Goal: Contribute content: Contribute content

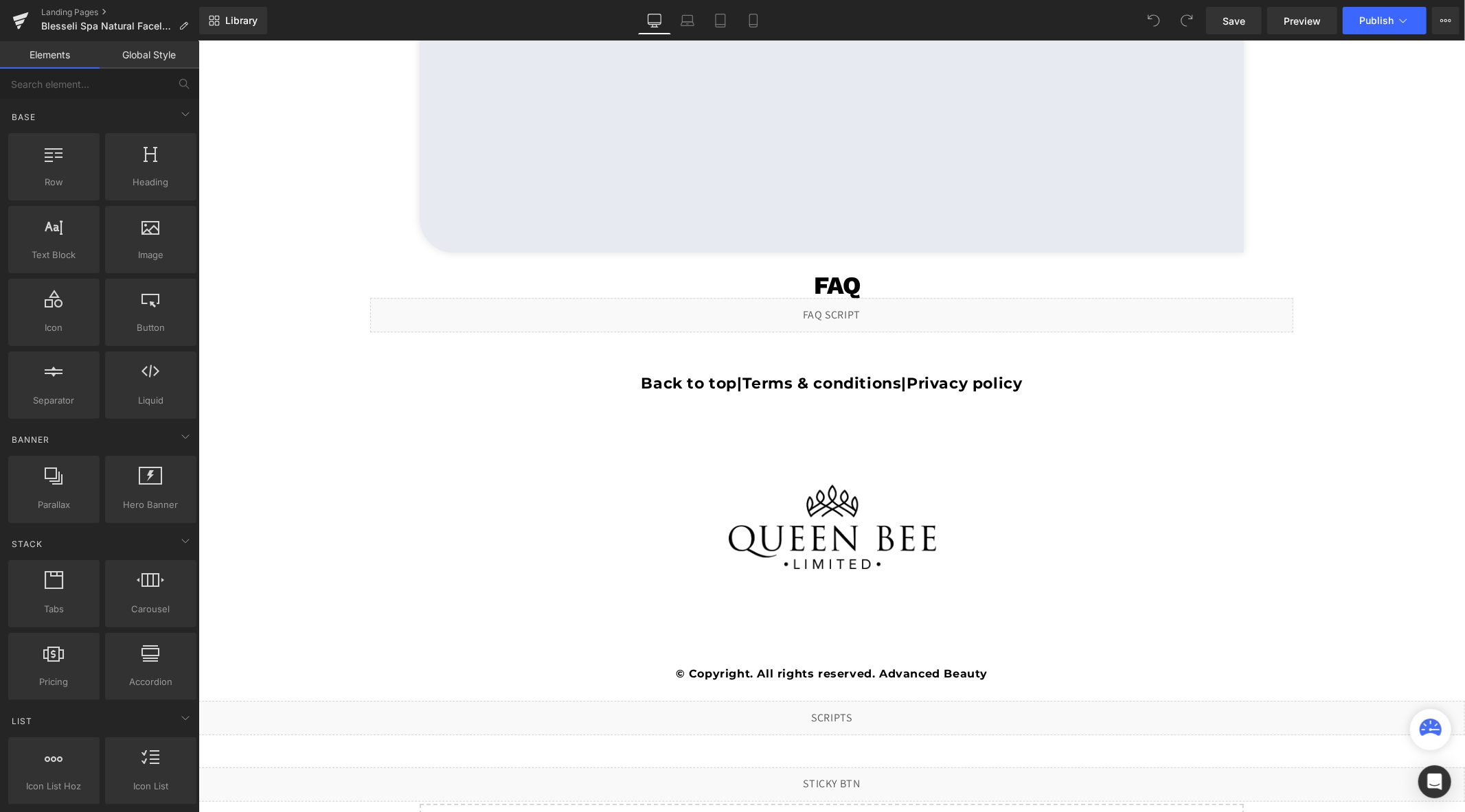
scroll to position [3299, 0]
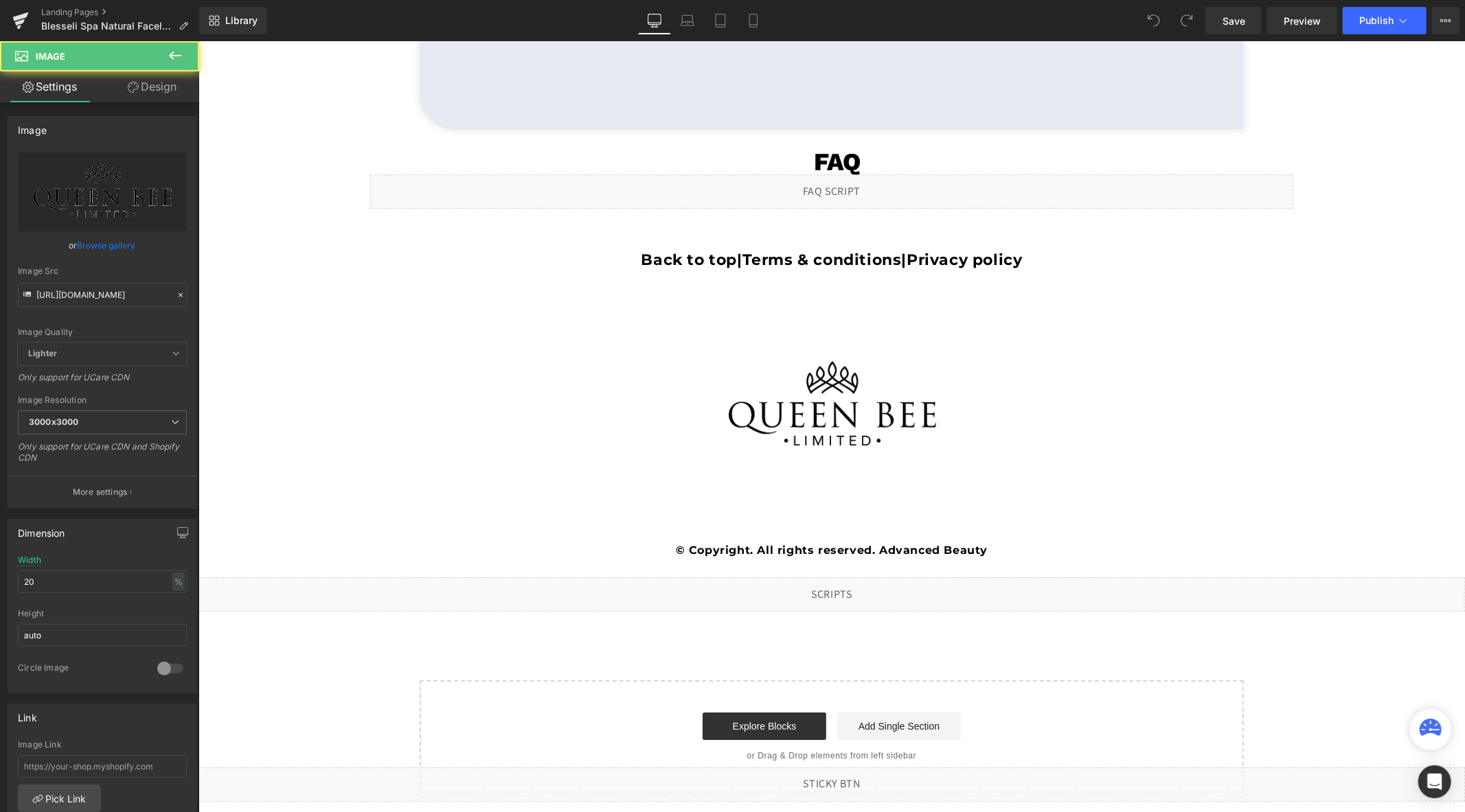
click at [817, 398] on div "Image" at bounding box center [831, 406] width 1266 height 254
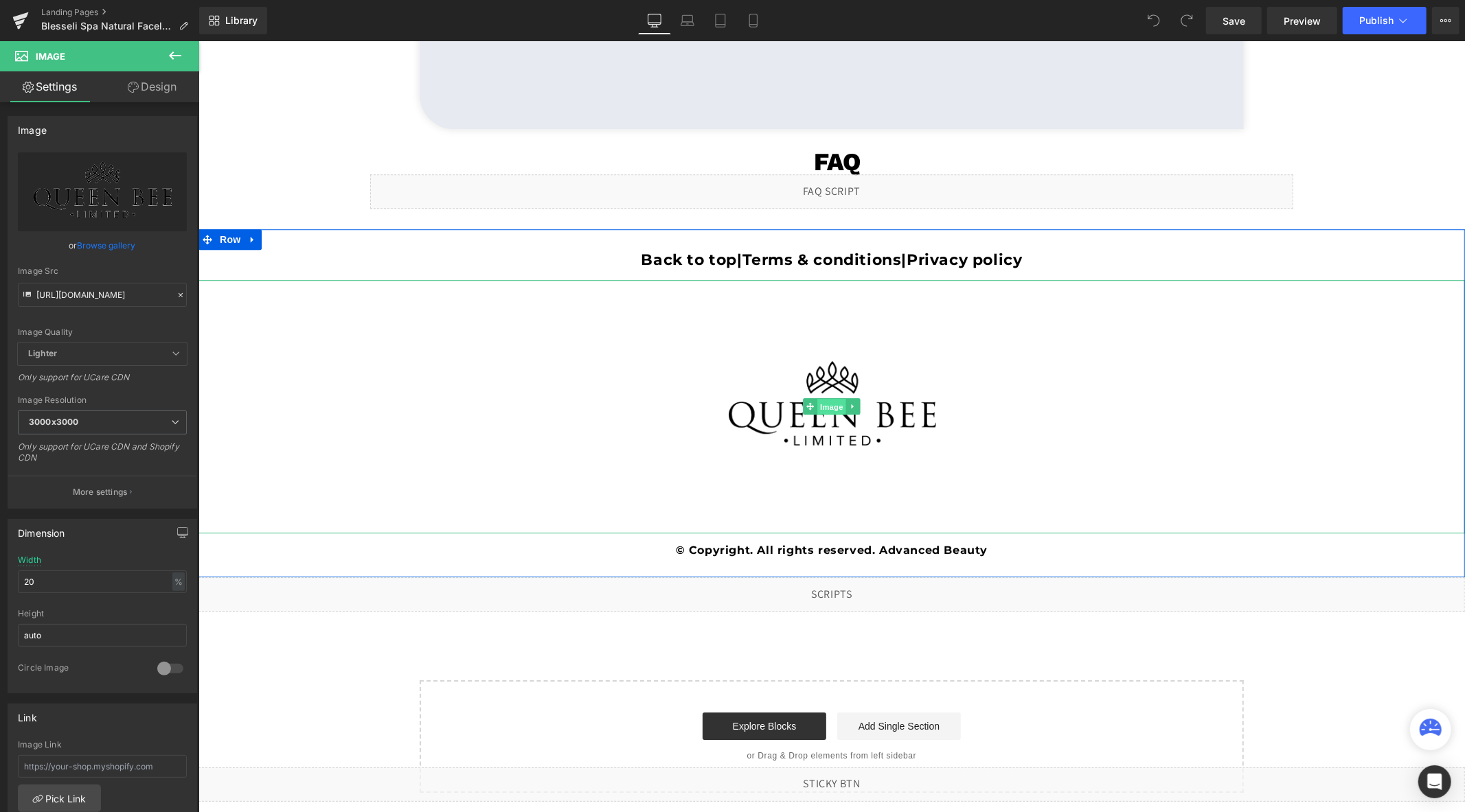
click at [821, 408] on span "Image" at bounding box center [831, 406] width 29 height 16
click at [821, 404] on span "Image" at bounding box center [831, 406] width 29 height 16
click at [176, 295] on icon at bounding box center [180, 296] width 10 height 10
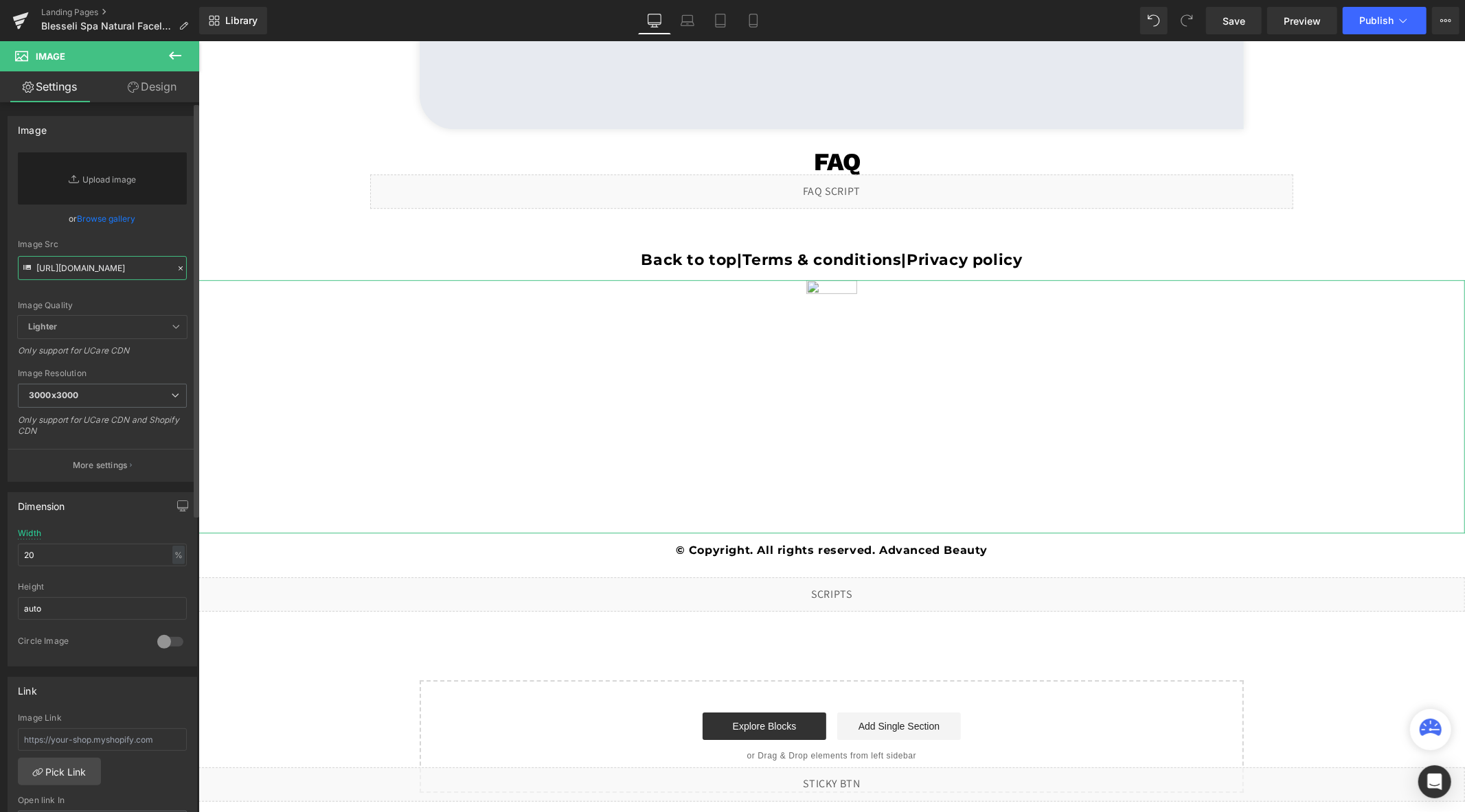
click at [129, 278] on input "[URL][DOMAIN_NAME]" at bounding box center [102, 268] width 169 height 24
paste input "[URL][DOMAIN_NAME]"
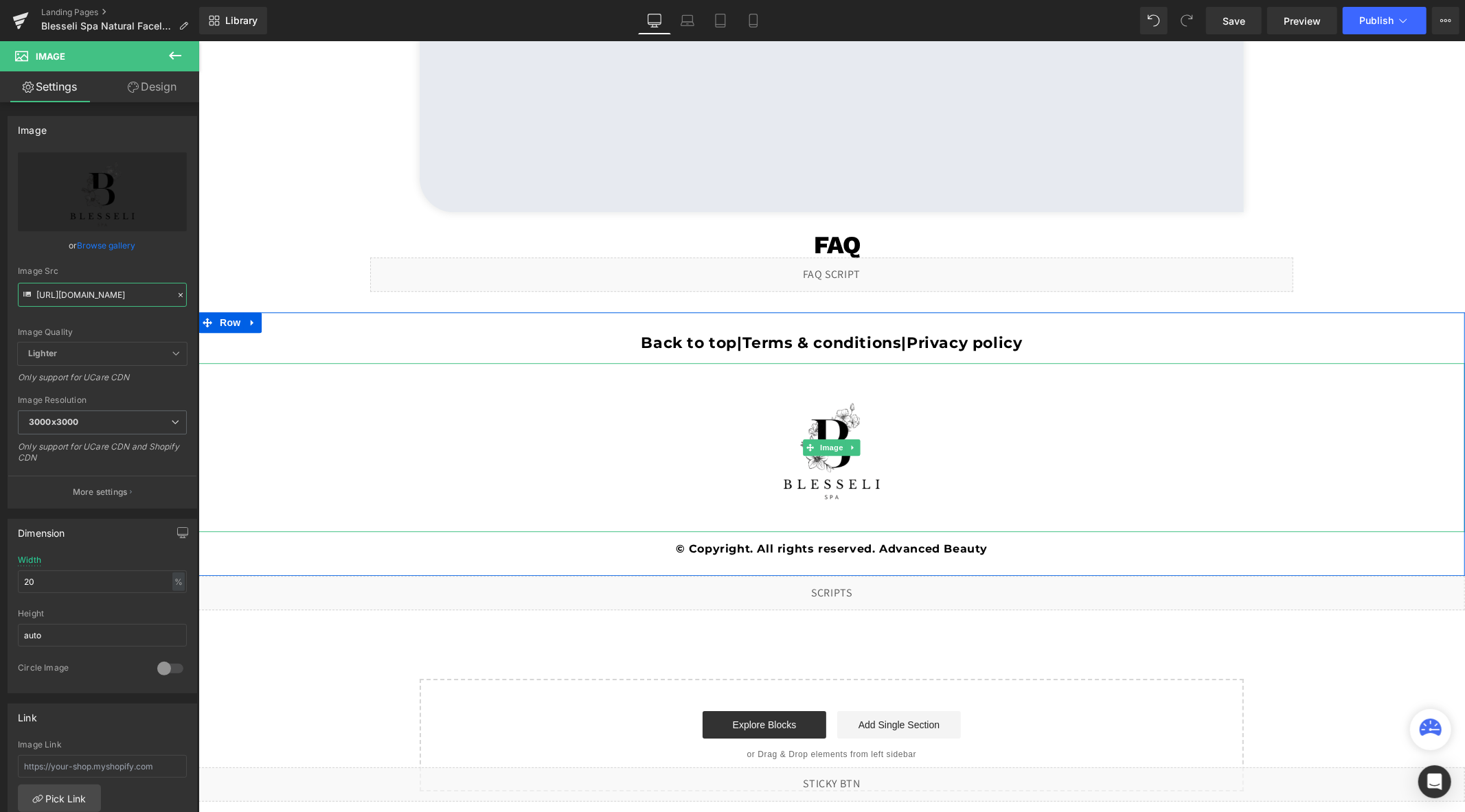
scroll to position [3215, 0]
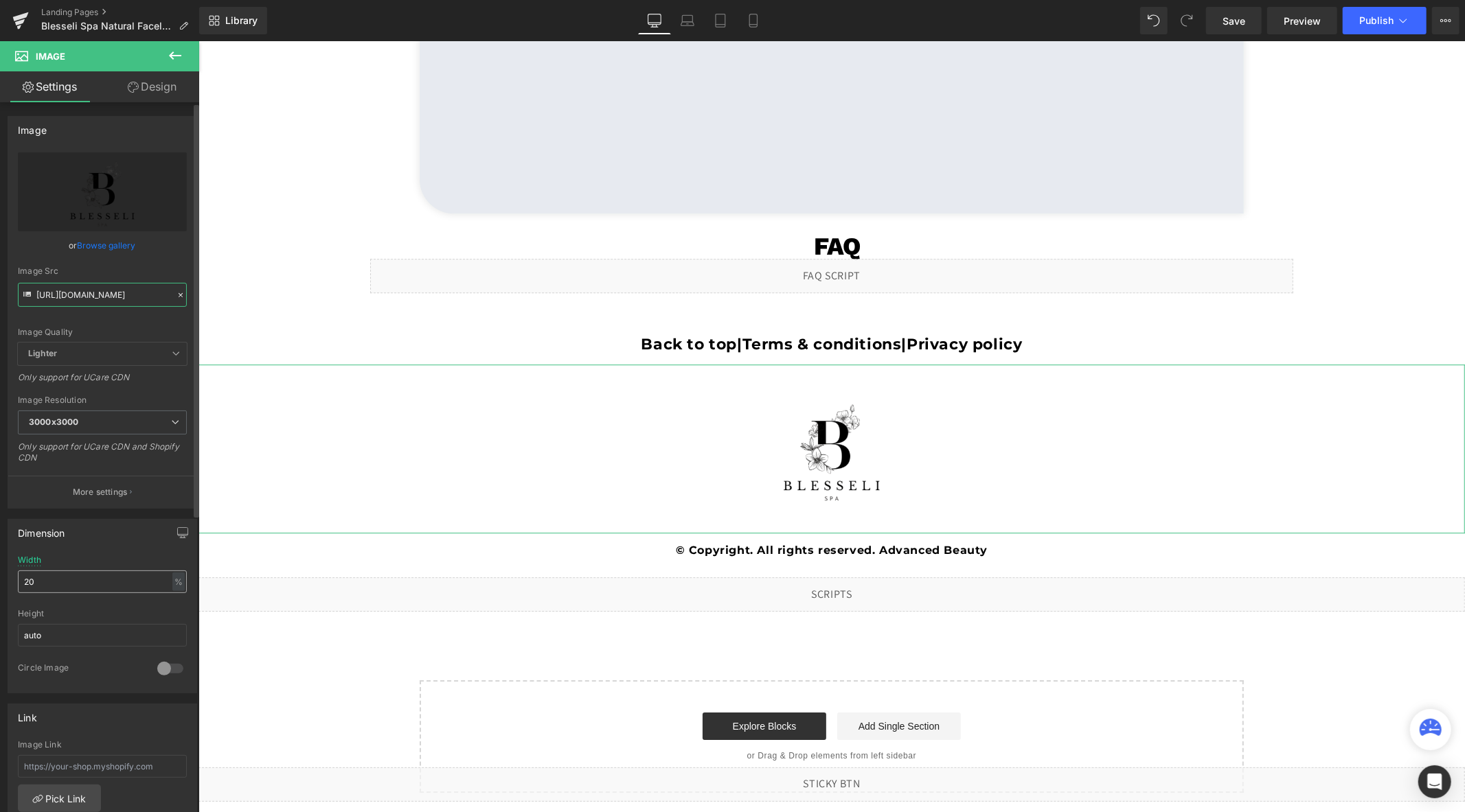
type input "[URL][DOMAIN_NAME]"
click at [111, 579] on input "20" at bounding box center [102, 582] width 169 height 23
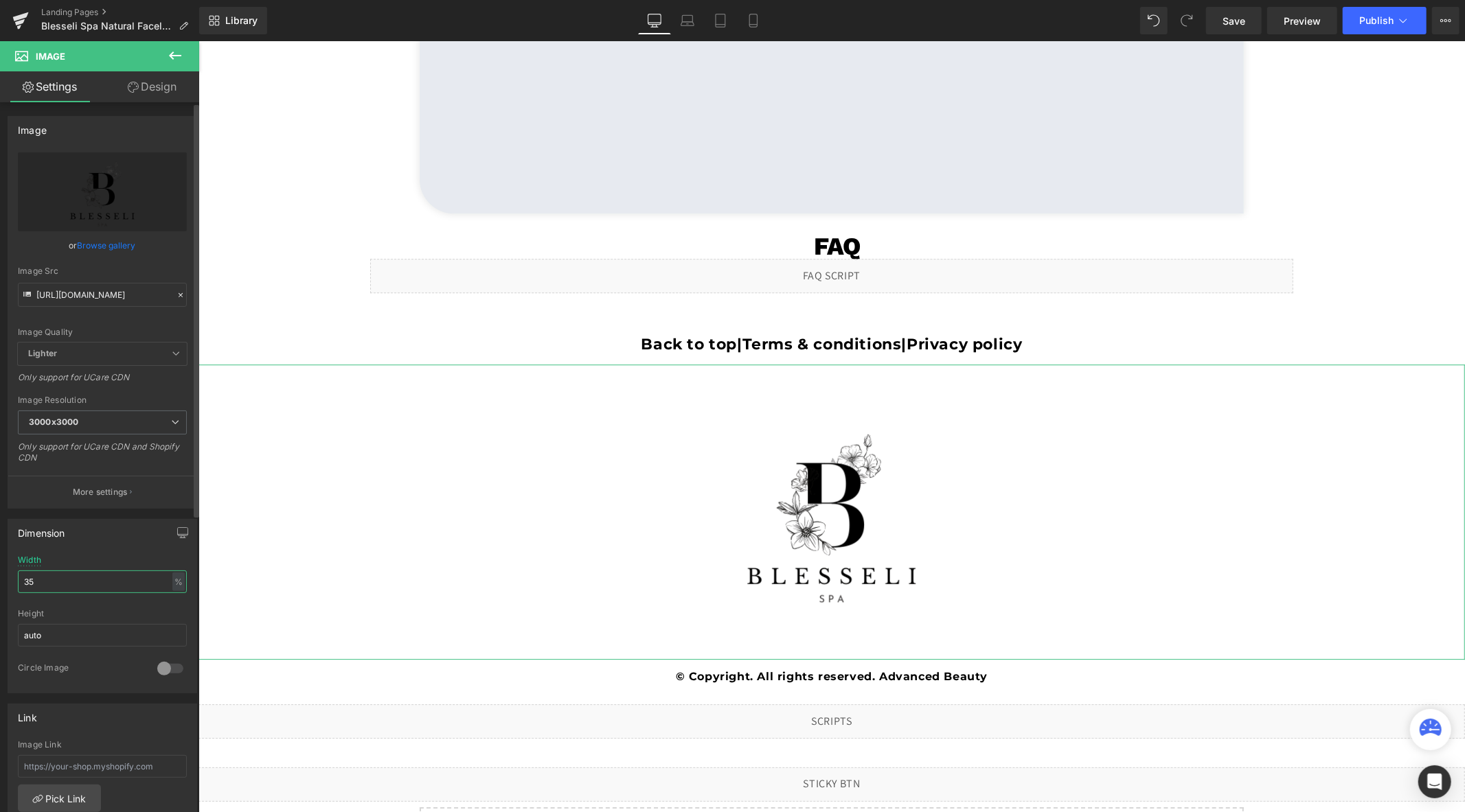
scroll to position [3299, 0]
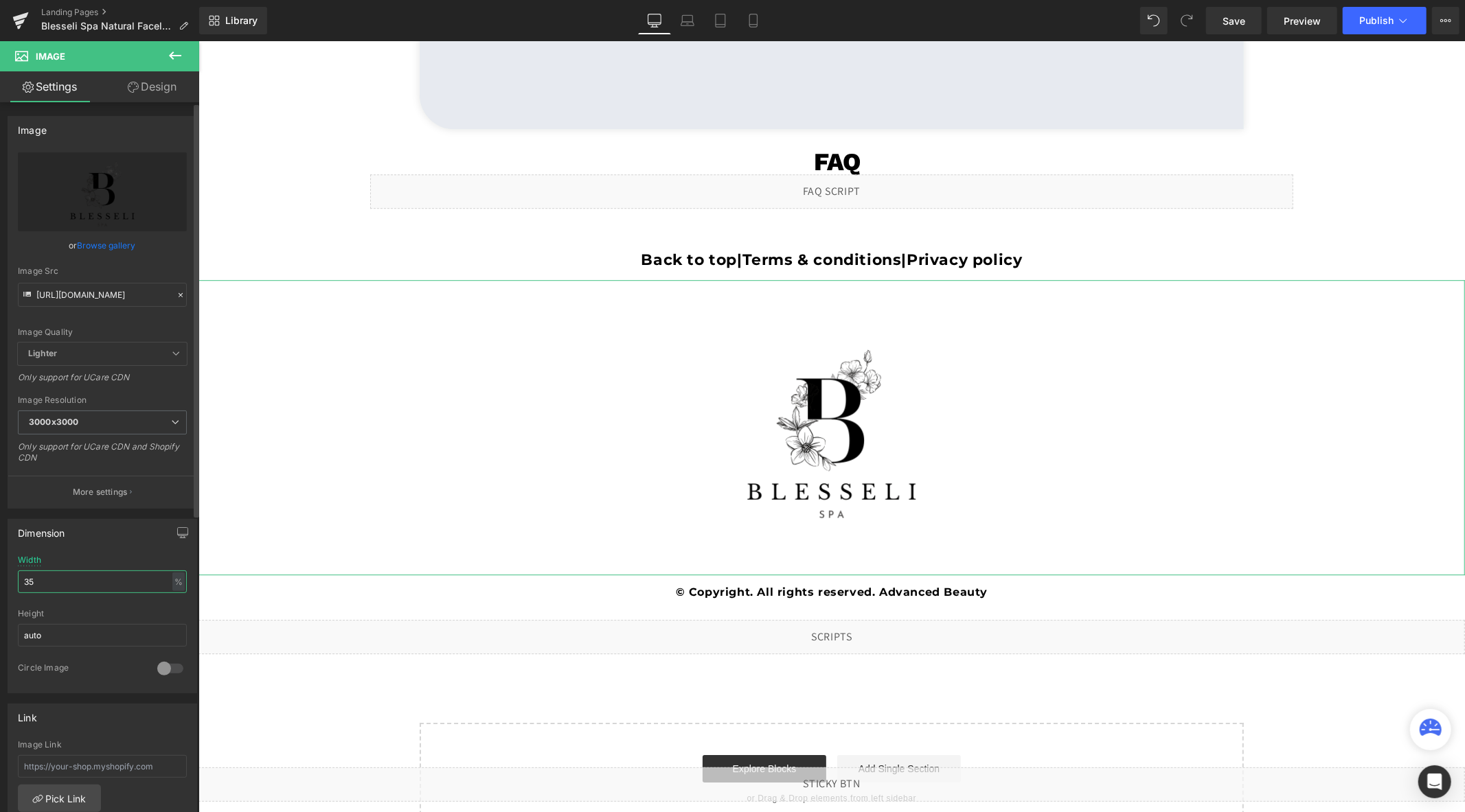
type input "3"
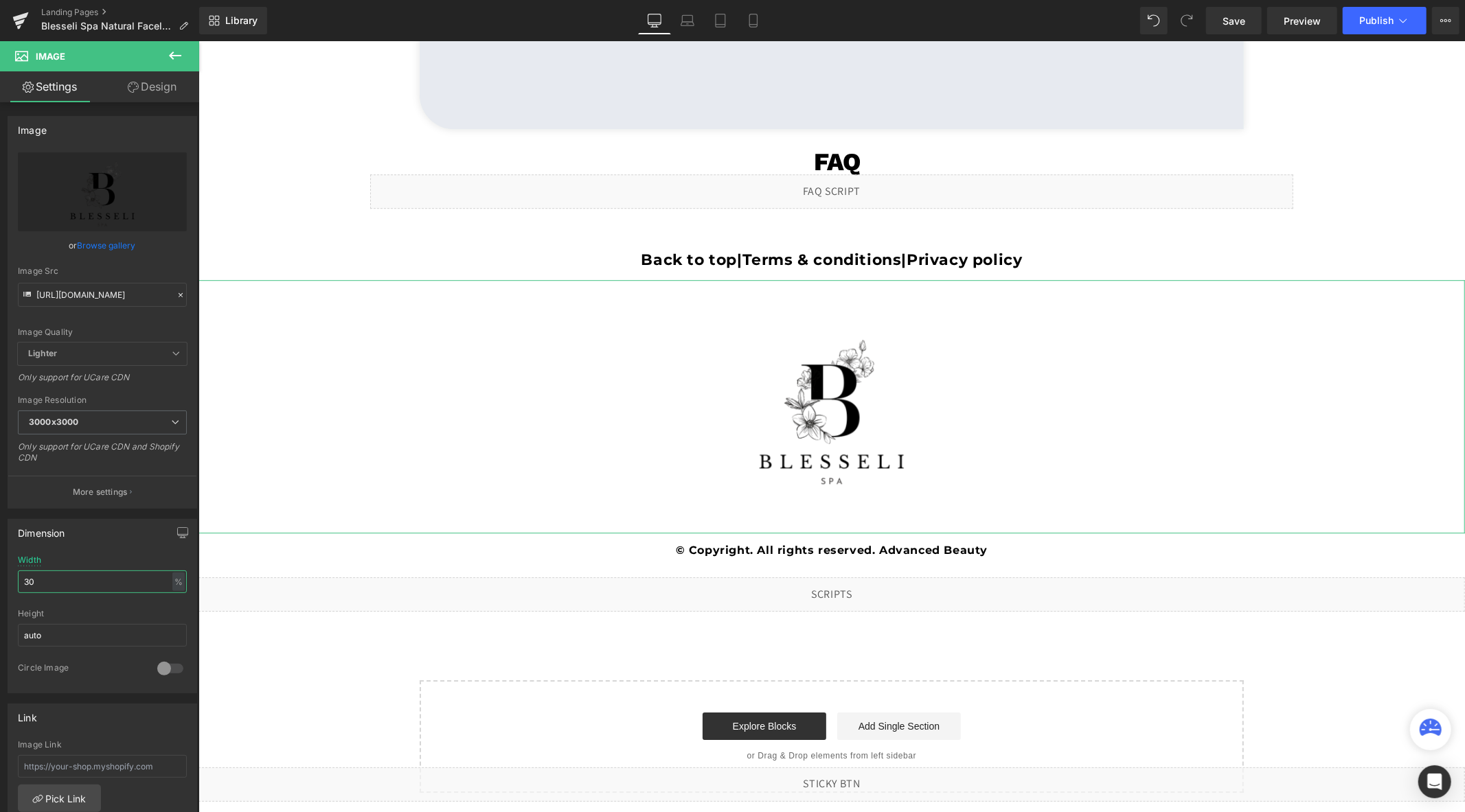
type input "30"
click at [158, 93] on link "Design" at bounding box center [152, 87] width 100 height 31
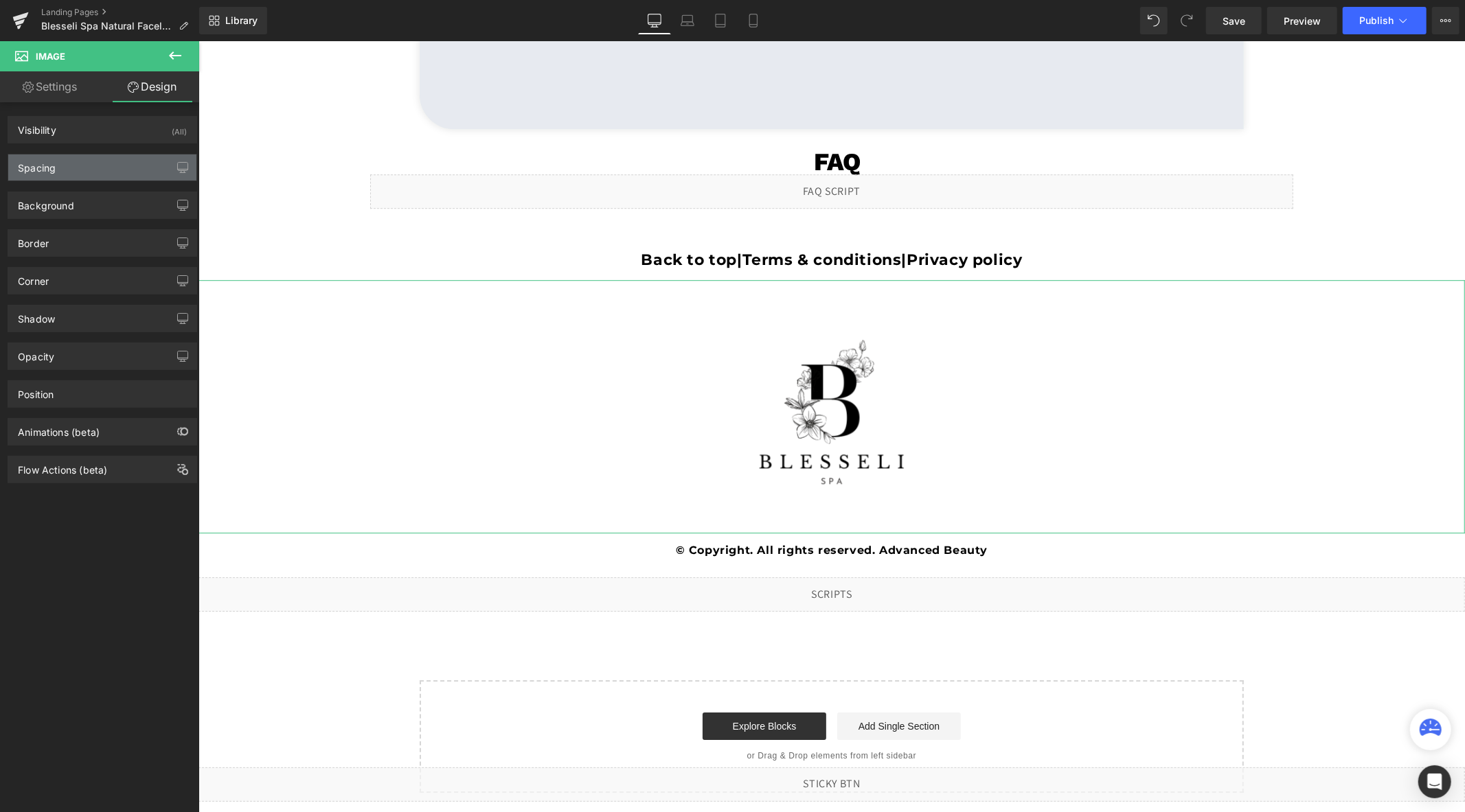
click at [87, 174] on div "Spacing" at bounding box center [102, 168] width 188 height 26
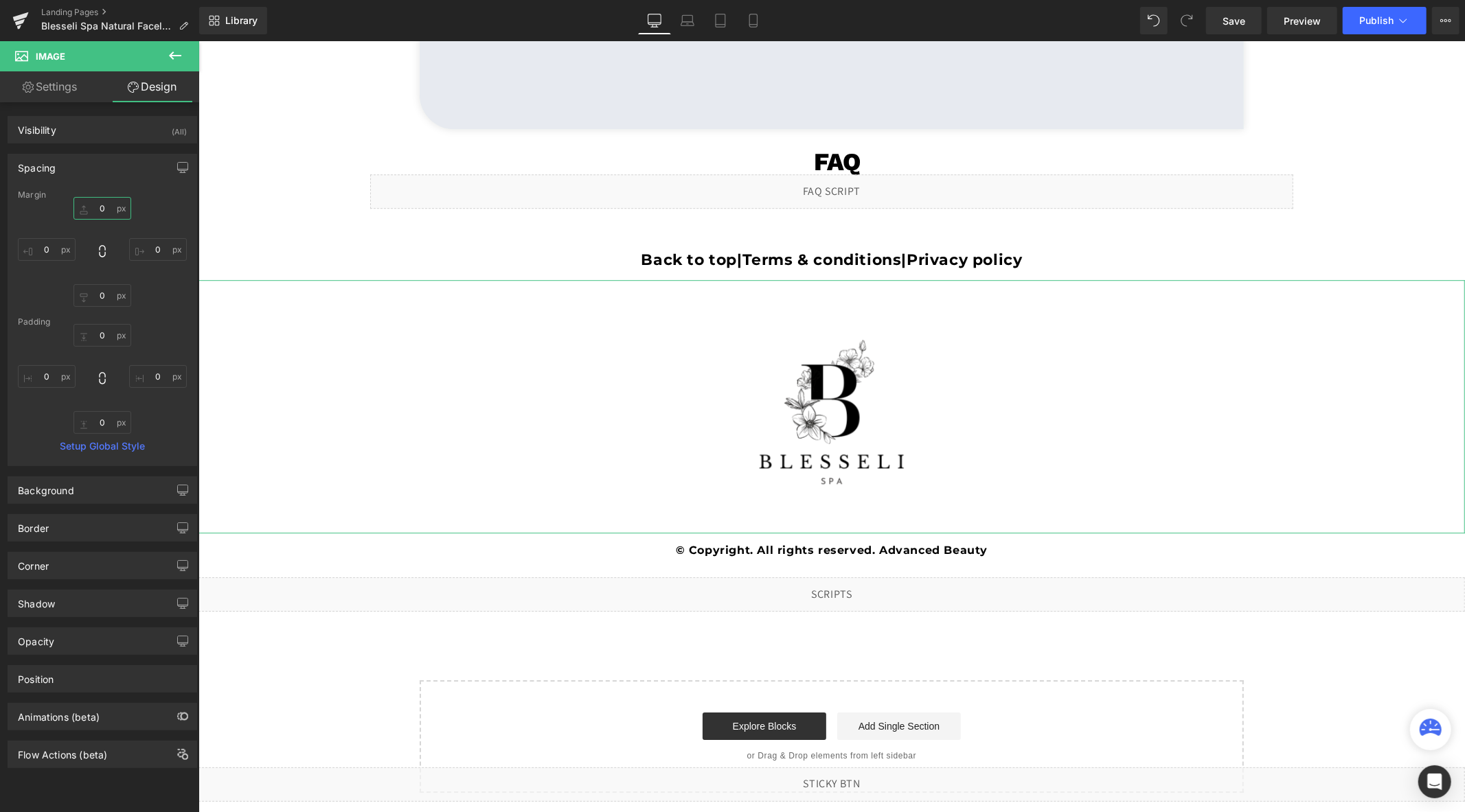
click at [97, 217] on input "0" at bounding box center [102, 208] width 58 height 23
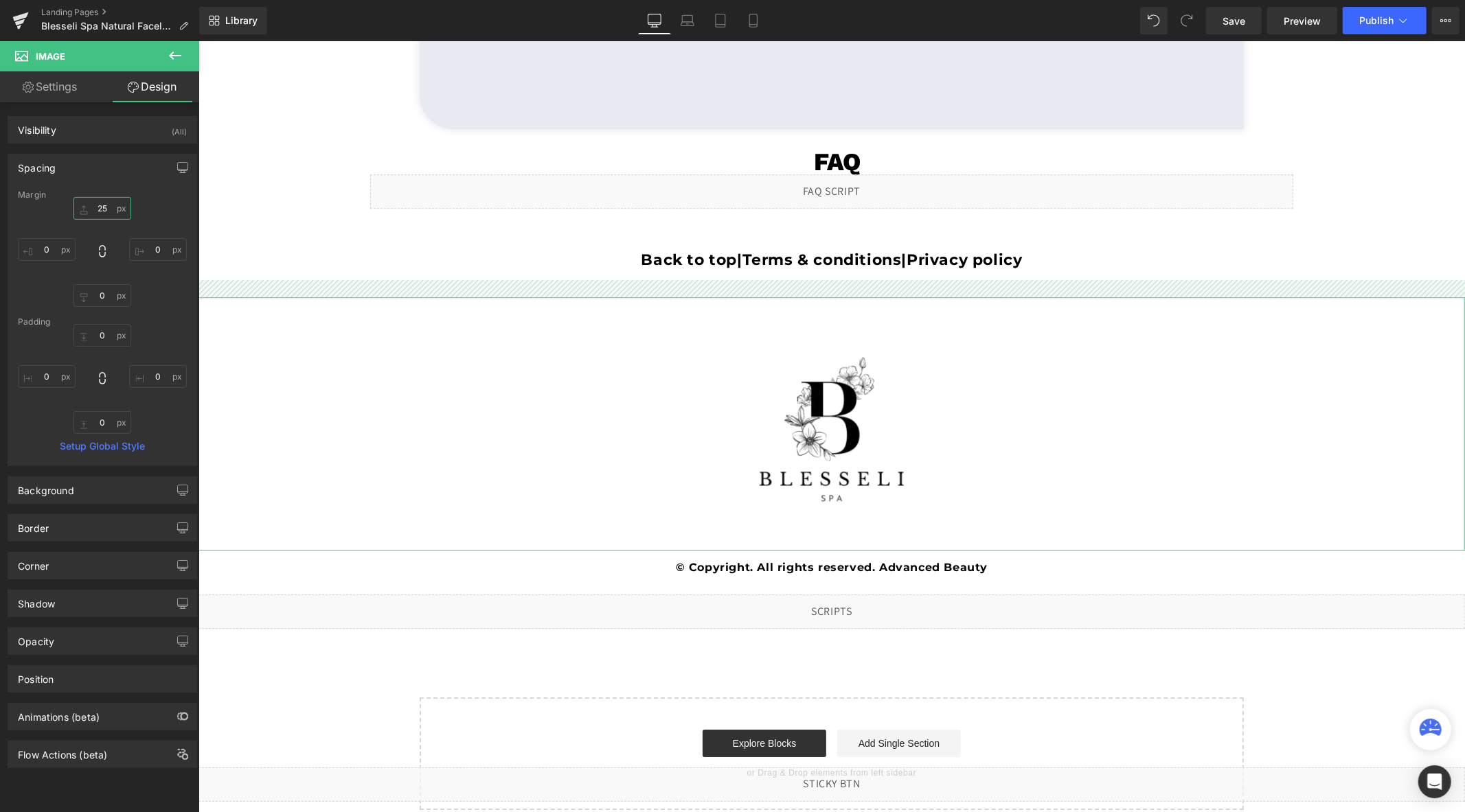
type input "2"
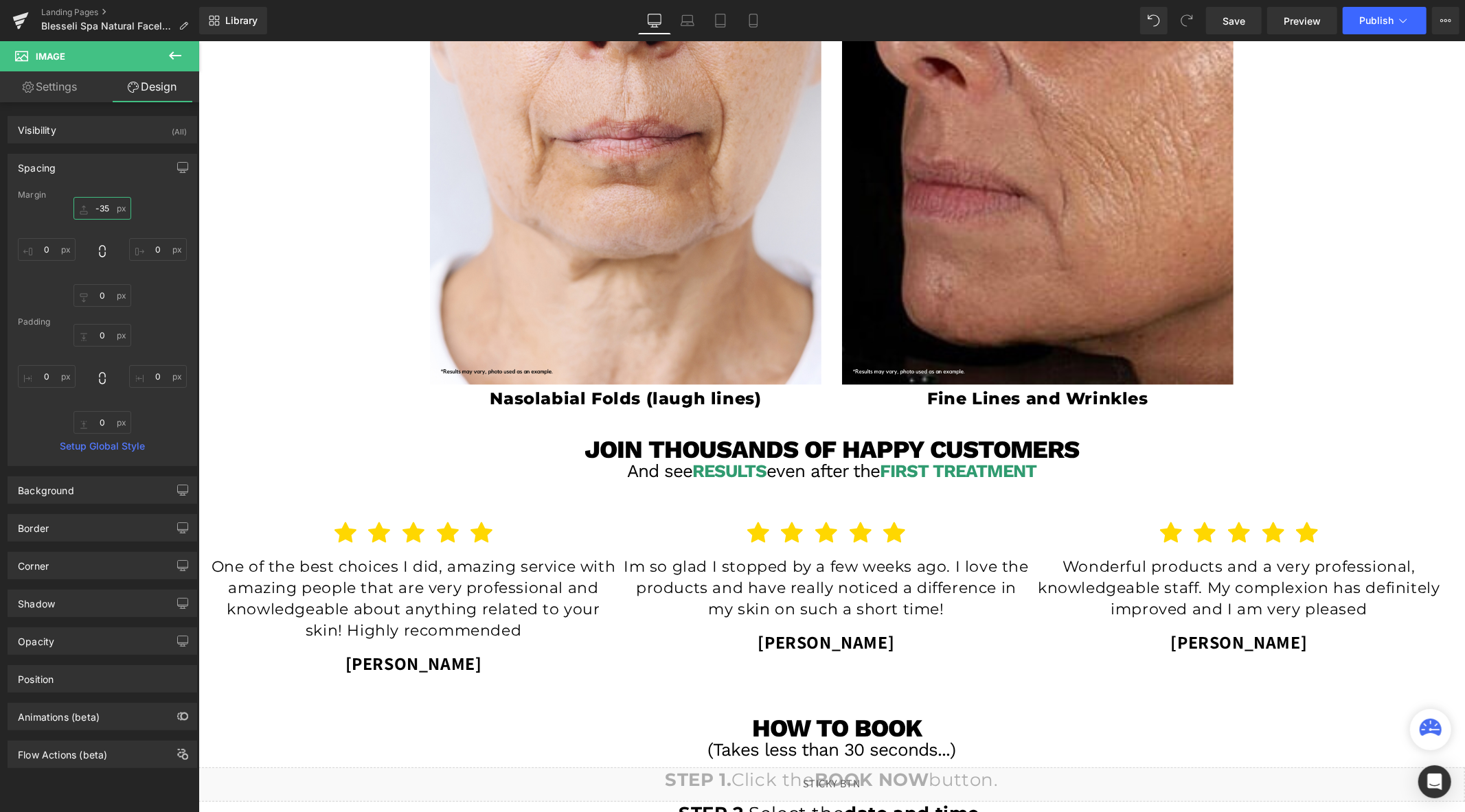
scroll to position [1902, 0]
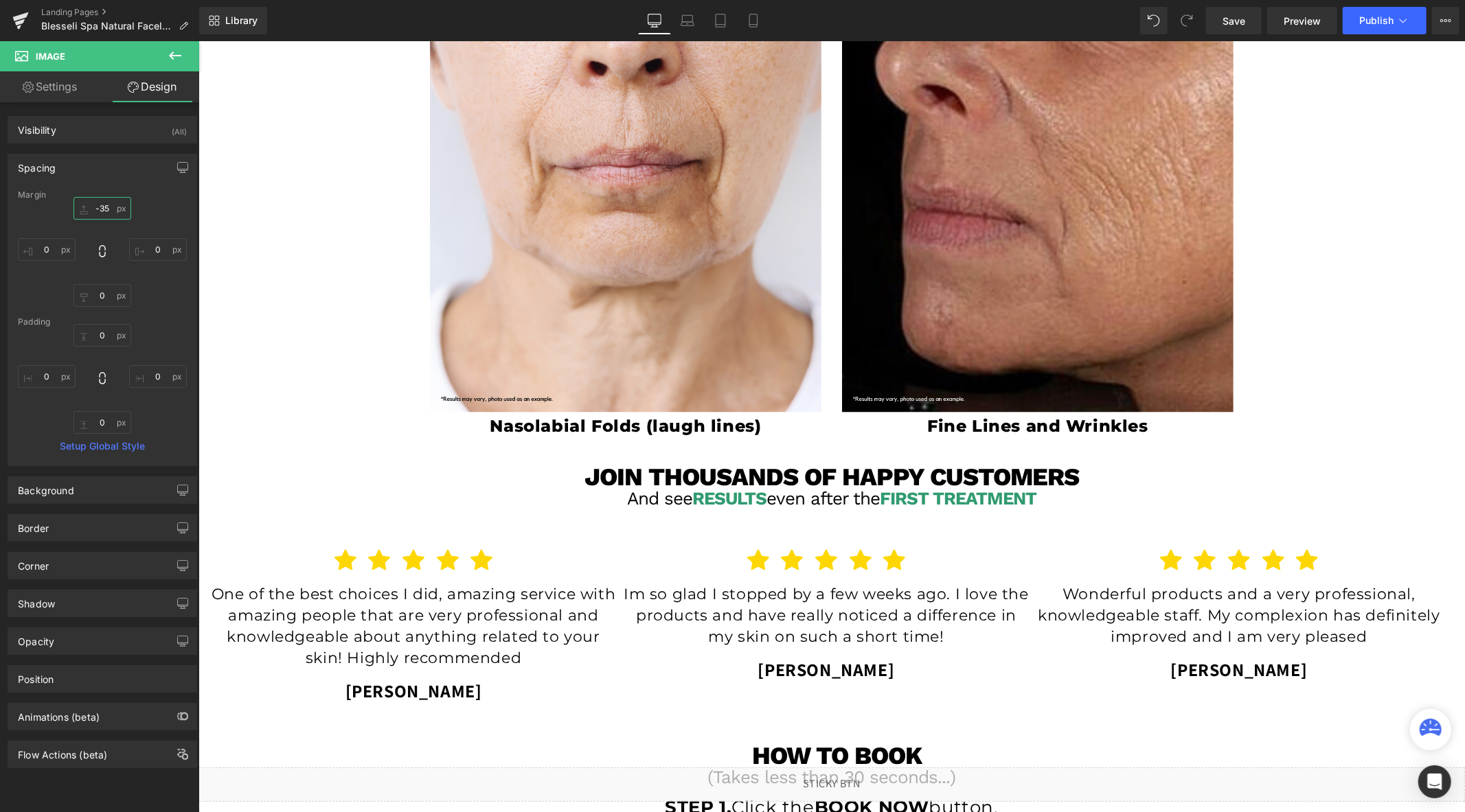
type input "-35"
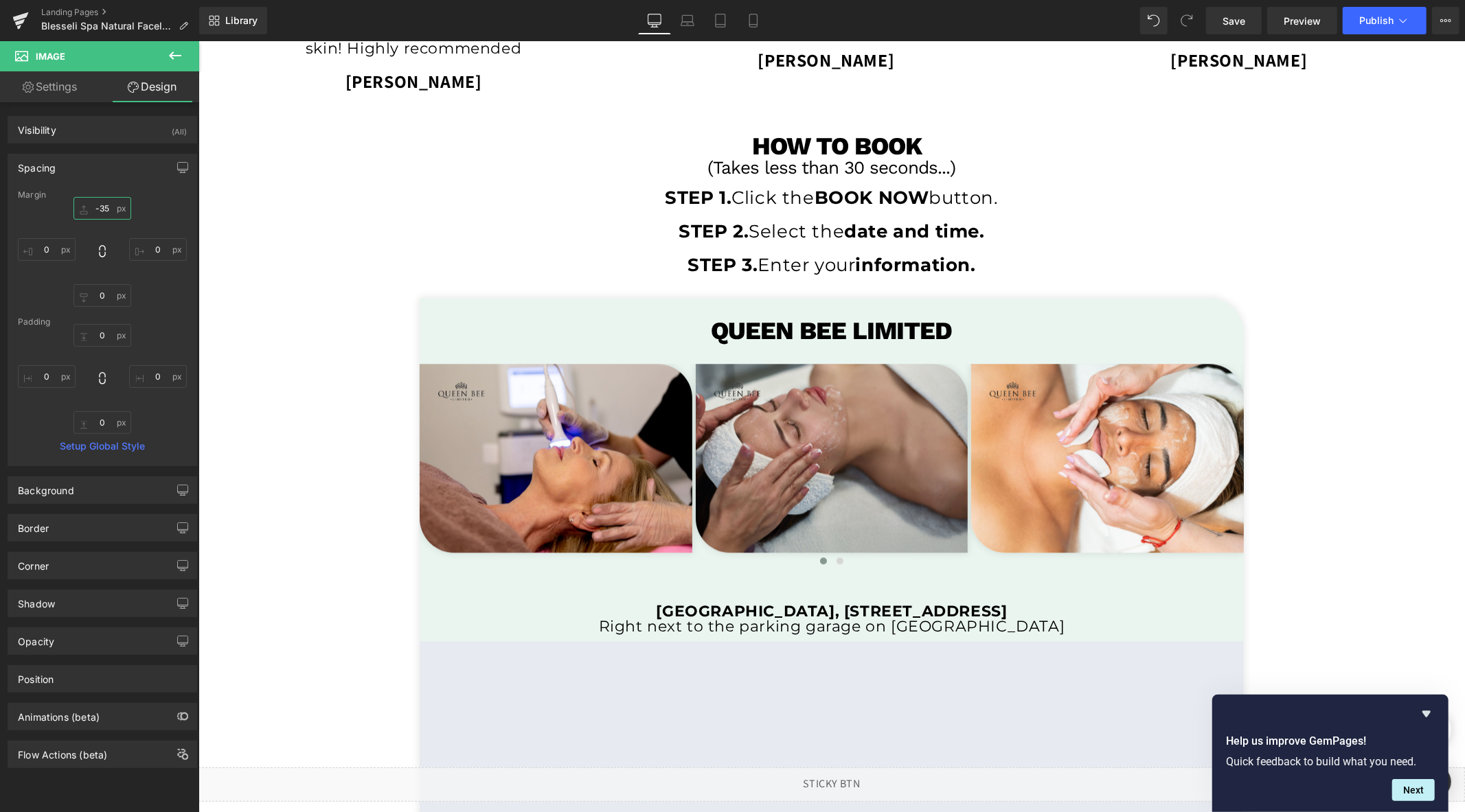
scroll to position [2817, 0]
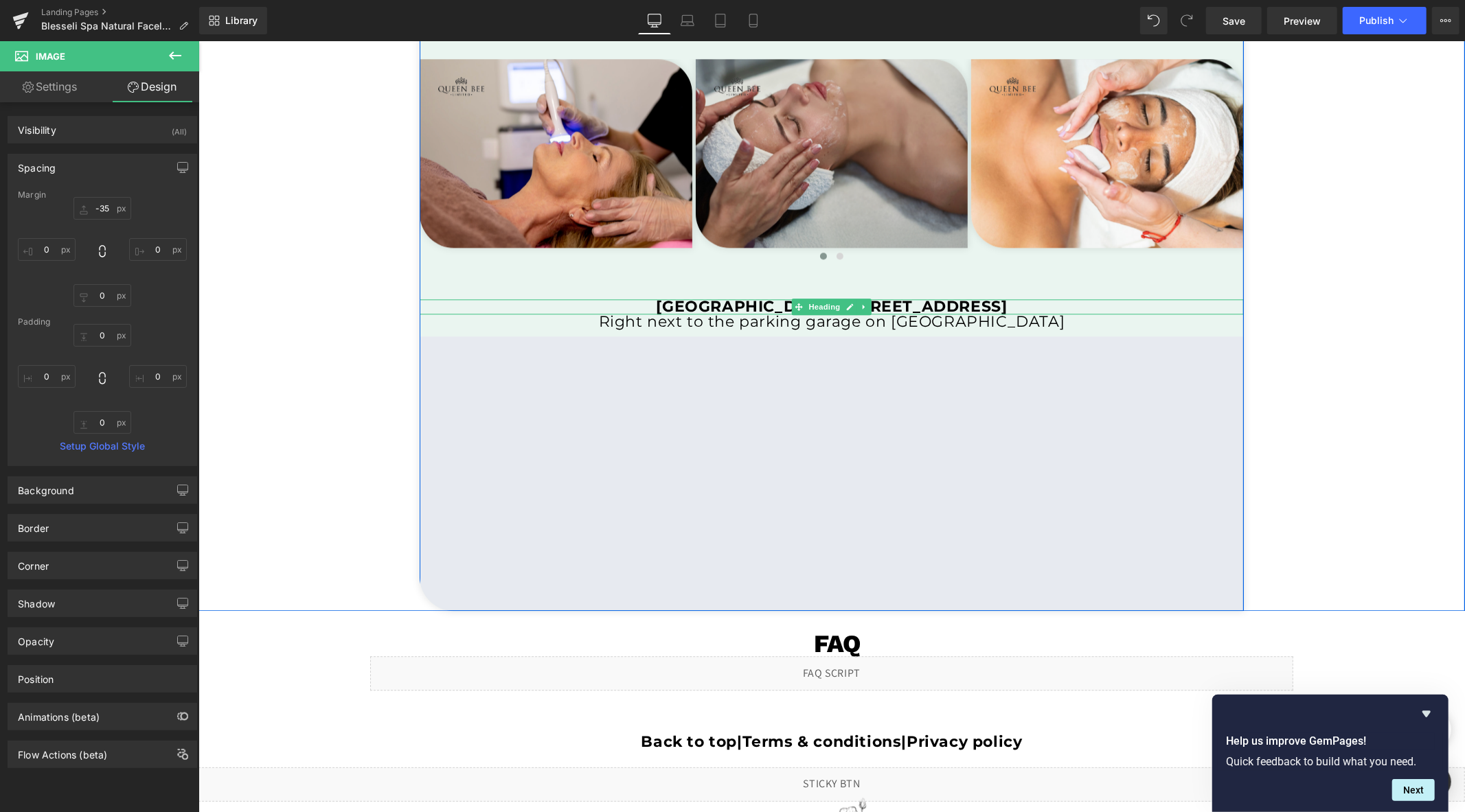
click at [663, 305] on b "[GEOGRAPHIC_DATA], [STREET_ADDRESS]" at bounding box center [831, 306] width 351 height 19
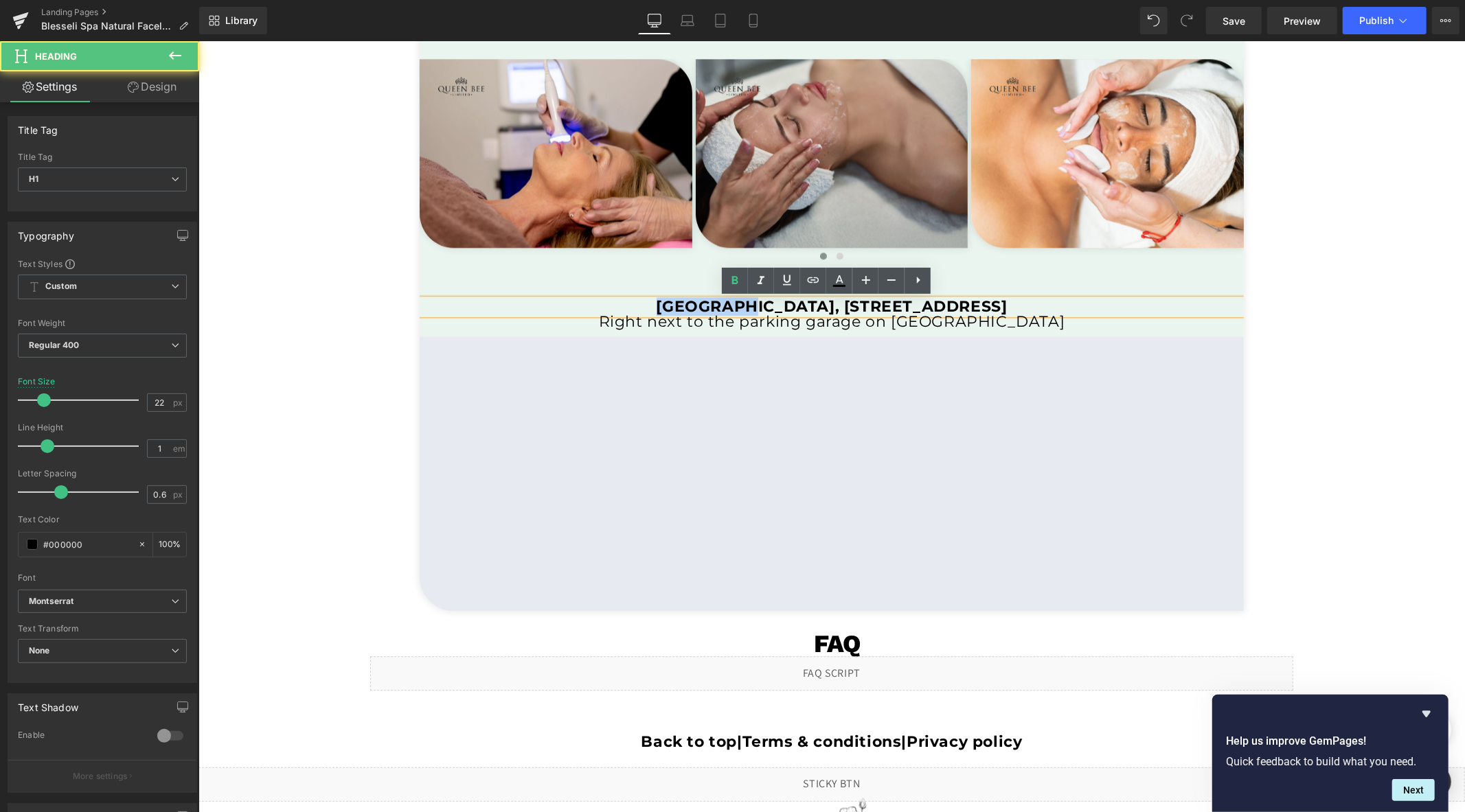
click at [663, 305] on b "[GEOGRAPHIC_DATA], [STREET_ADDRESS]" at bounding box center [831, 306] width 351 height 19
paste div
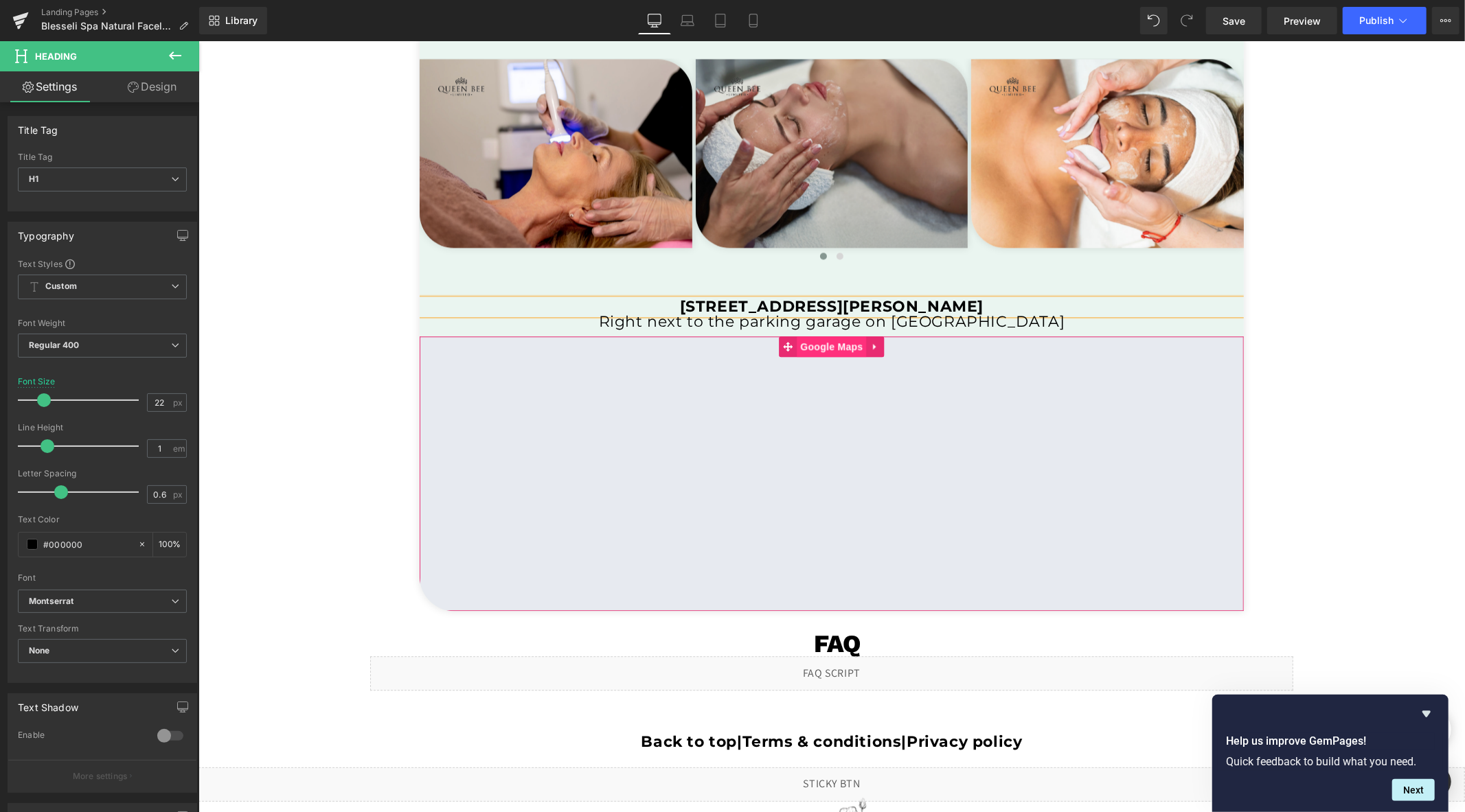
click at [826, 352] on span "Google Maps" at bounding box center [831, 346] width 69 height 21
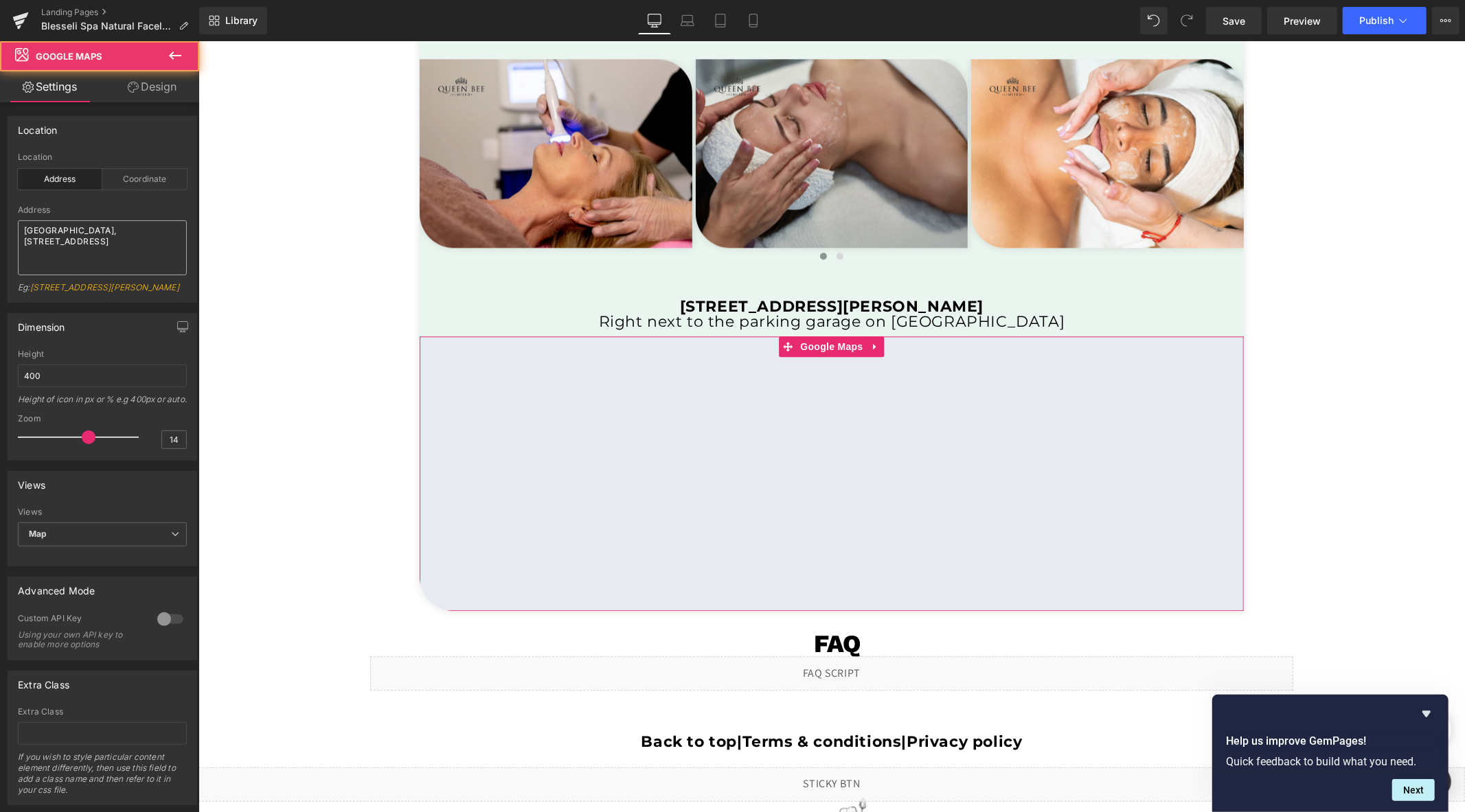
click at [129, 245] on textarea "[GEOGRAPHIC_DATA], [STREET_ADDRESS]" at bounding box center [102, 248] width 169 height 55
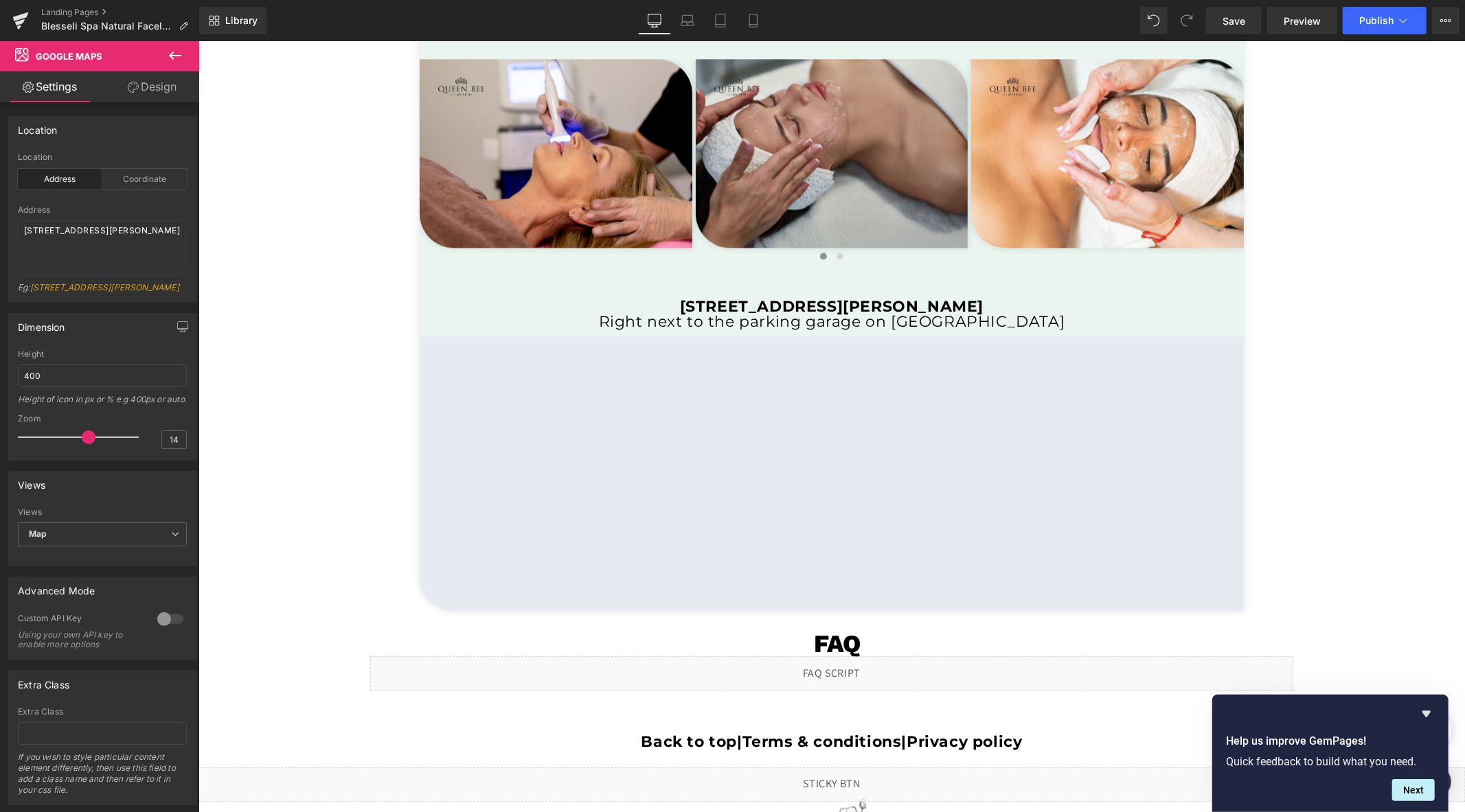
type textarea "[STREET_ADDRESS][PERSON_NAME]"
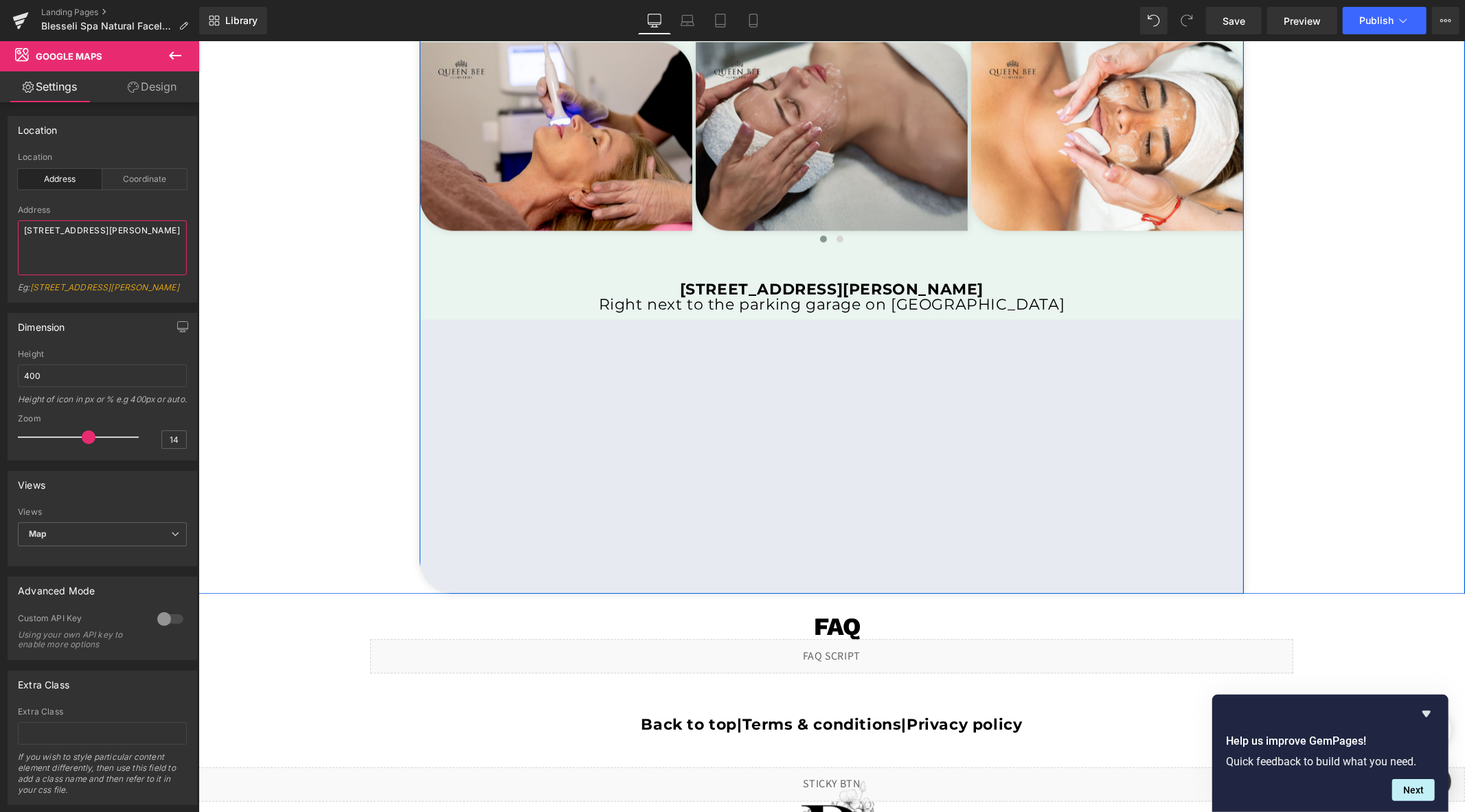
scroll to position [2894, 0]
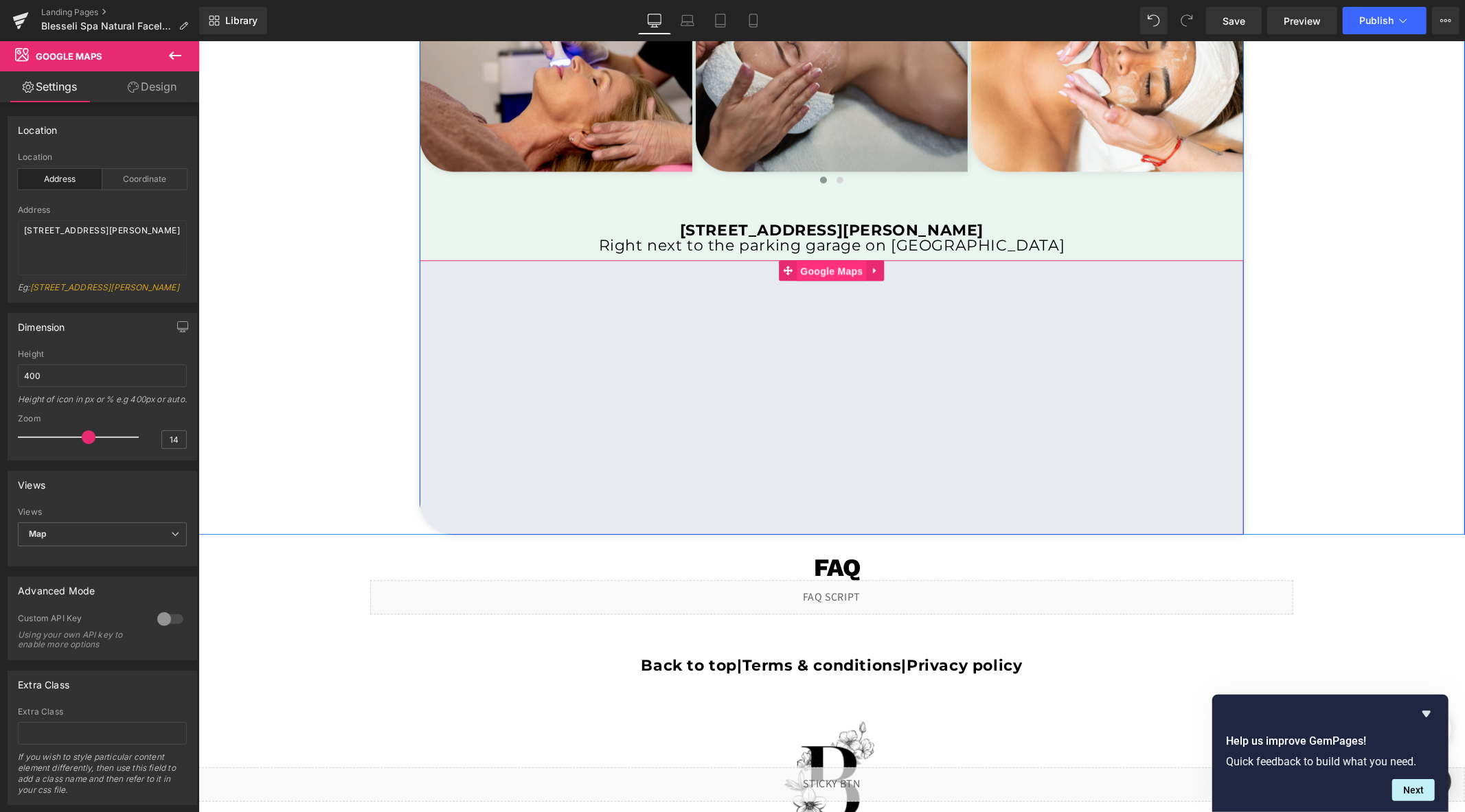
click at [801, 274] on span "Google Maps" at bounding box center [831, 270] width 69 height 21
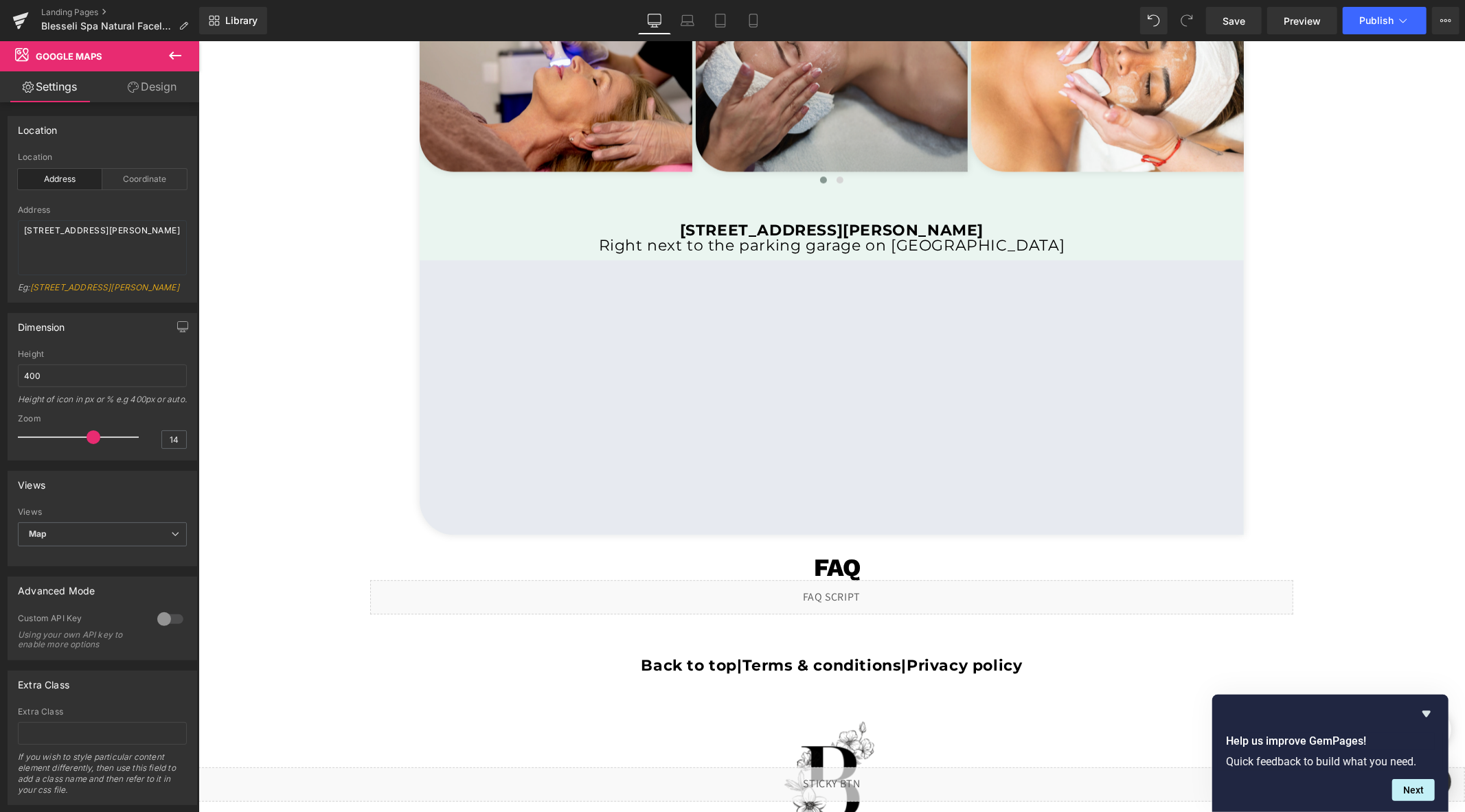
click at [94, 444] on span at bounding box center [93, 437] width 14 height 14
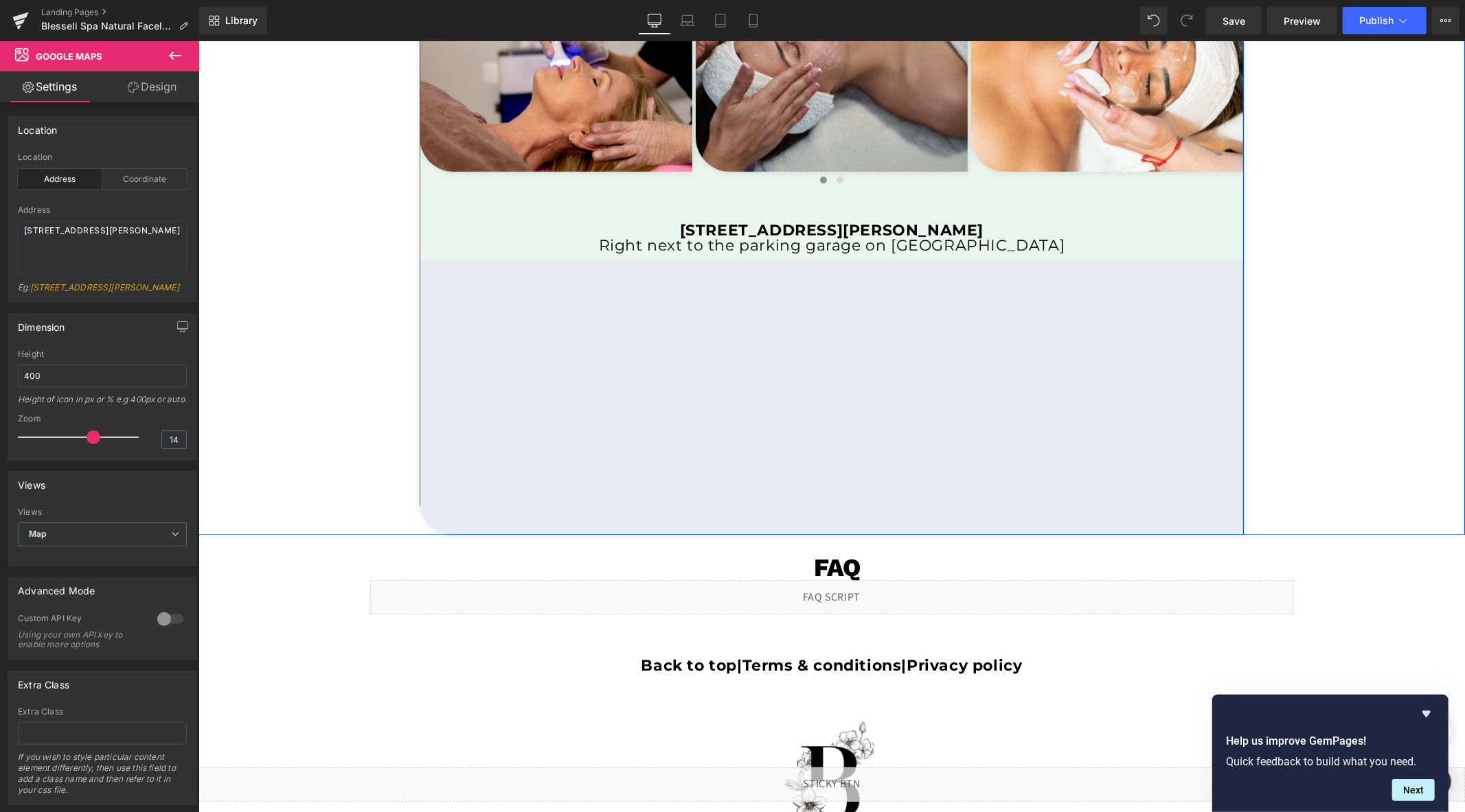
click at [651, 248] on h1 "Right next to the parking garage on [GEOGRAPHIC_DATA]" at bounding box center [831, 245] width 824 height 15
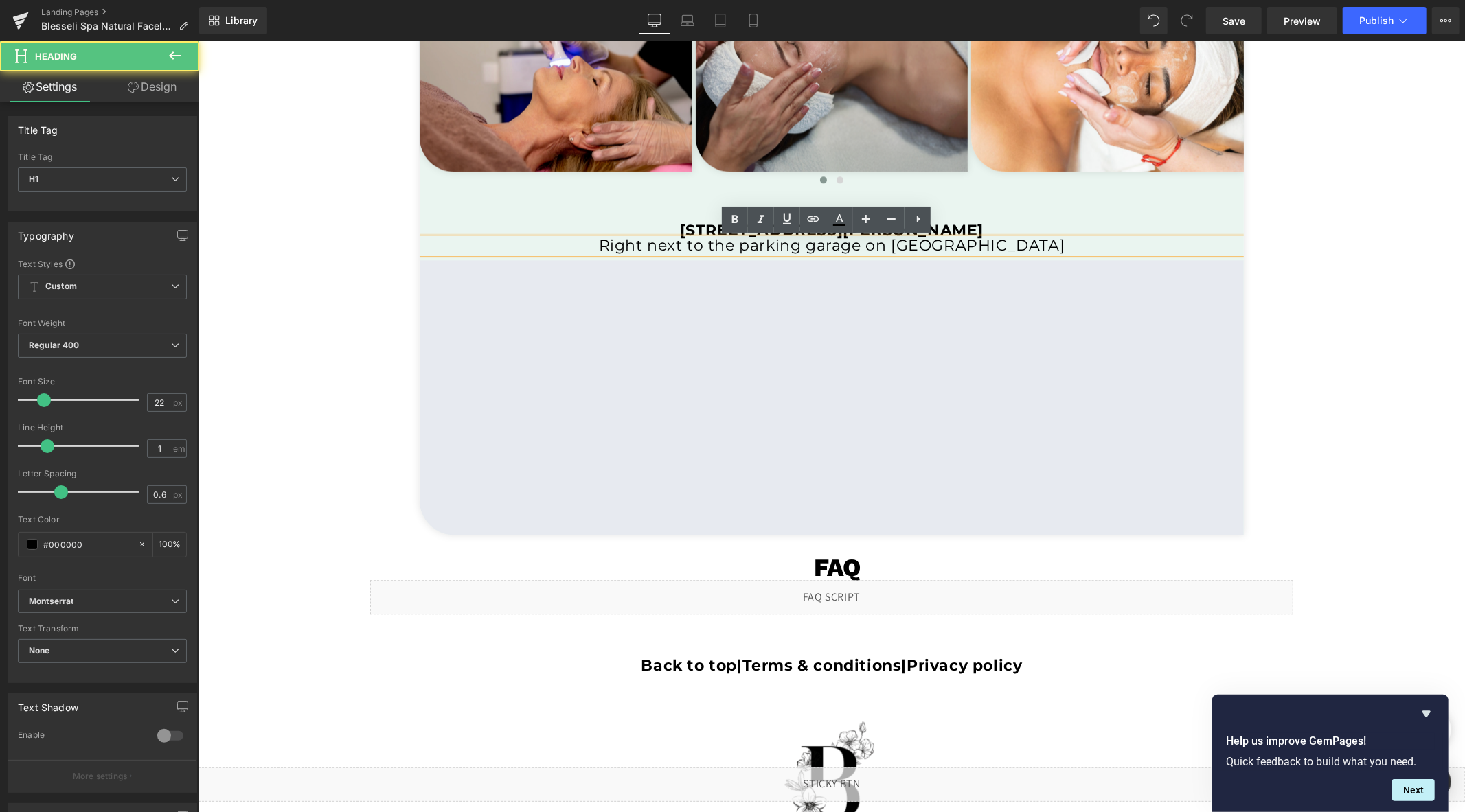
click at [651, 244] on h1 "Right next to the parking garage on [GEOGRAPHIC_DATA]" at bounding box center [831, 245] width 824 height 15
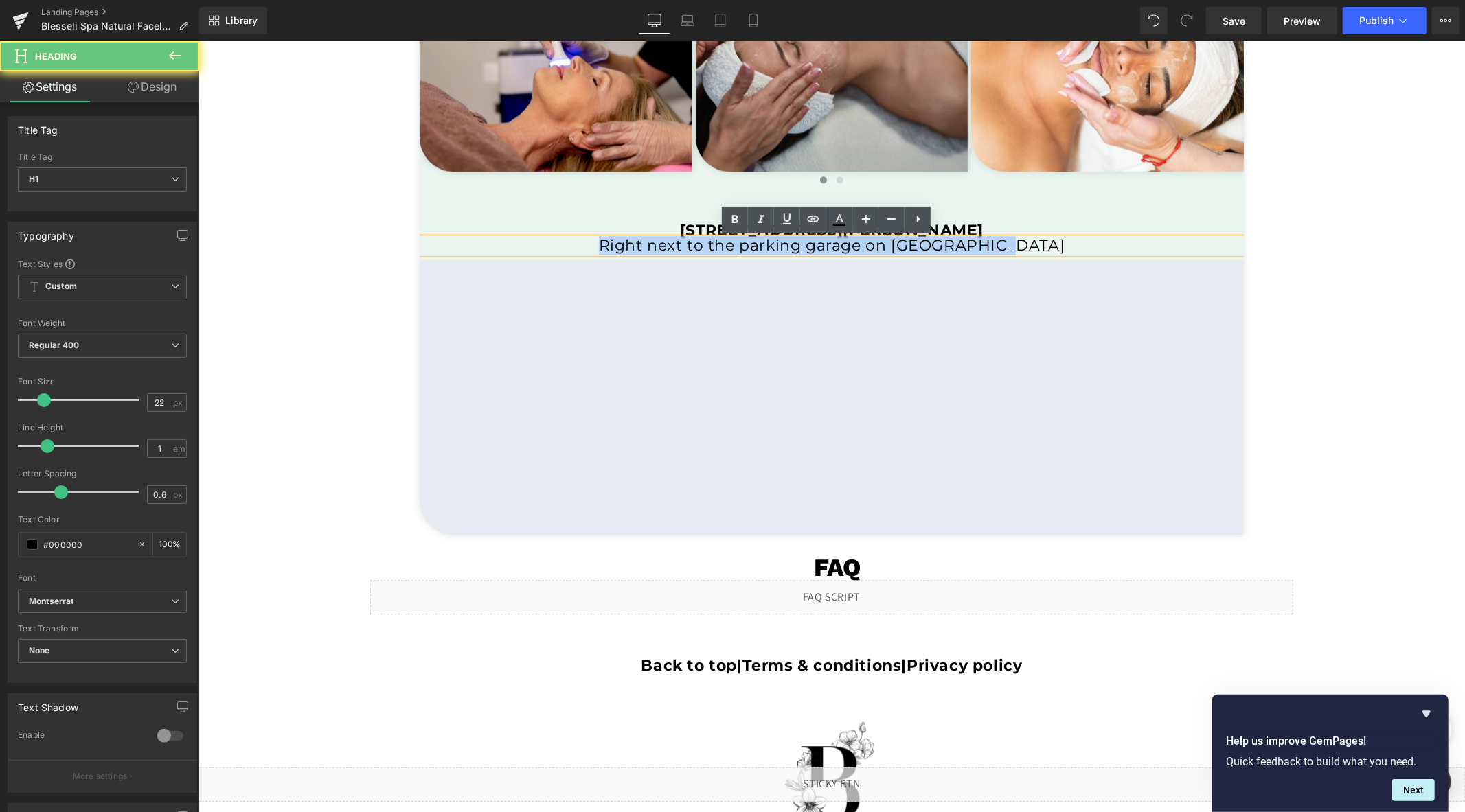
click at [651, 244] on h1 "Right next to the parking garage on [GEOGRAPHIC_DATA]" at bounding box center [831, 245] width 824 height 15
paste div
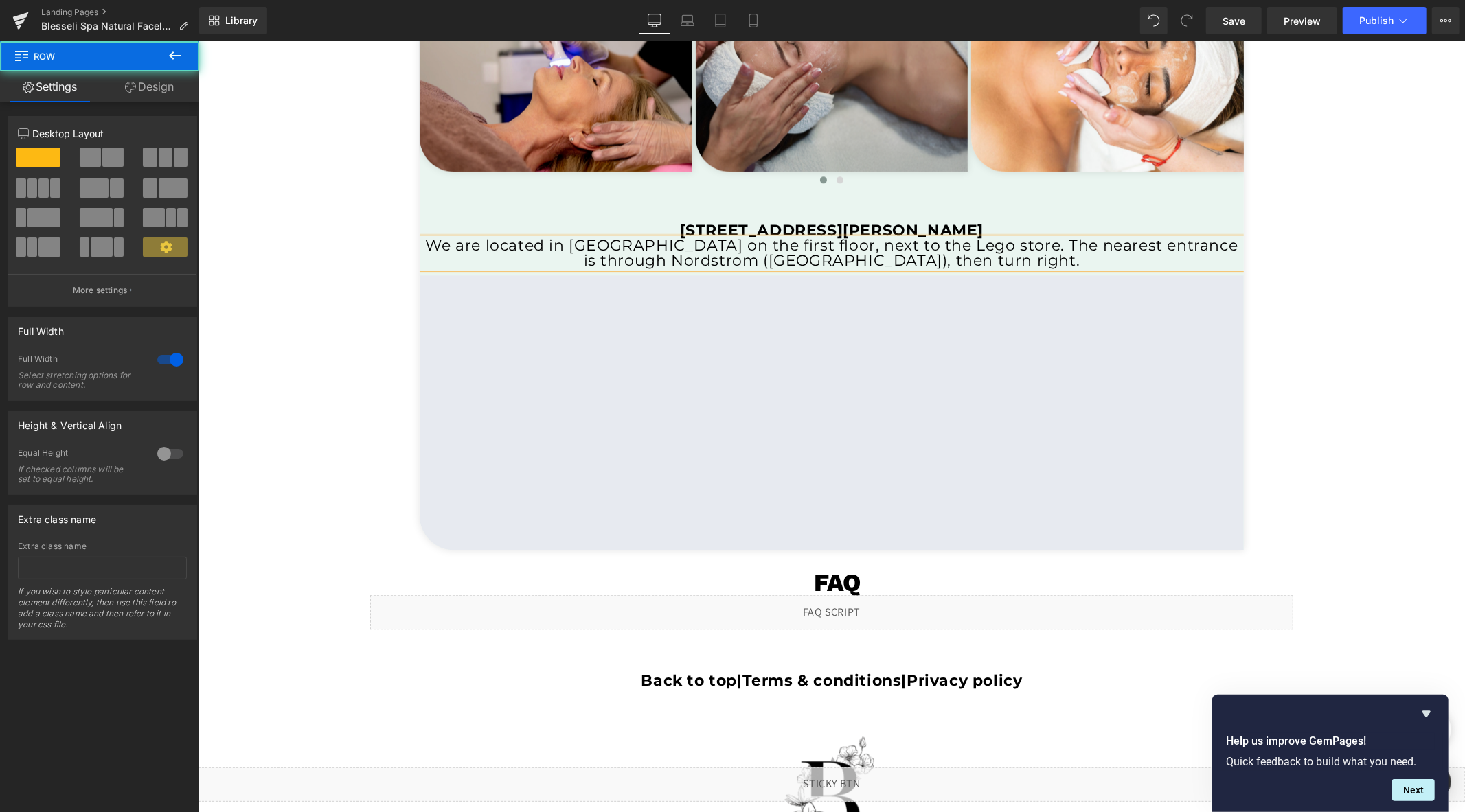
click at [320, 279] on div "Queen bee limited Heading Image Row Image Row Image Row Image Row ‹ ›" at bounding box center [831, 232] width 1266 height 632
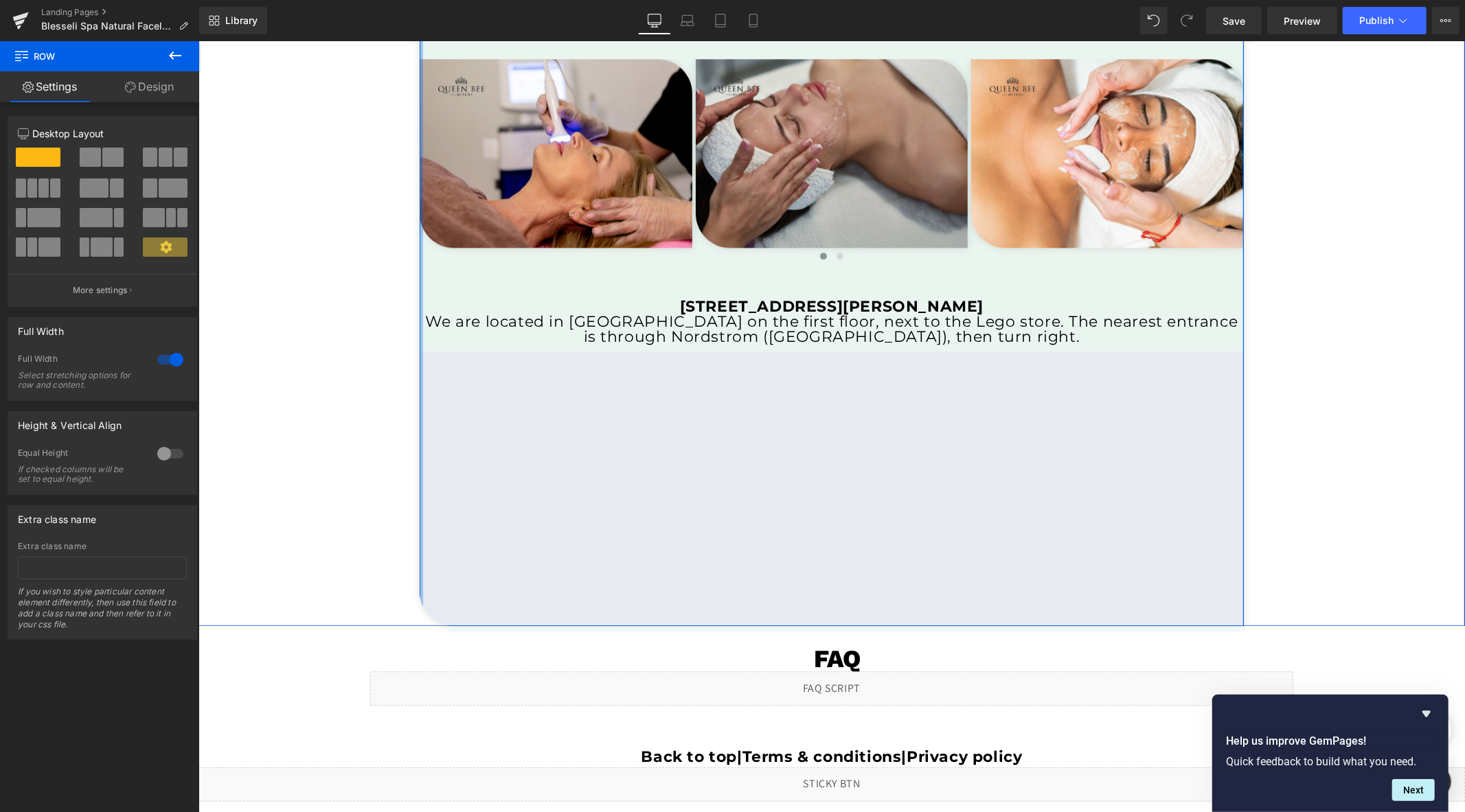
scroll to position [2665, 0]
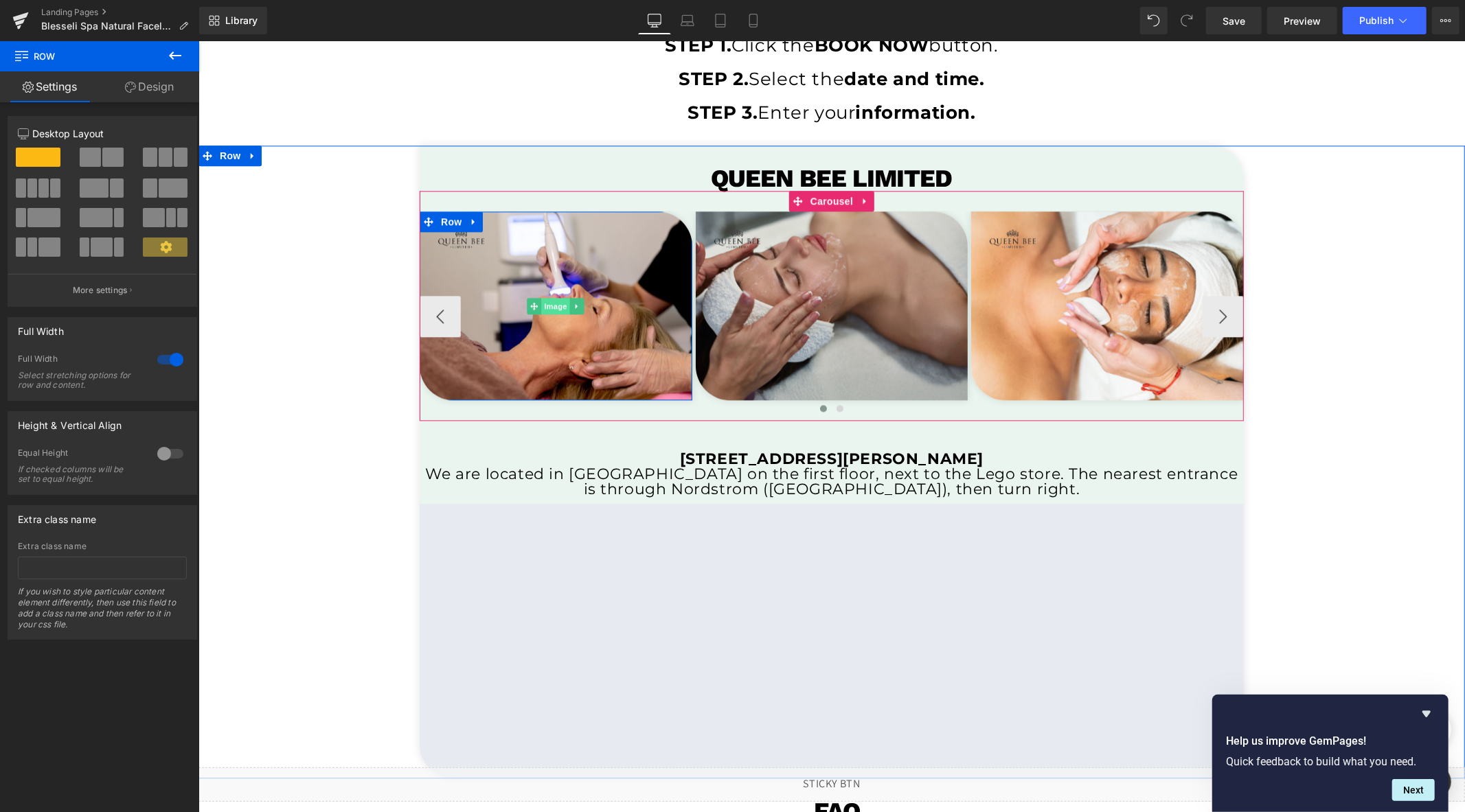
click at [551, 304] on span "Image" at bounding box center [555, 306] width 29 height 16
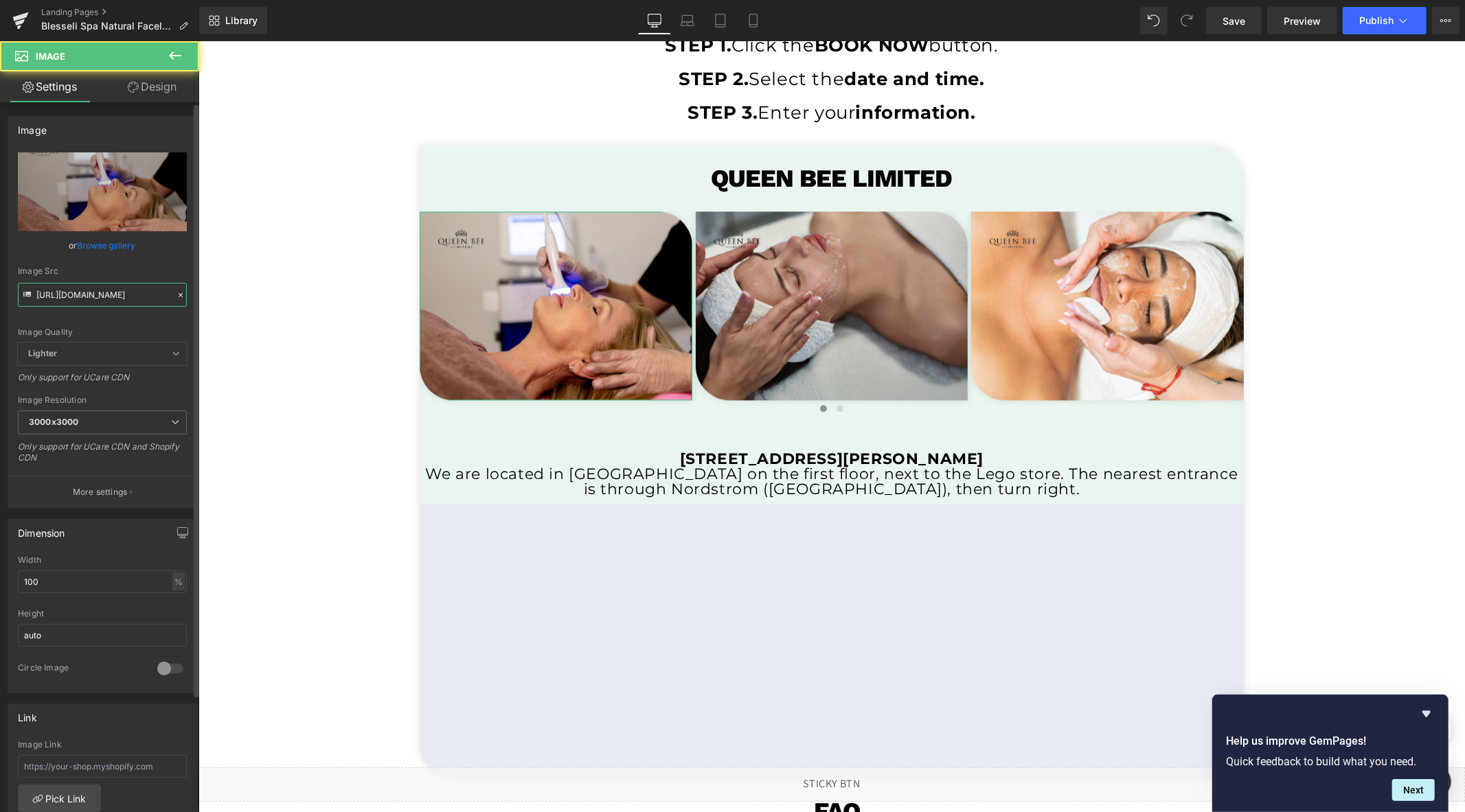
click at [86, 291] on input "[URL][DOMAIN_NAME]" at bounding box center [102, 294] width 169 height 24
paste input "blesseli_temp.png?v=175981572"
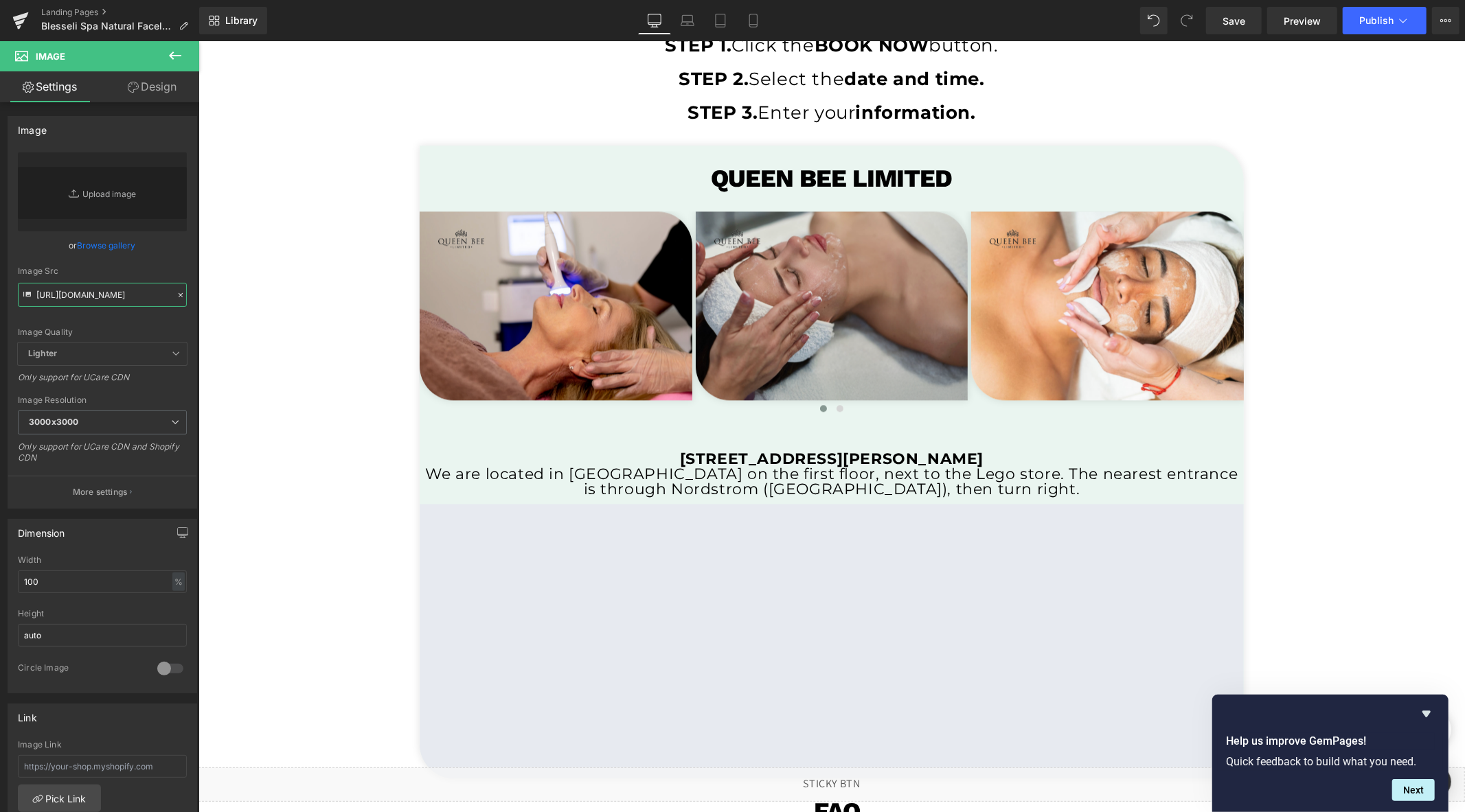
type input "[URL][DOMAIN_NAME]"
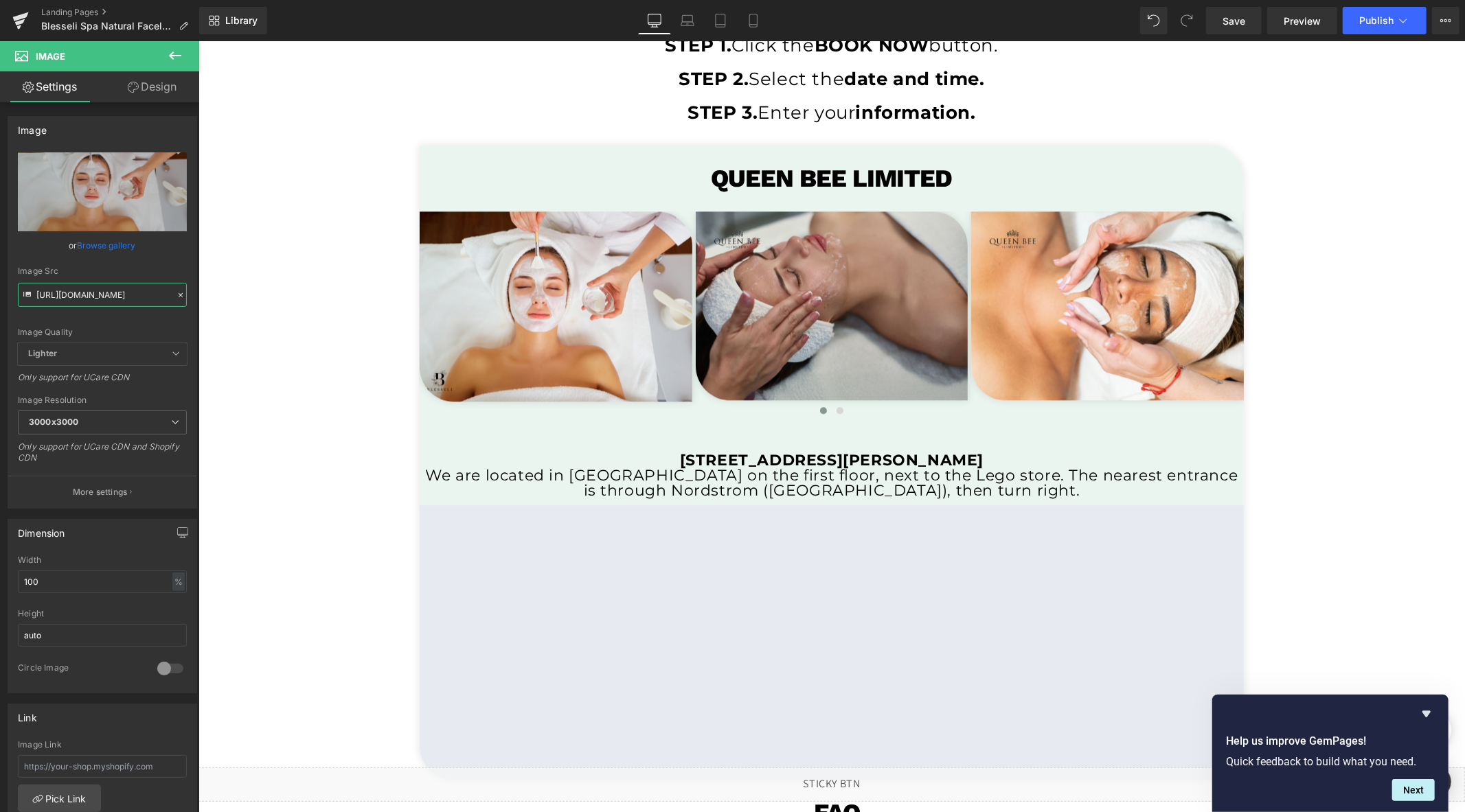
scroll to position [0, 0]
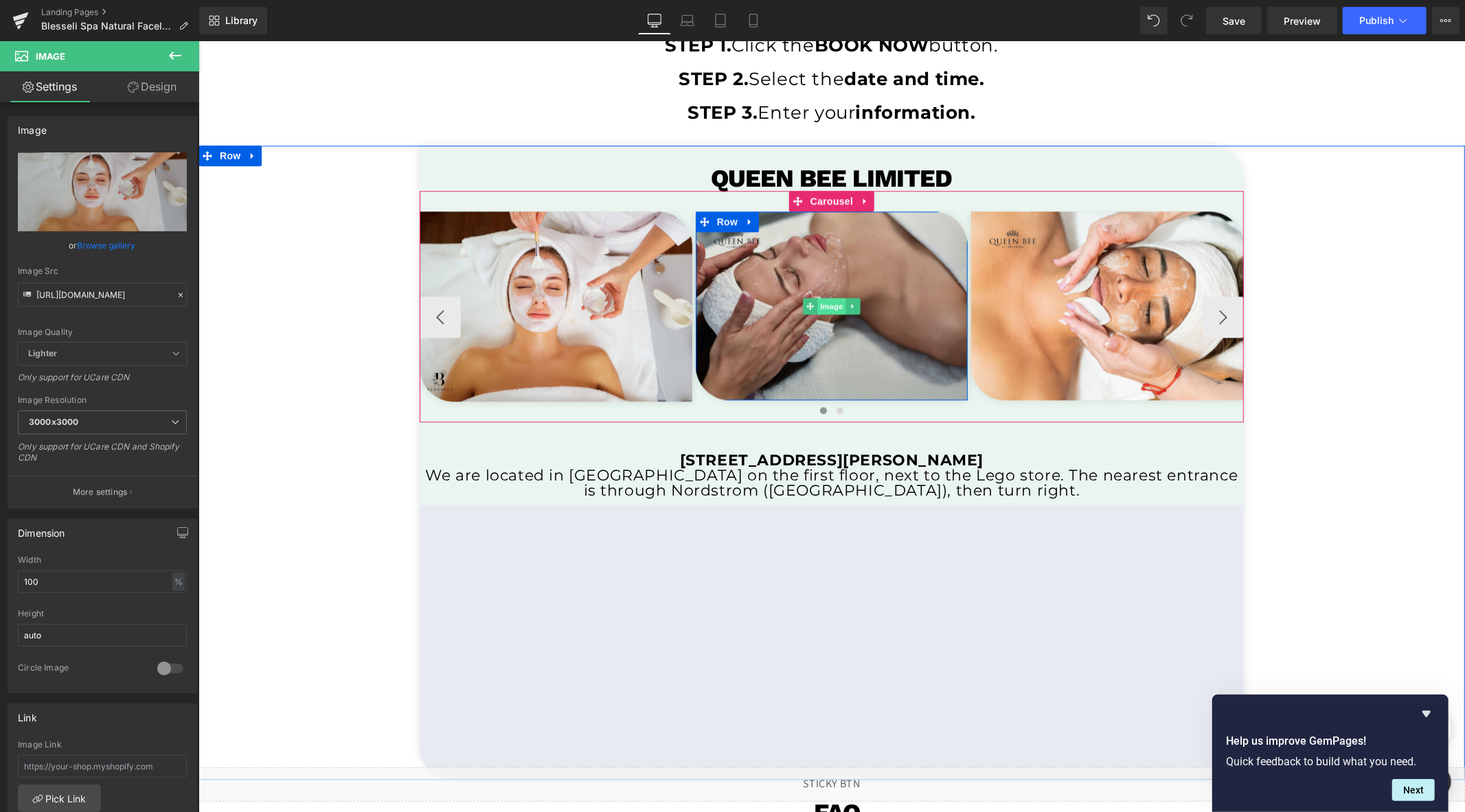
click at [822, 307] on span "Image" at bounding box center [831, 306] width 29 height 16
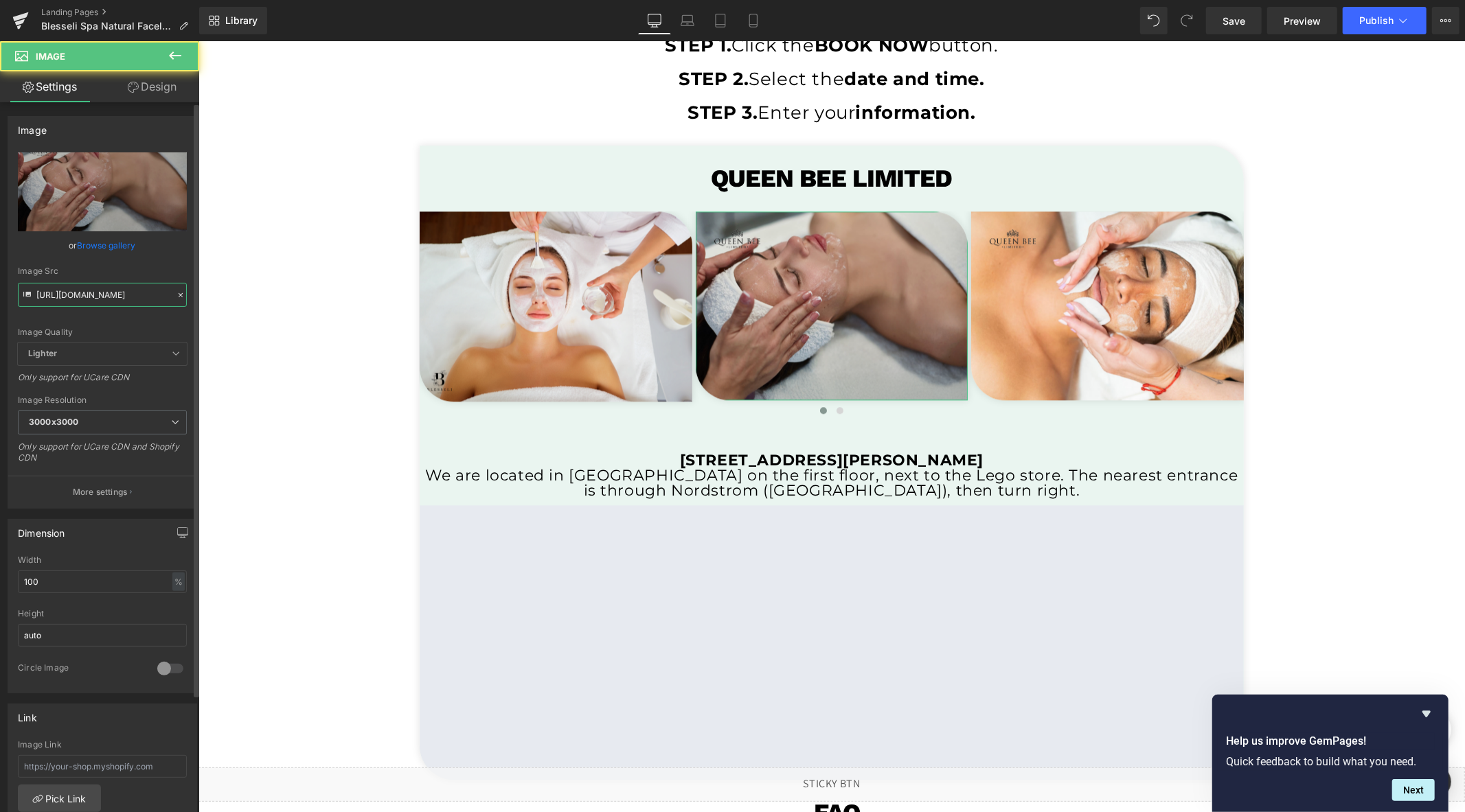
click at [92, 296] on input "[URL][DOMAIN_NAME]" at bounding box center [102, 294] width 169 height 24
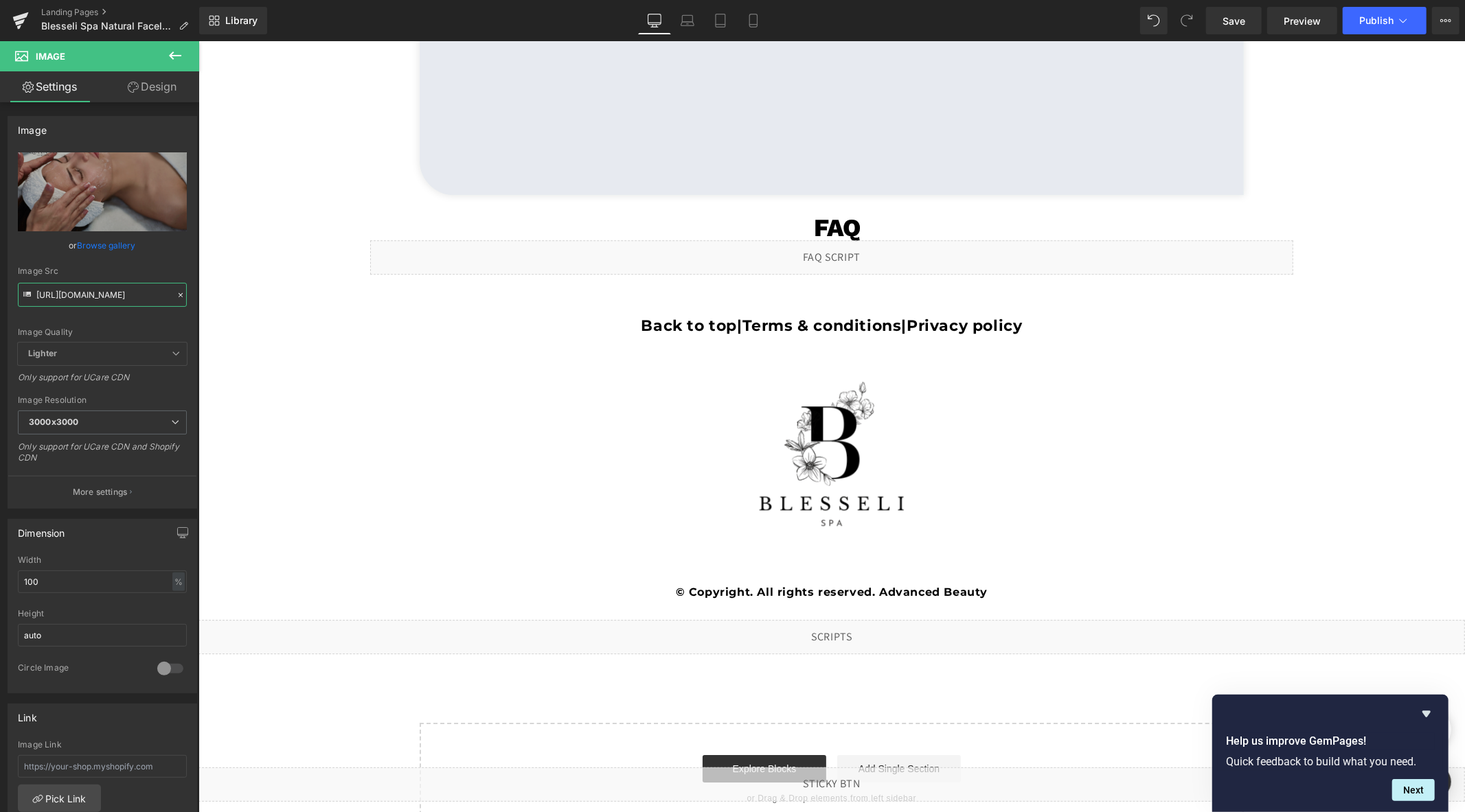
scroll to position [3292, 0]
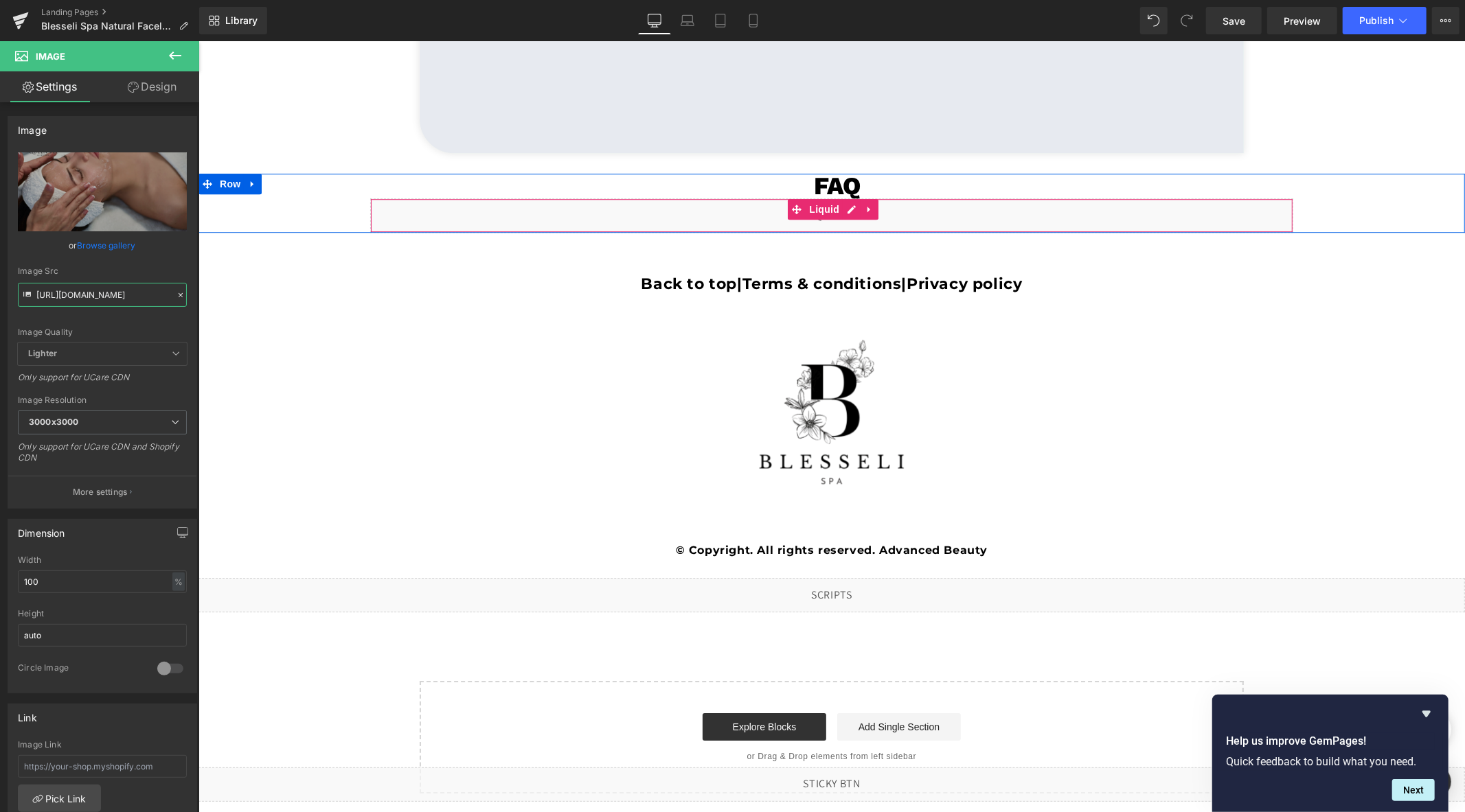
click at [847, 208] on div "Liquid" at bounding box center [831, 215] width 923 height 35
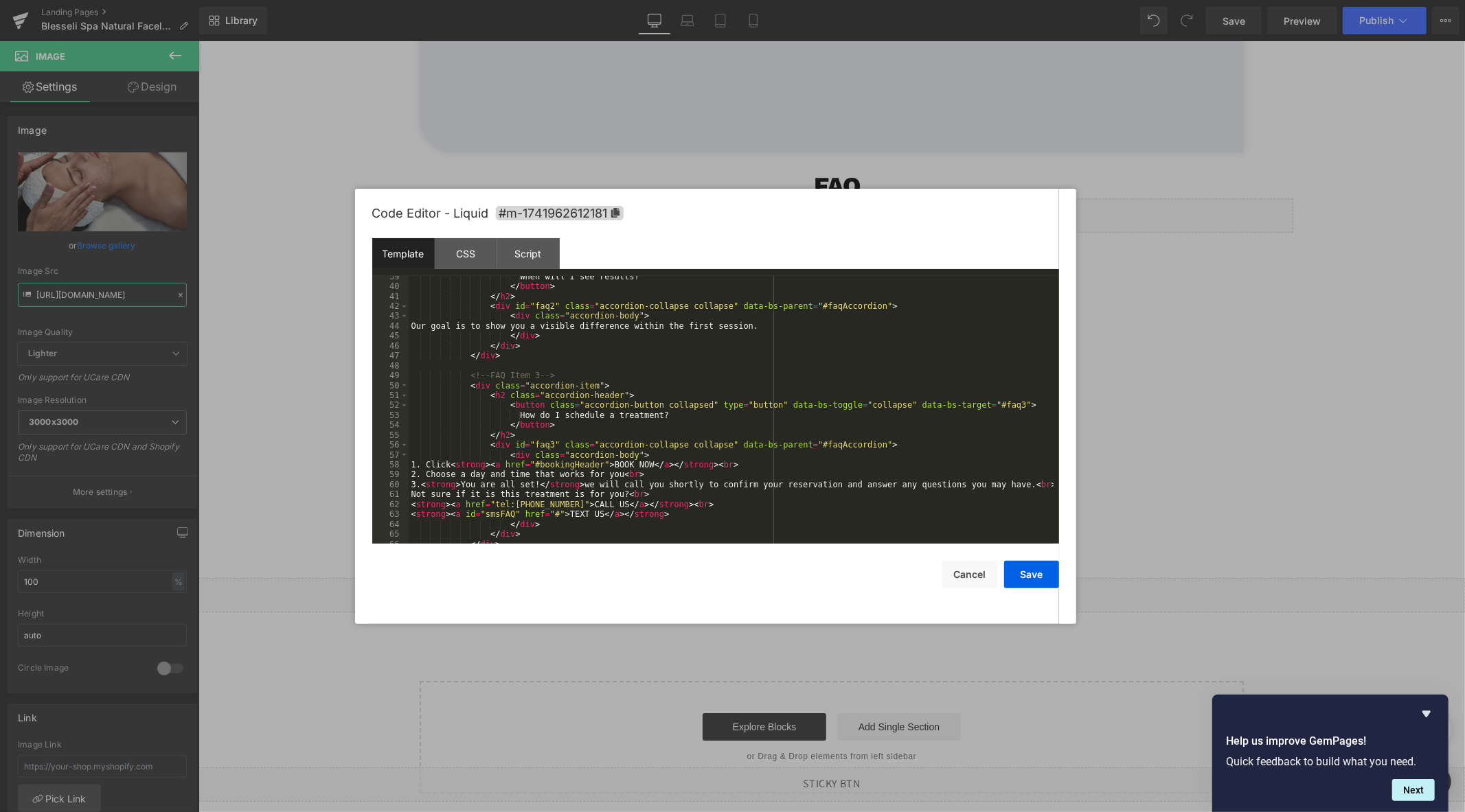
scroll to position [410, 0]
drag, startPoint x: 559, startPoint y: 506, endPoint x: 511, endPoint y: 508, distance: 48.0
click at [511, 508] on div "When will I see results? </ button > </ h2 > < div id = "faq2" class = "accordi…" at bounding box center [731, 415] width 645 height 287
click at [559, 501] on div "When will I see results? </ button > </ h2 > < div id = "faq2" class = "accordi…" at bounding box center [731, 409] width 645 height 268
drag, startPoint x: 559, startPoint y: 504, endPoint x: 506, endPoint y: 505, distance: 53.0
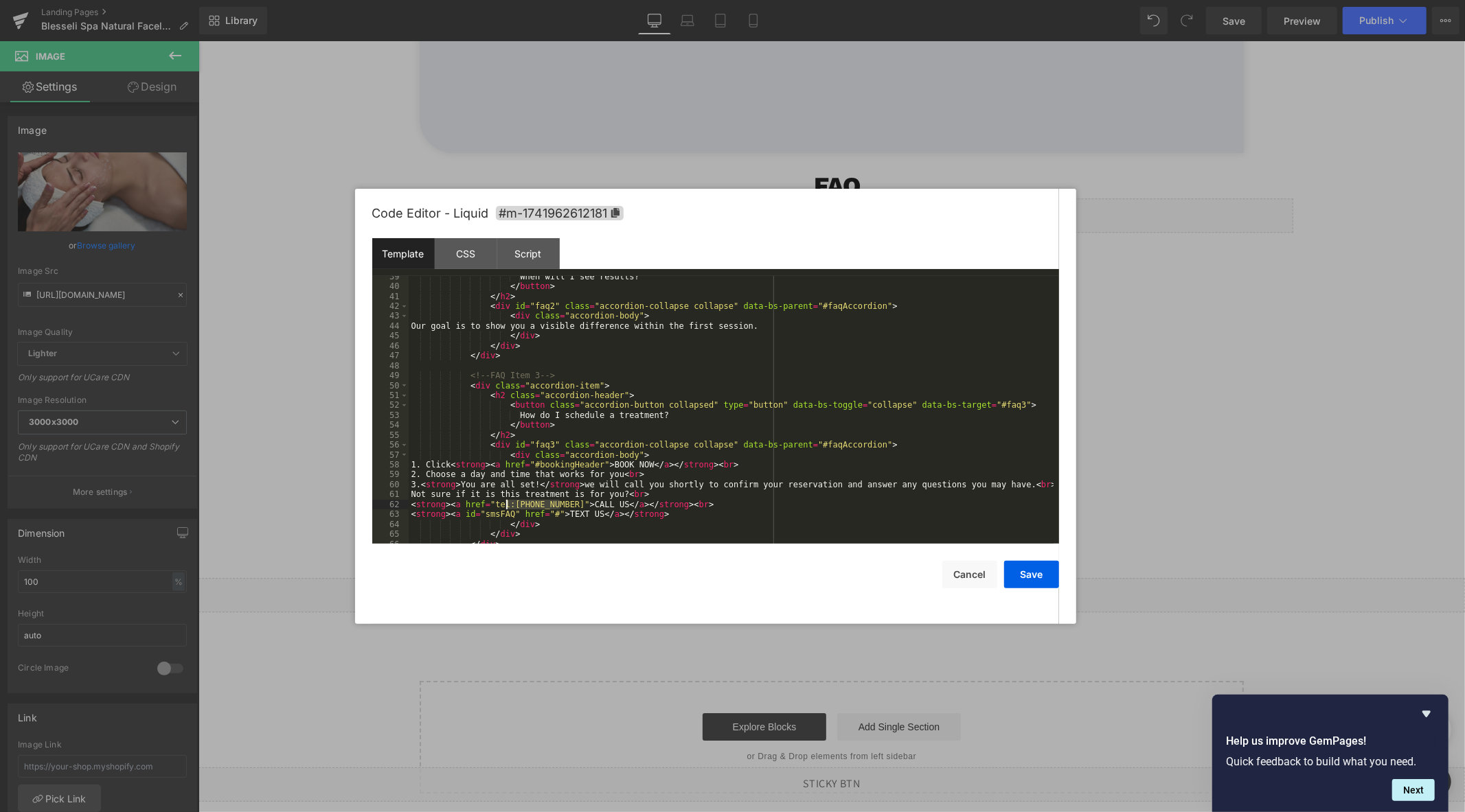
click at [506, 505] on div "When will I see results? </ button > </ h2 > < div id = "faq2" class = "accordi…" at bounding box center [731, 415] width 645 height 287
click at [552, 505] on div "When will I see results? </ button > </ h2 > < div id = "faq2" class = "accordi…" at bounding box center [731, 415] width 645 height 287
click at [533, 508] on div "When will I see results? </ button > </ h2 > < div id = "faq2" class = "accordi…" at bounding box center [731, 415] width 645 height 287
click at [512, 508] on div "When will I see results? </ button > </ h2 > < div id = "faq2" class = "accordi…" at bounding box center [731, 415] width 645 height 287
drag, startPoint x: 552, startPoint y: 506, endPoint x: 506, endPoint y: 505, distance: 46.0
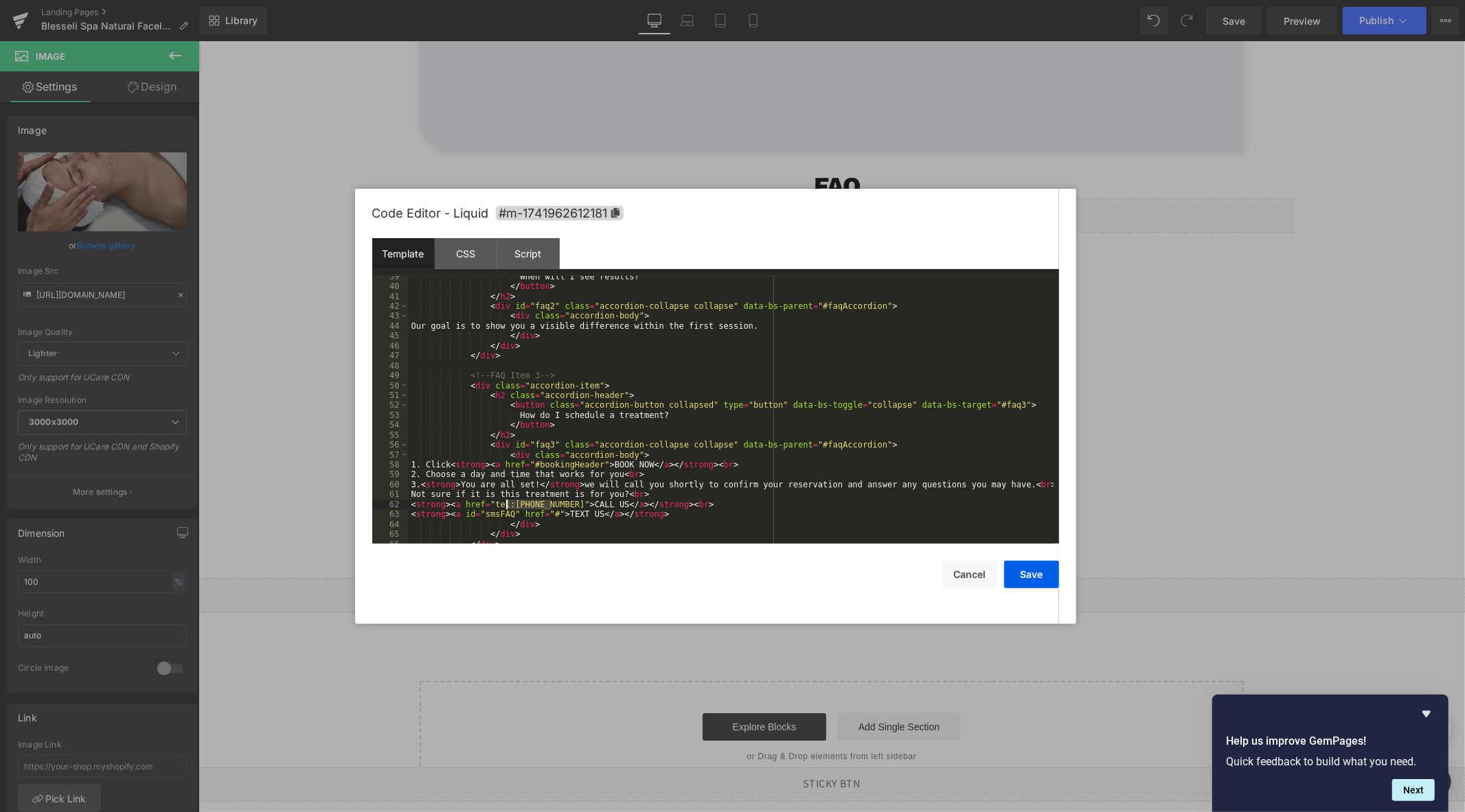
click at [506, 505] on div "When will I see results? </ button > </ h2 > < div id = "faq2" class = "accordi…" at bounding box center [731, 415] width 645 height 287
click at [519, 258] on div "Script" at bounding box center [528, 254] width 63 height 31
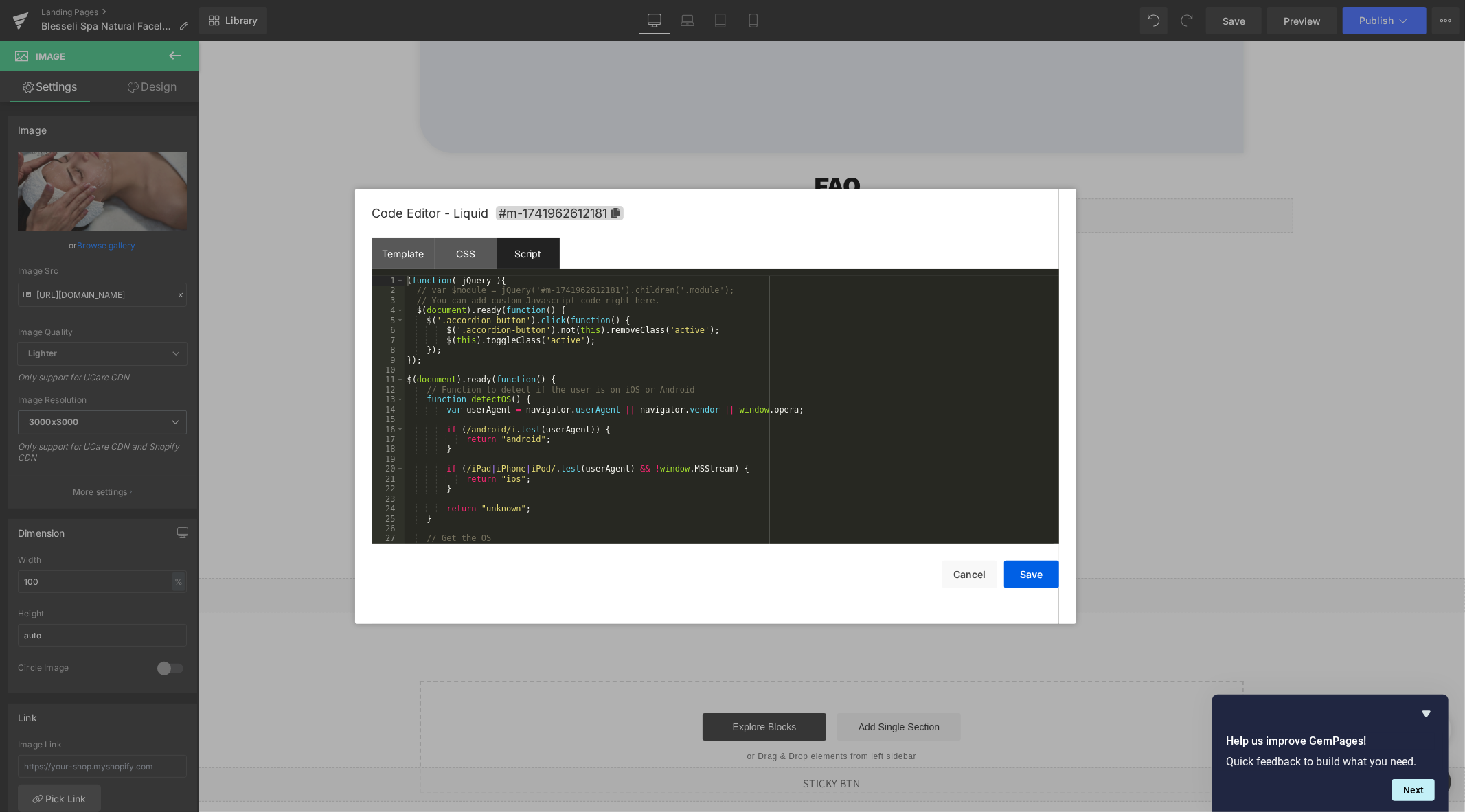
scroll to position [217, 0]
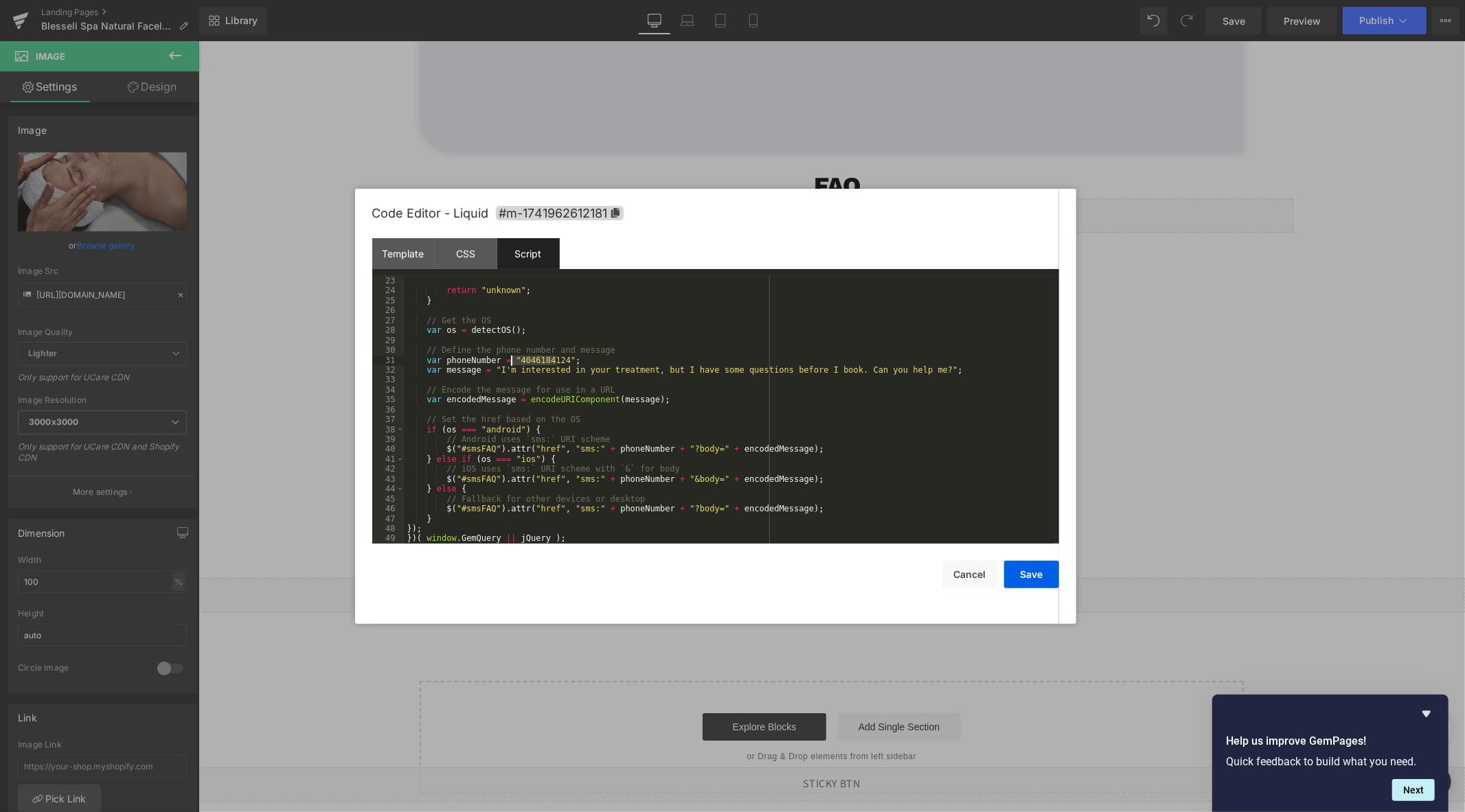
drag, startPoint x: 555, startPoint y: 359, endPoint x: 511, endPoint y: 360, distance: 44.0
click at [511, 360] on div "return "unknown" ; } // Get the OS var os = detectOS ( ) ; // Define the phone …" at bounding box center [729, 419] width 649 height 287
click at [1019, 571] on button "Save" at bounding box center [1031, 574] width 55 height 27
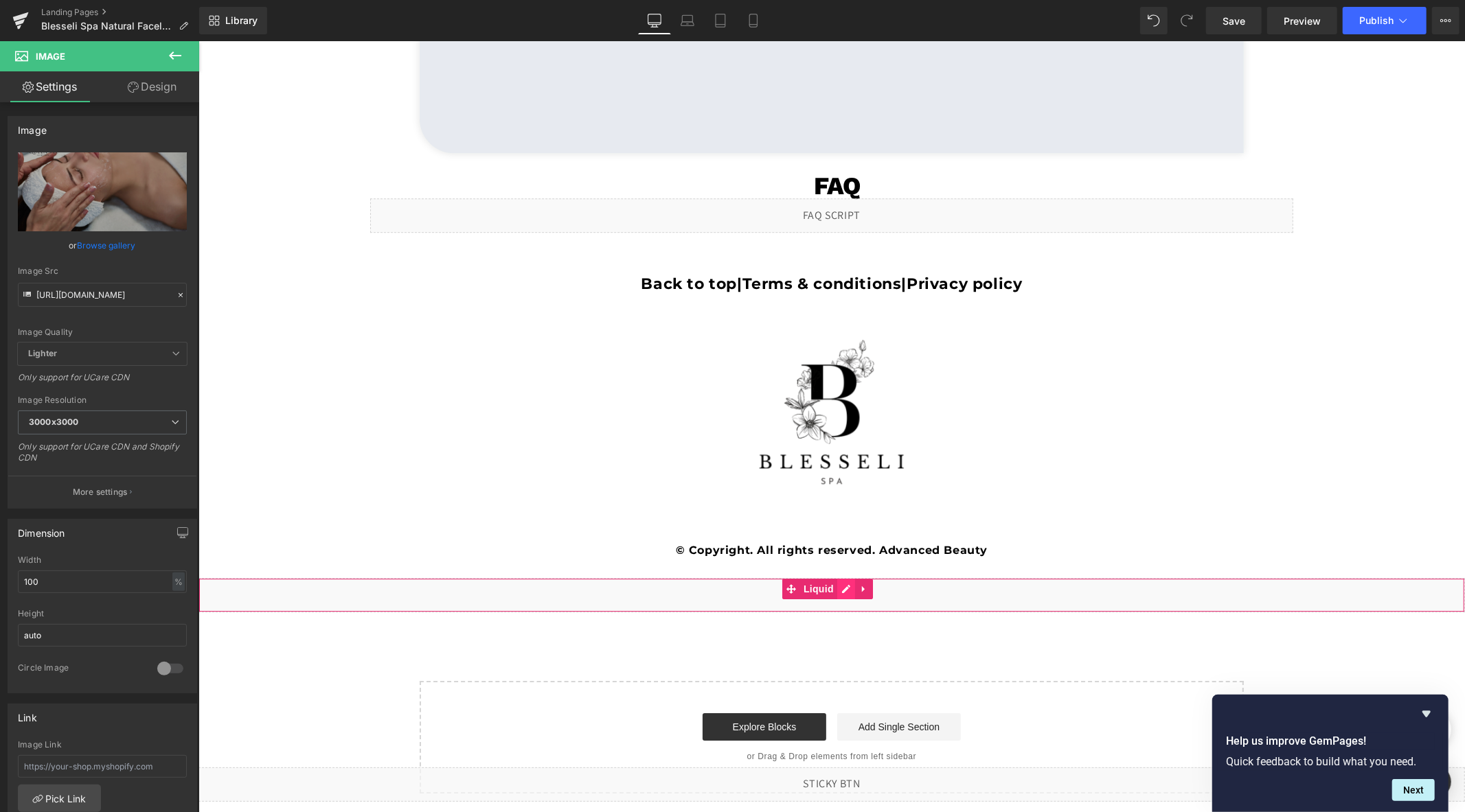
click at [845, 587] on div "Liquid" at bounding box center [831, 595] width 1266 height 35
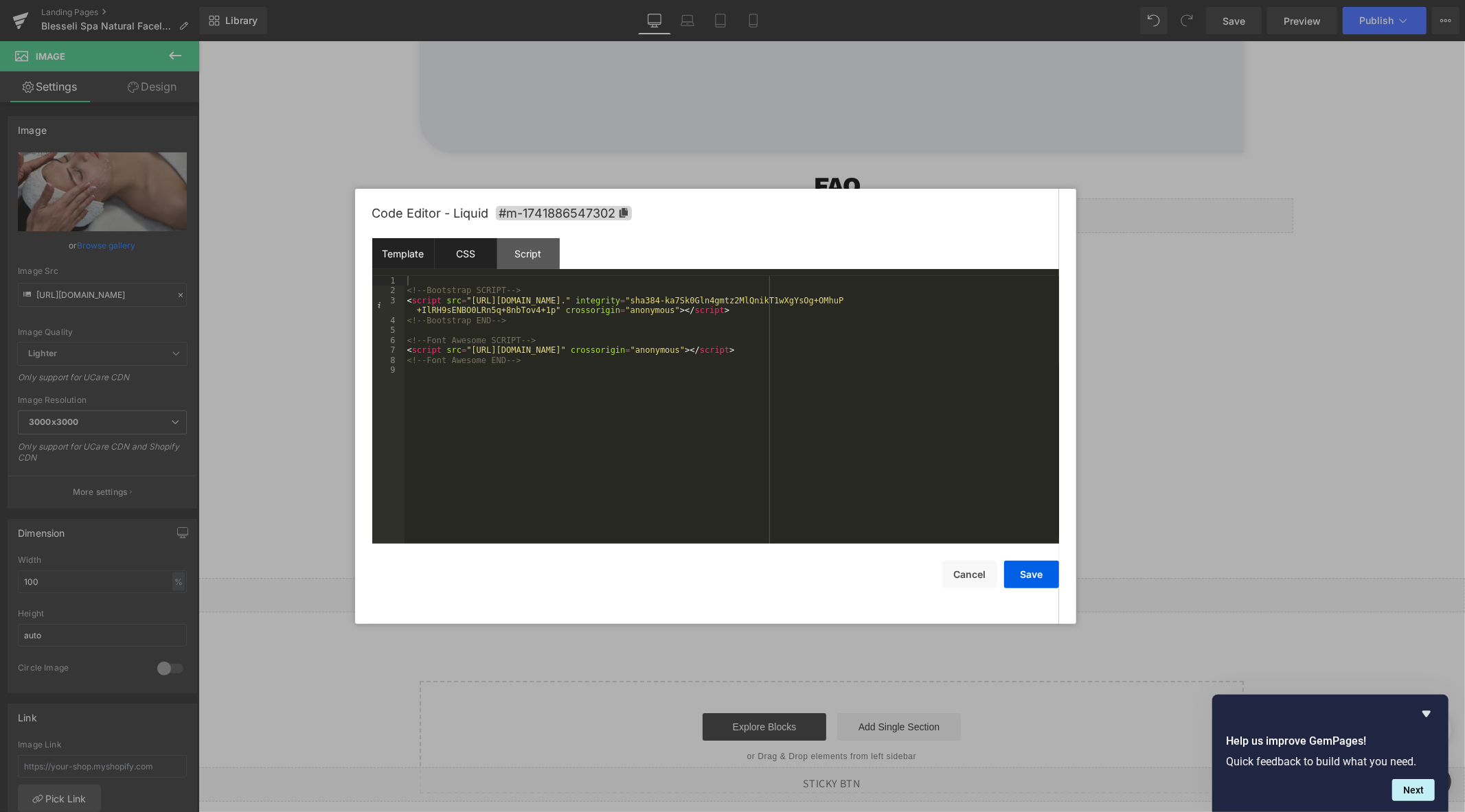
click at [478, 264] on div "CSS" at bounding box center [466, 254] width 63 height 31
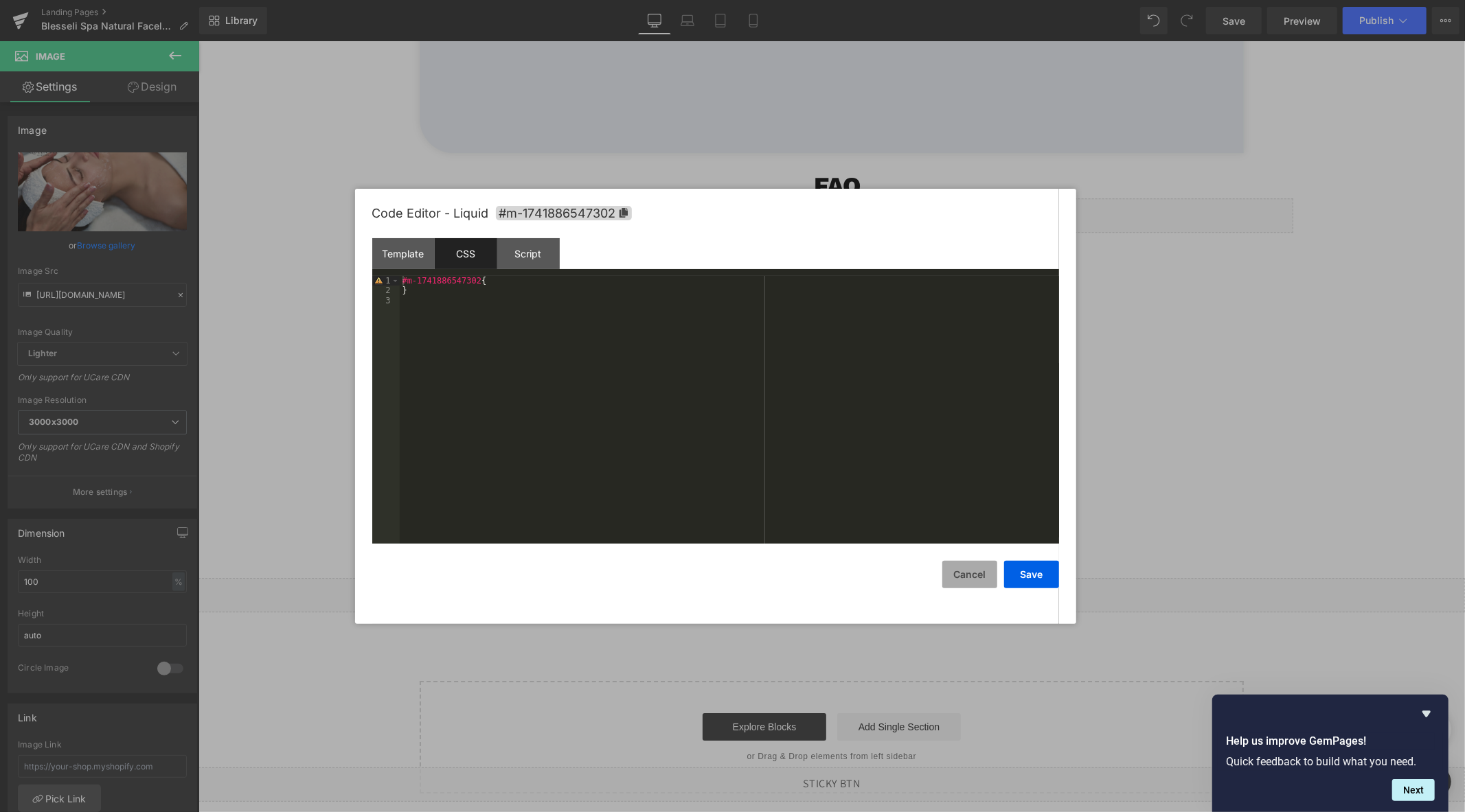
click at [958, 583] on button "Cancel" at bounding box center [969, 574] width 55 height 27
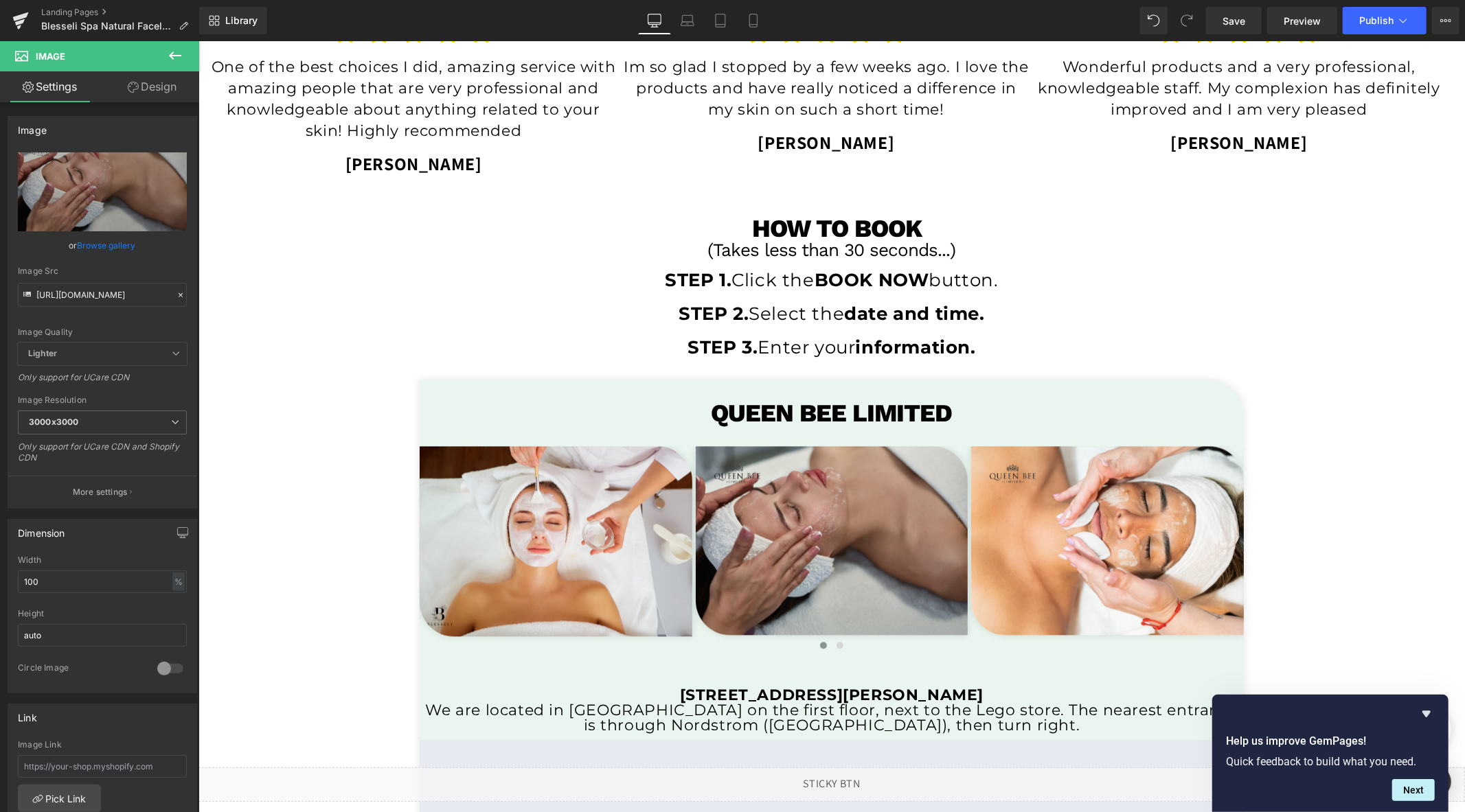
scroll to position [2681, 0]
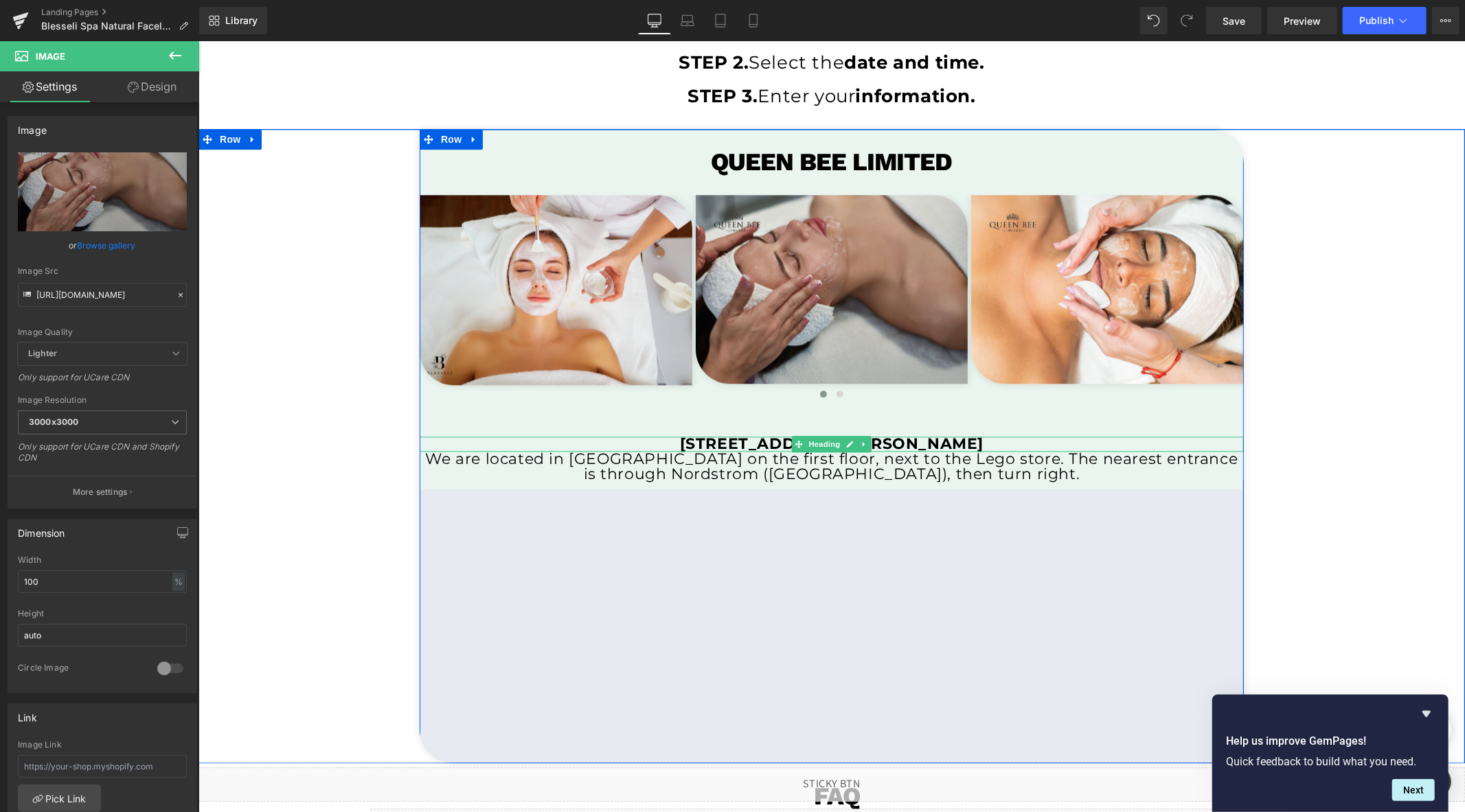
click at [700, 436] on div at bounding box center [831, 437] width 824 height 3
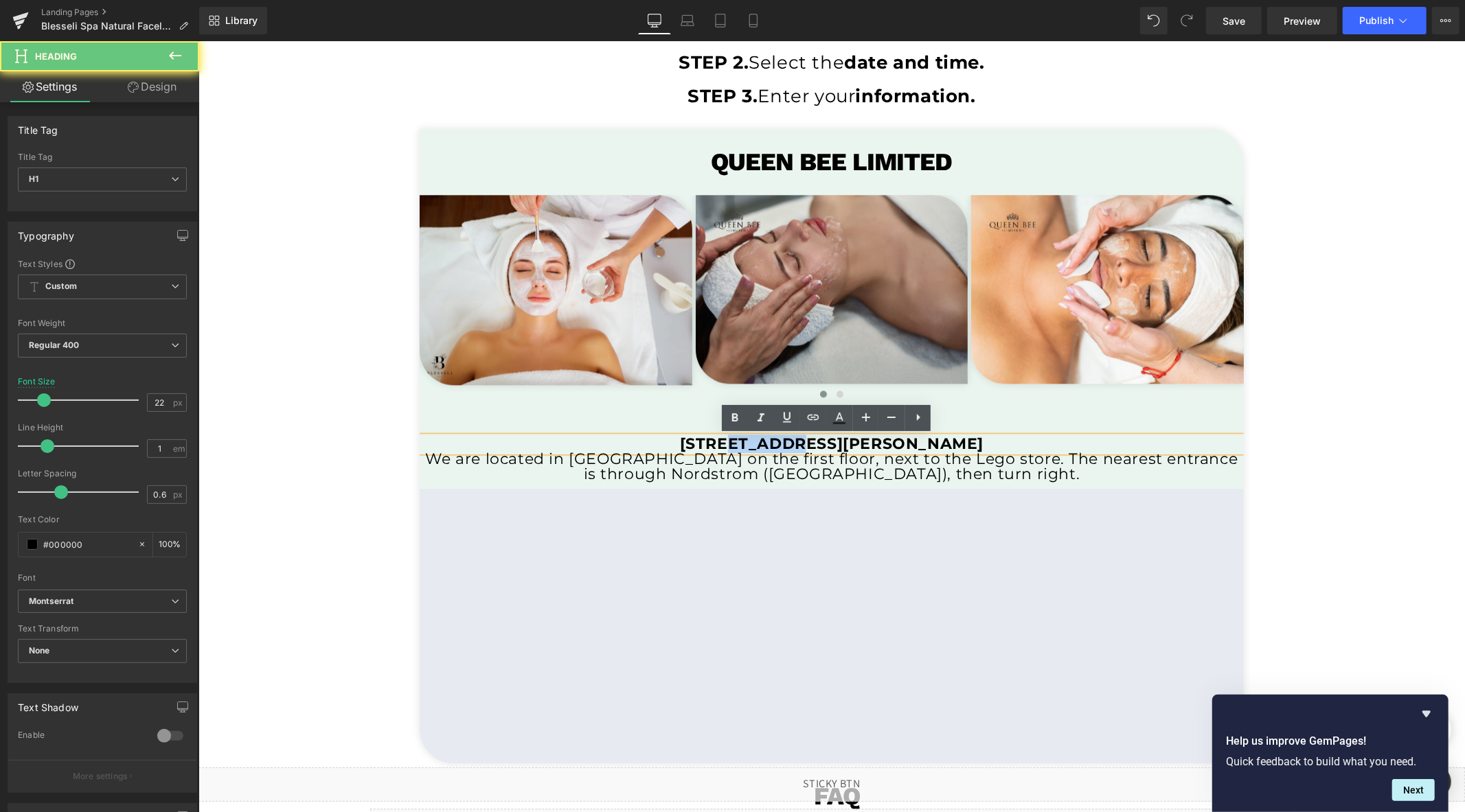
click at [700, 436] on b "[STREET_ADDRESS][PERSON_NAME]" at bounding box center [831, 443] width 303 height 19
copy b "[STREET_ADDRESS][PERSON_NAME]"
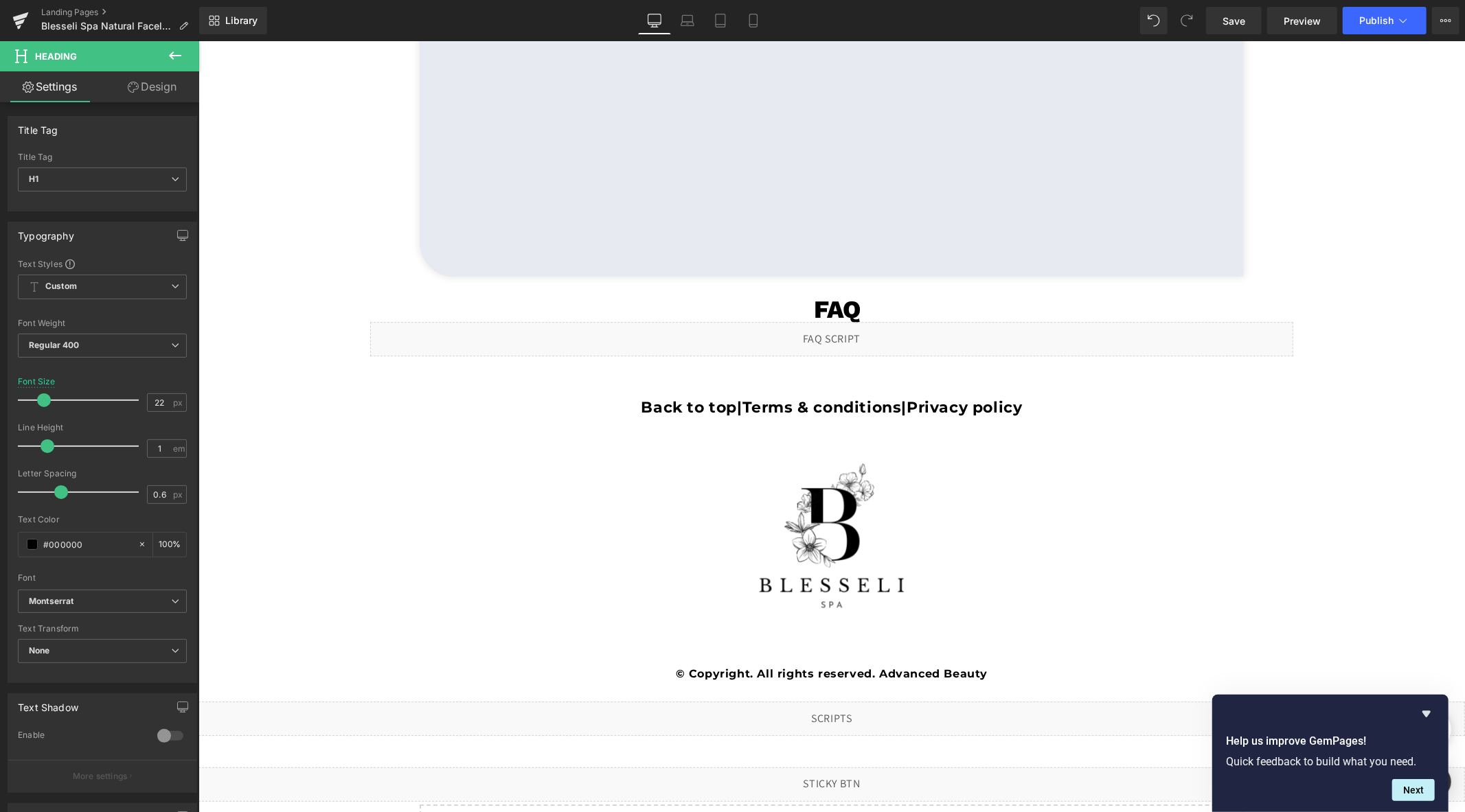
scroll to position [3292, 0]
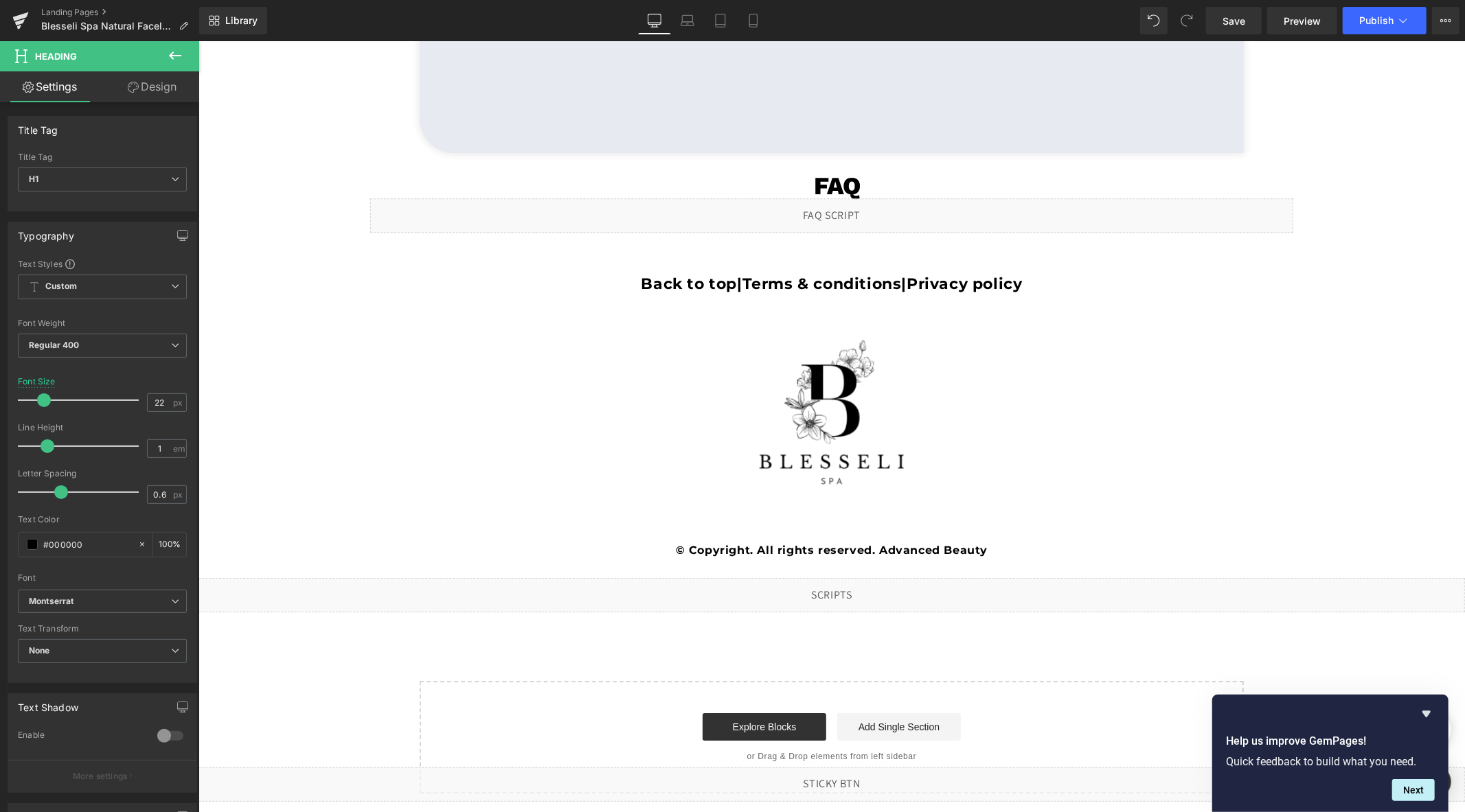
click at [840, 591] on div "Liquid" at bounding box center [831, 595] width 1266 height 35
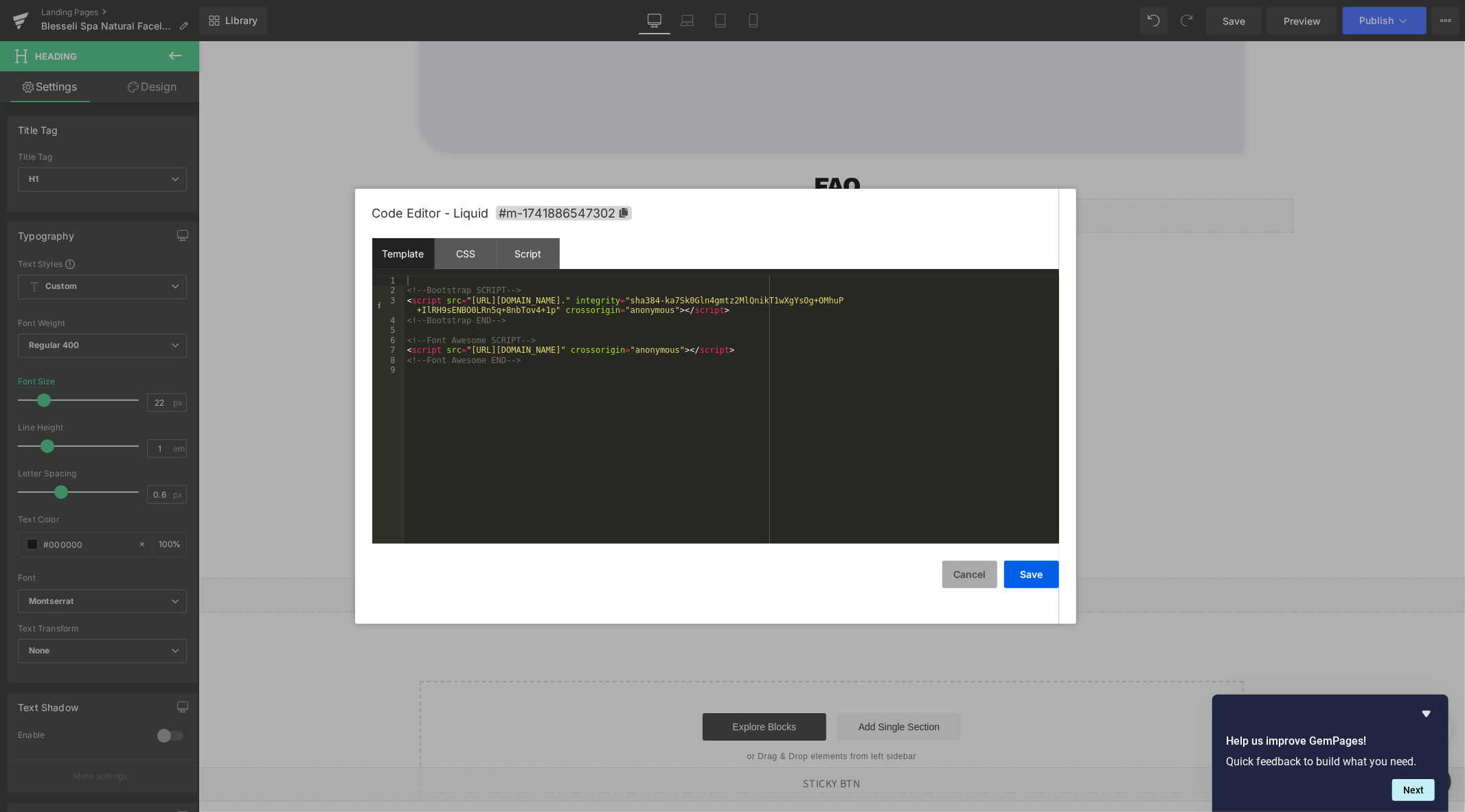
click at [971, 567] on button "Cancel" at bounding box center [969, 574] width 55 height 27
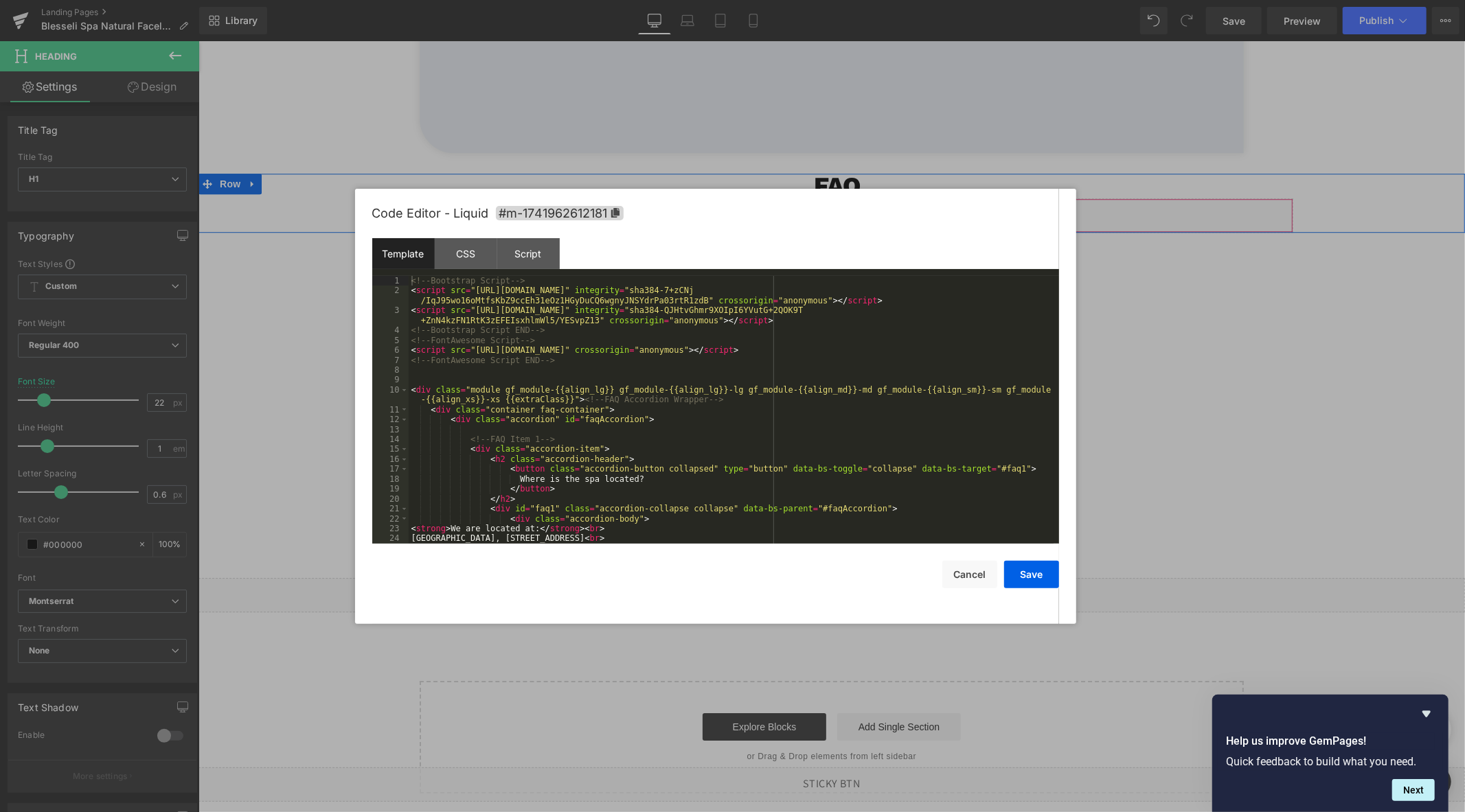
click at [845, 208] on div "Liquid" at bounding box center [831, 215] width 923 height 35
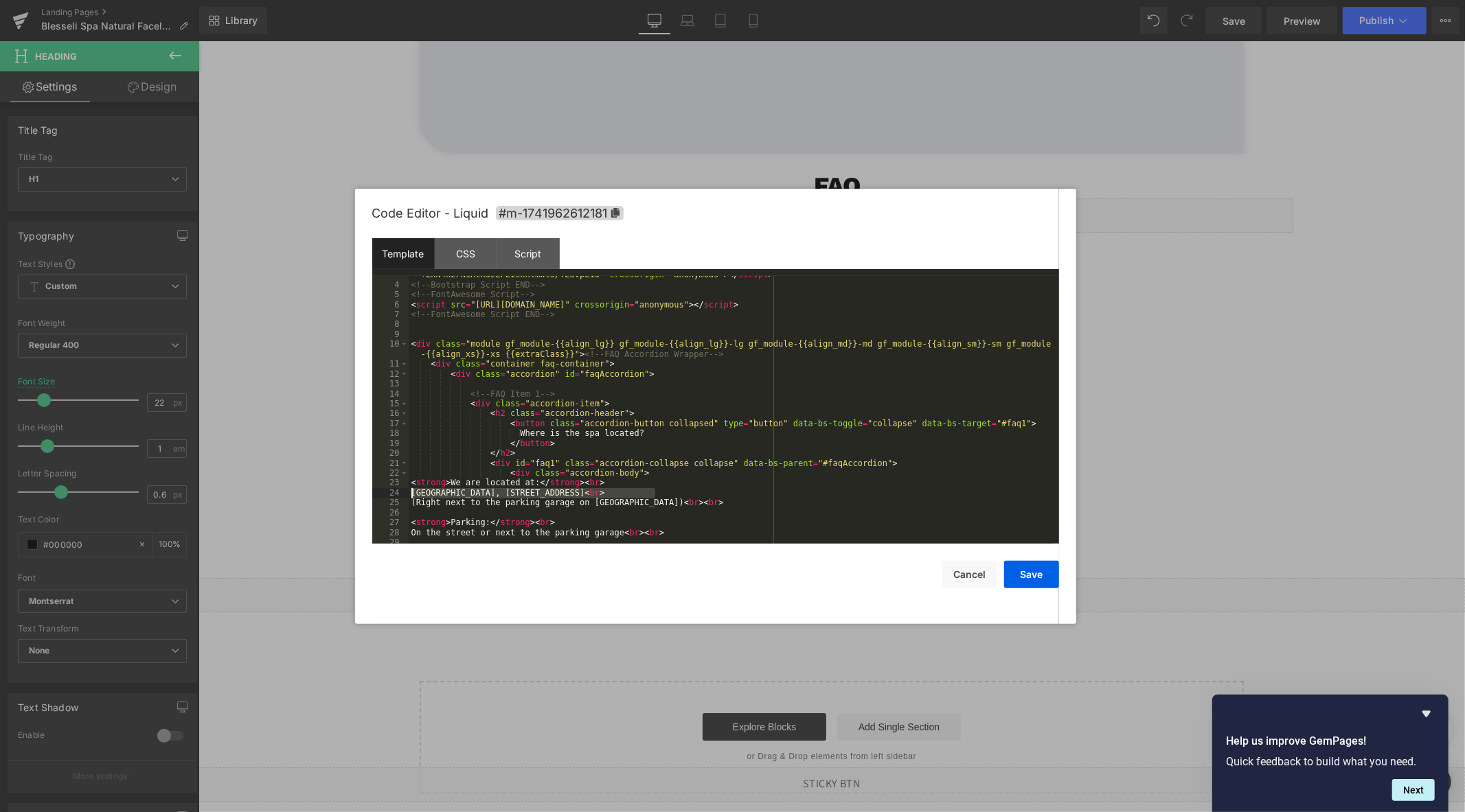
drag, startPoint x: 654, startPoint y: 492, endPoint x: 413, endPoint y: 492, distance: 241.0
click at [413, 492] on div "< script src = "[URL][DOMAIN_NAME]" integrity = "sha384-QJHtvGhmr9XOIpI6YVutG+2…" at bounding box center [731, 408] width 645 height 297
click at [1023, 579] on button "Save" at bounding box center [1031, 574] width 55 height 27
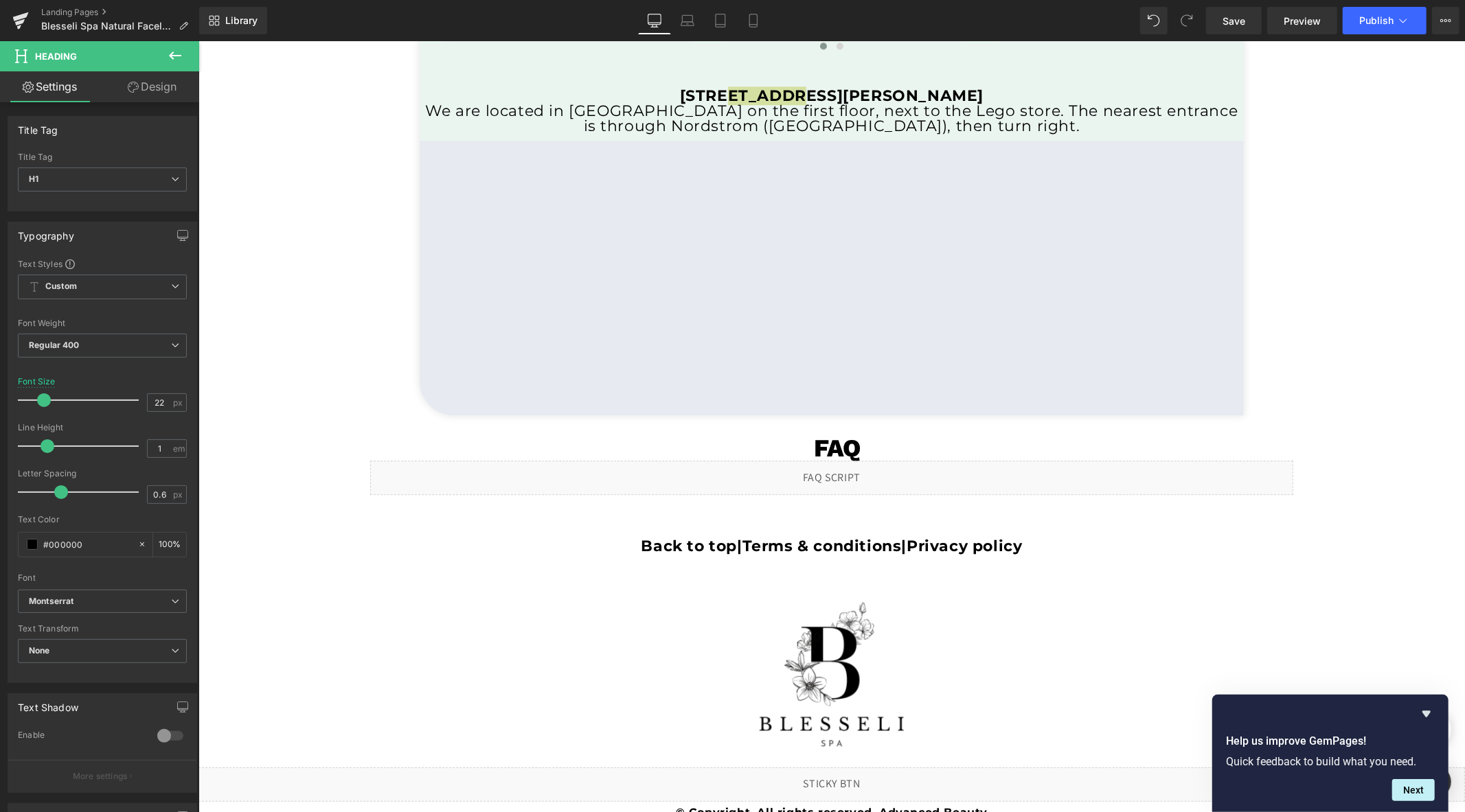
scroll to position [2911, 0]
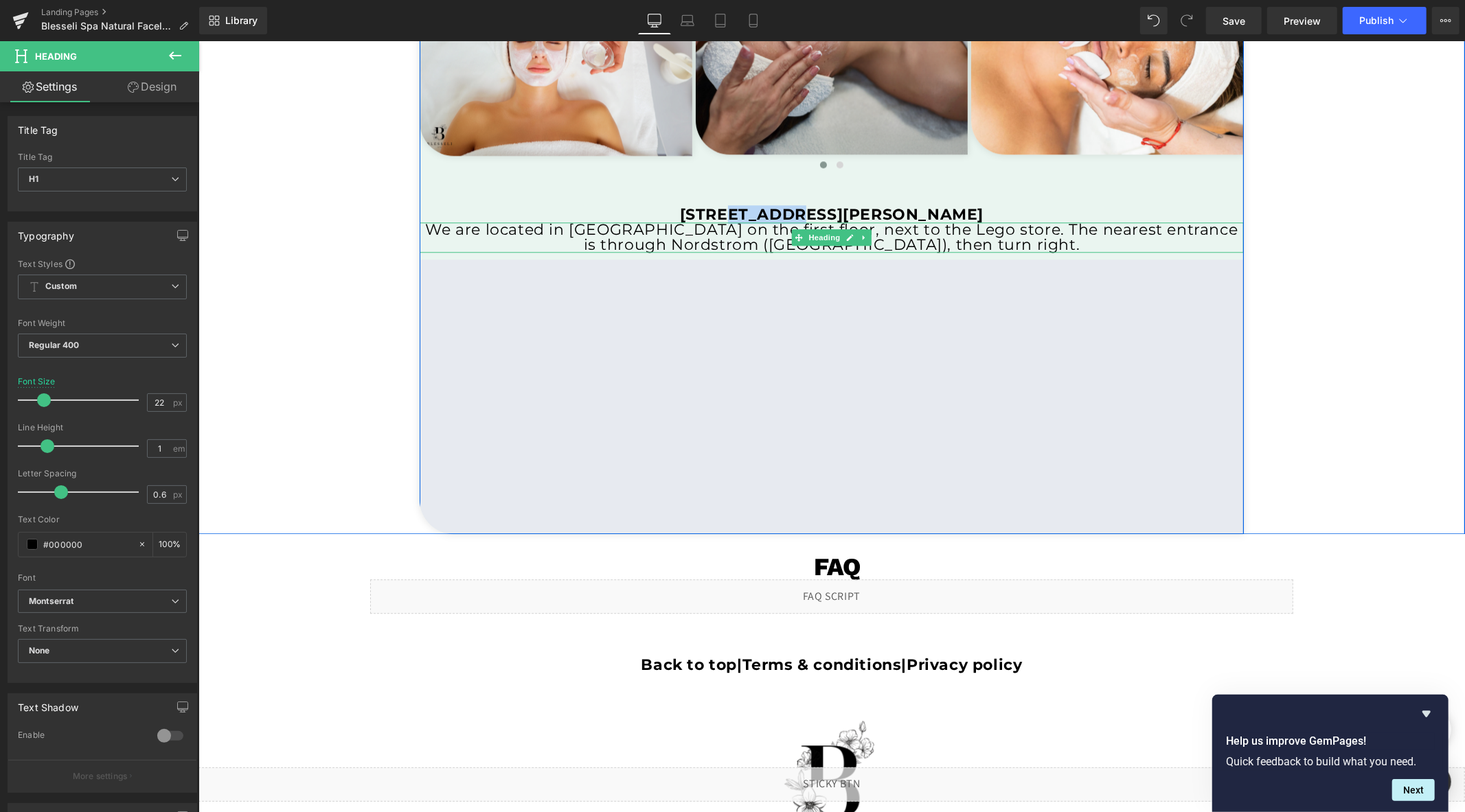
click at [635, 243] on h1 "We are located in [GEOGRAPHIC_DATA] on the first floor, next to the Lego store.…" at bounding box center [831, 236] width 824 height 30
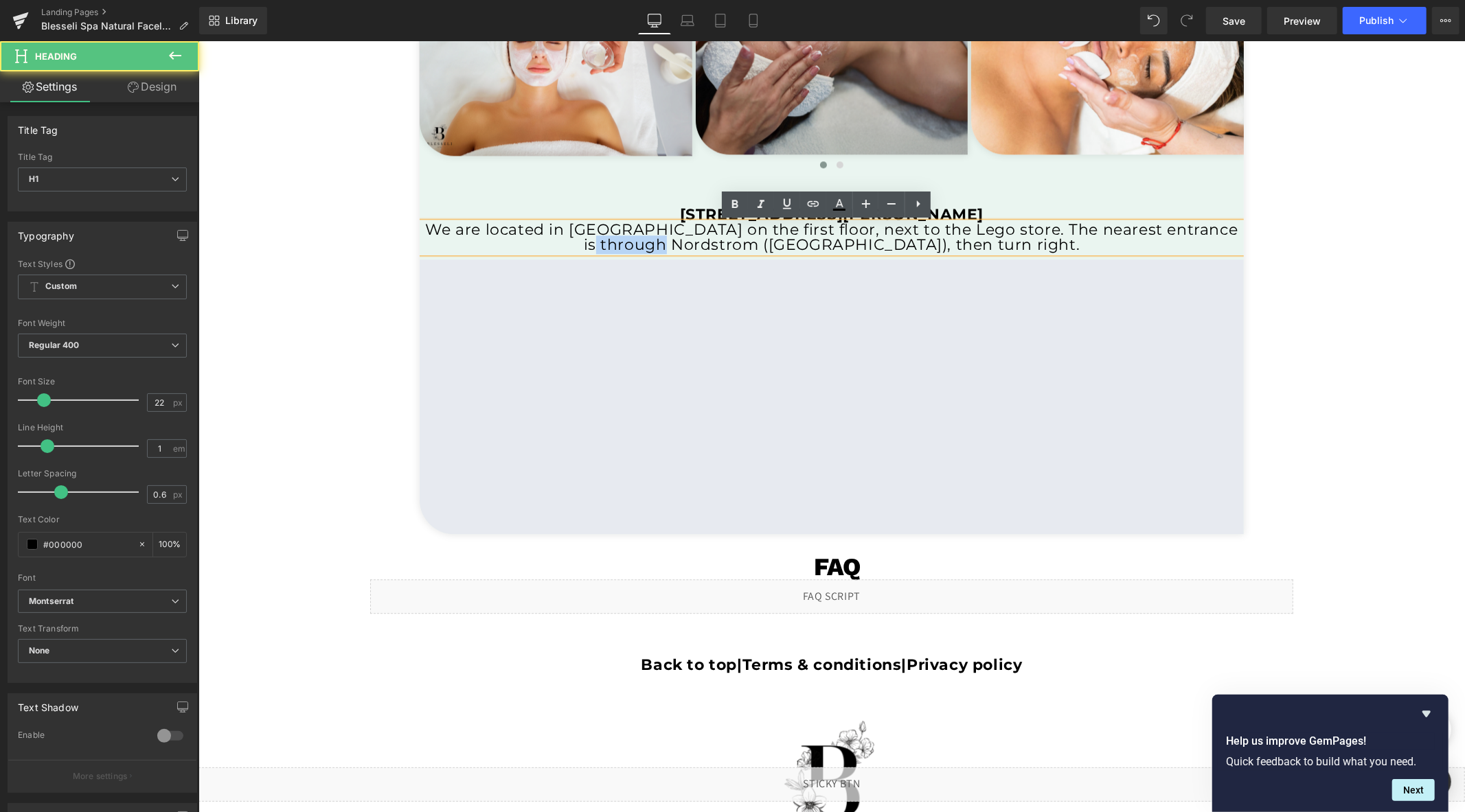
click at [635, 243] on h1 "We are located in [GEOGRAPHIC_DATA] on the first floor, next to the Lego store.…" at bounding box center [831, 236] width 824 height 30
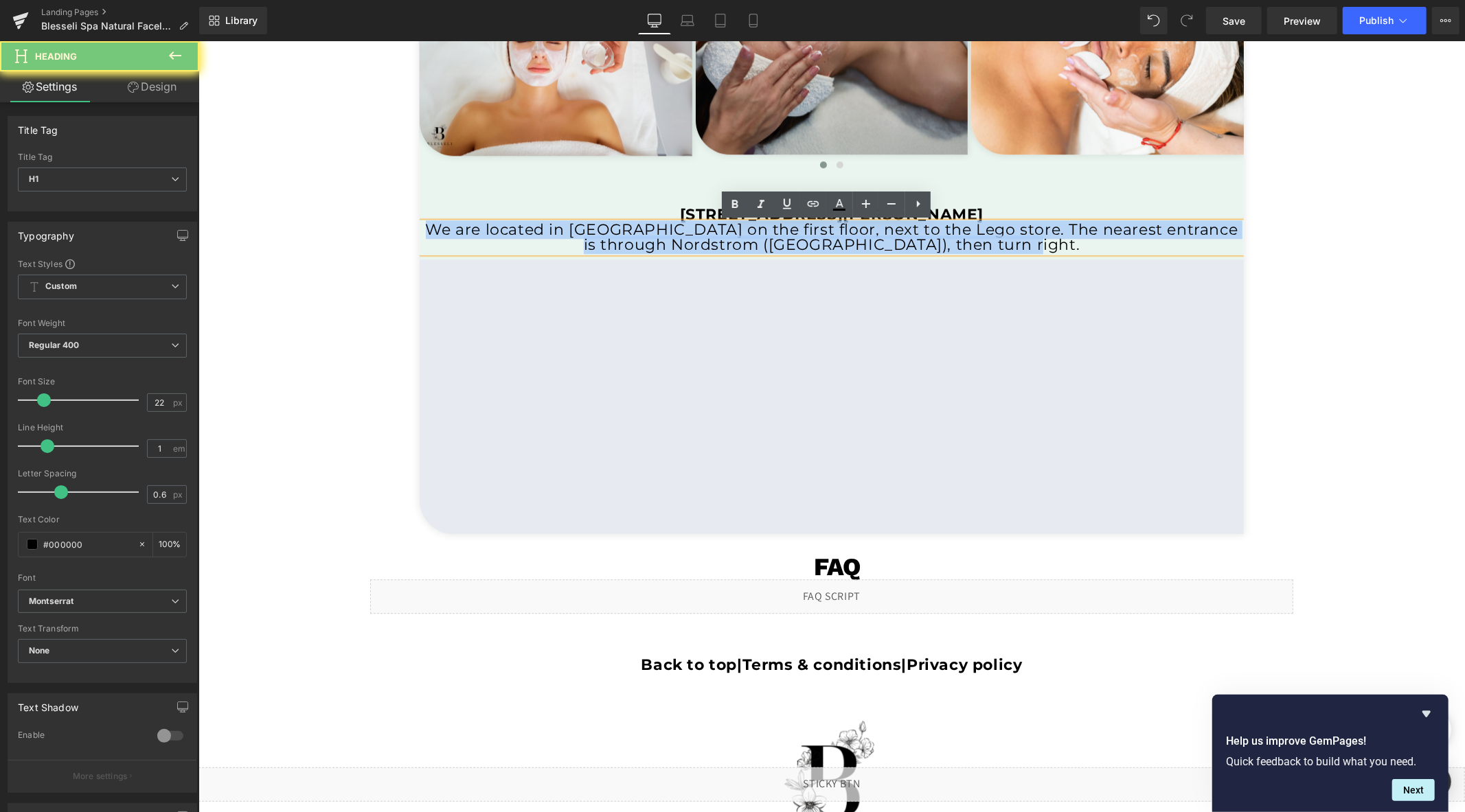
click at [635, 243] on h1 "We are located in [GEOGRAPHIC_DATA] on the first floor, next to the Lego store.…" at bounding box center [831, 236] width 824 height 30
copy h1 "We are located in [GEOGRAPHIC_DATA] on the first floor, next to the Lego store.…"
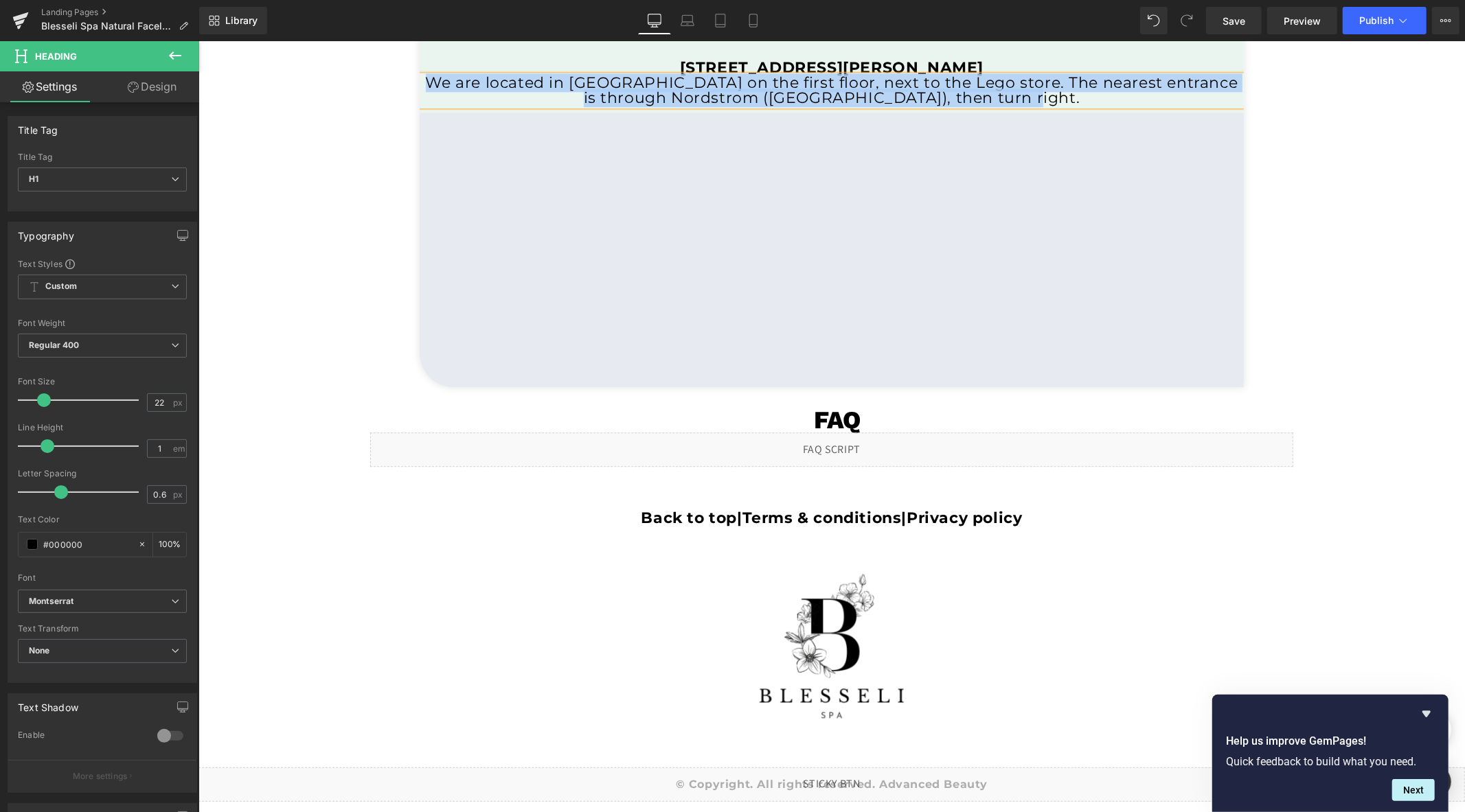
scroll to position [3064, 0]
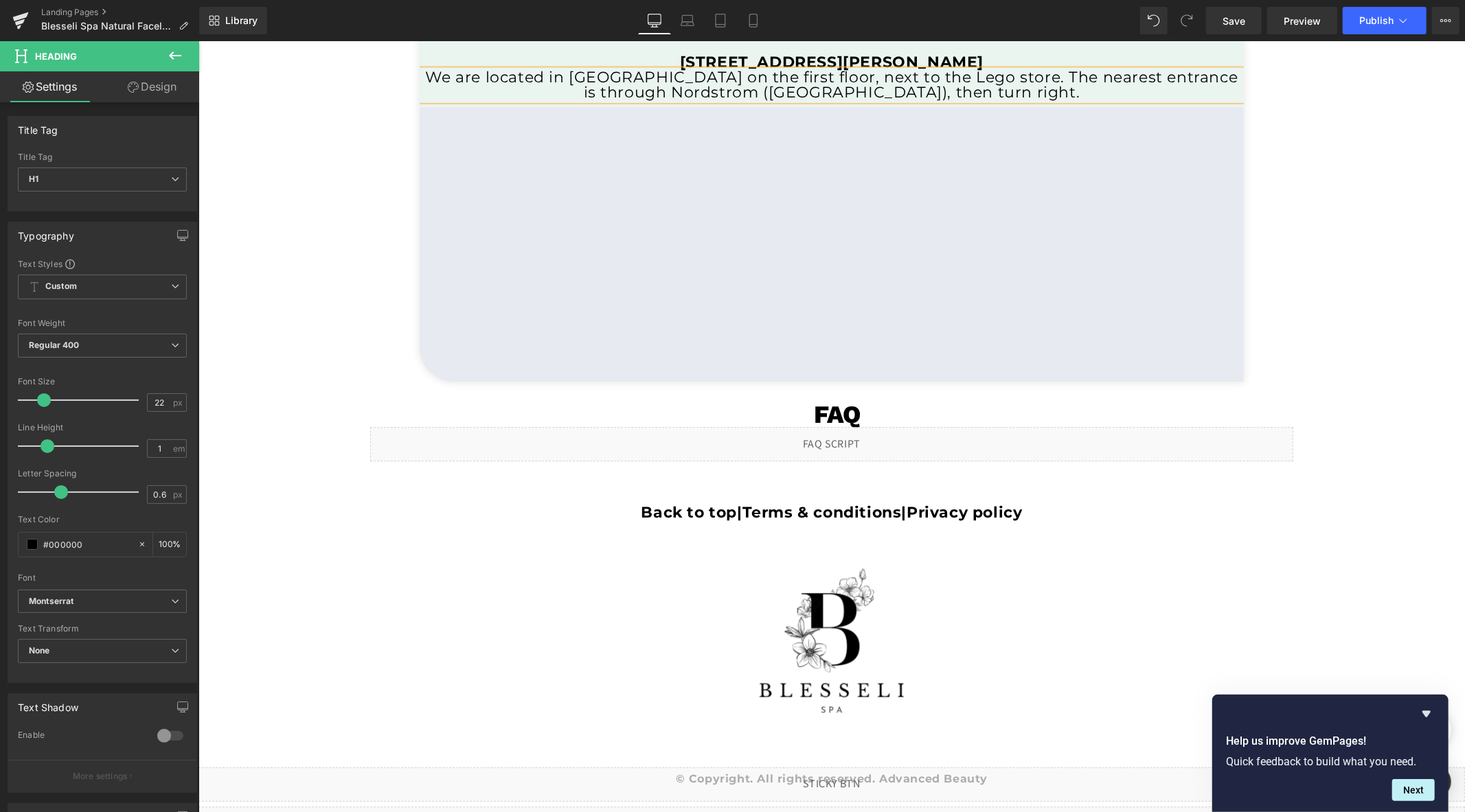
click at [845, 436] on div "Liquid" at bounding box center [831, 444] width 923 height 35
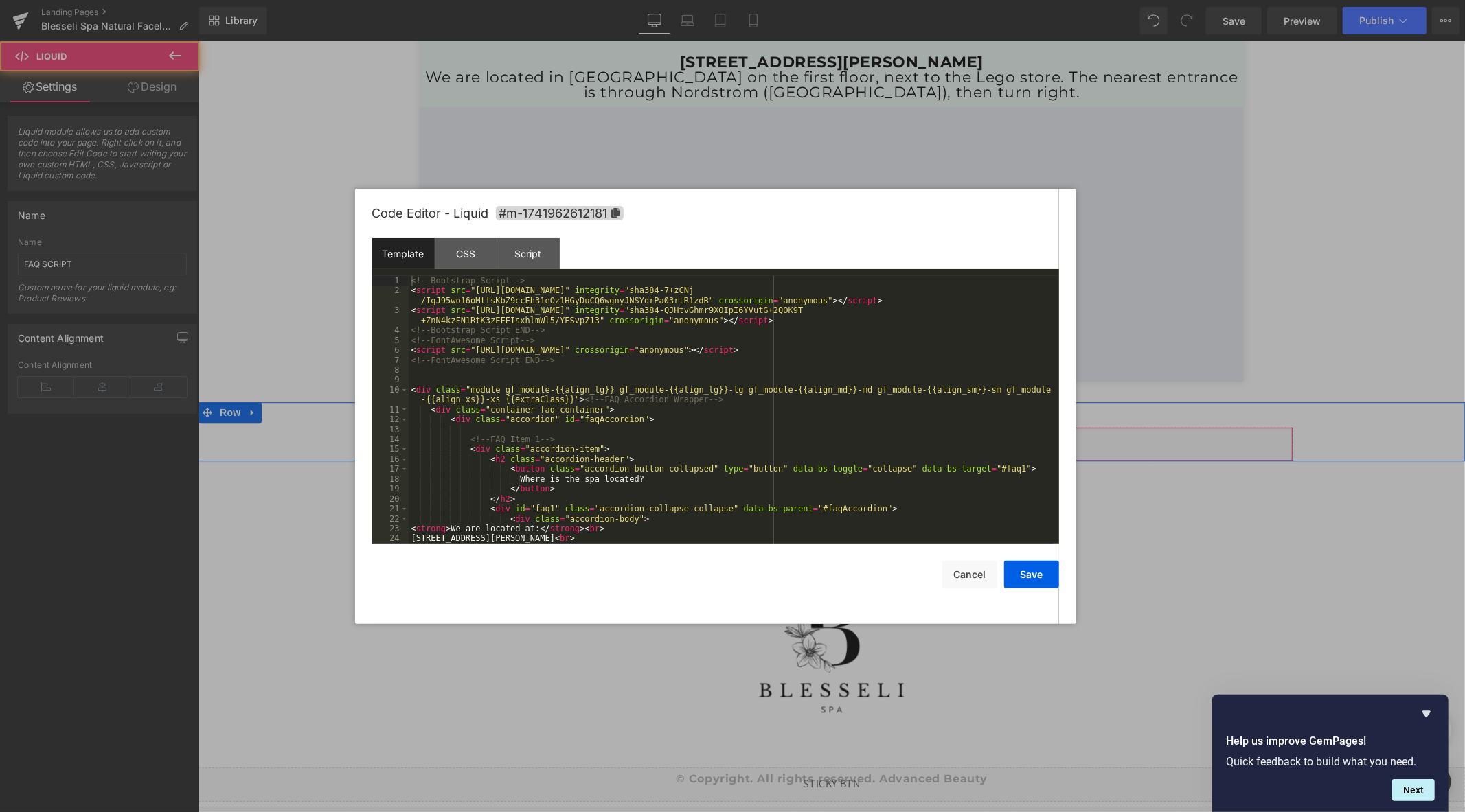
click at [847, 439] on div "Liquid" at bounding box center [831, 444] width 923 height 35
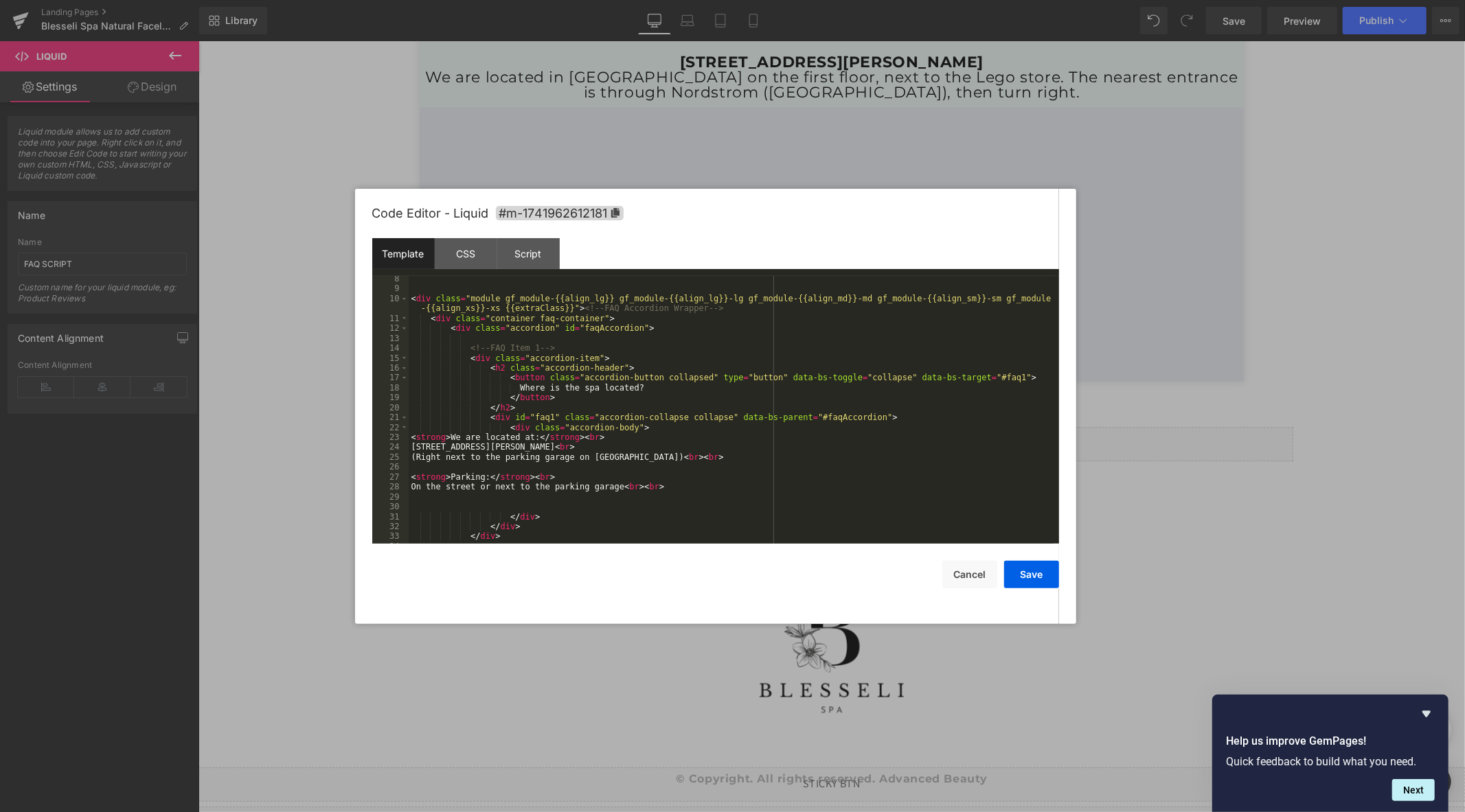
scroll to position [91, 0]
drag, startPoint x: 635, startPoint y: 457, endPoint x: 412, endPoint y: 455, distance: 223.0
click at [412, 455] on div "< div class = "module gf_module-{{align_lg}} gf_module-{{align_lg}}-lg gf_modul…" at bounding box center [731, 418] width 645 height 287
click at [419, 465] on div "< div class = "module gf_module-{{align_lg}} gf_module-{{align_lg}}-lg gf_modul…" at bounding box center [731, 418] width 645 height 287
drag, startPoint x: 606, startPoint y: 497, endPoint x: 410, endPoint y: 494, distance: 196.0
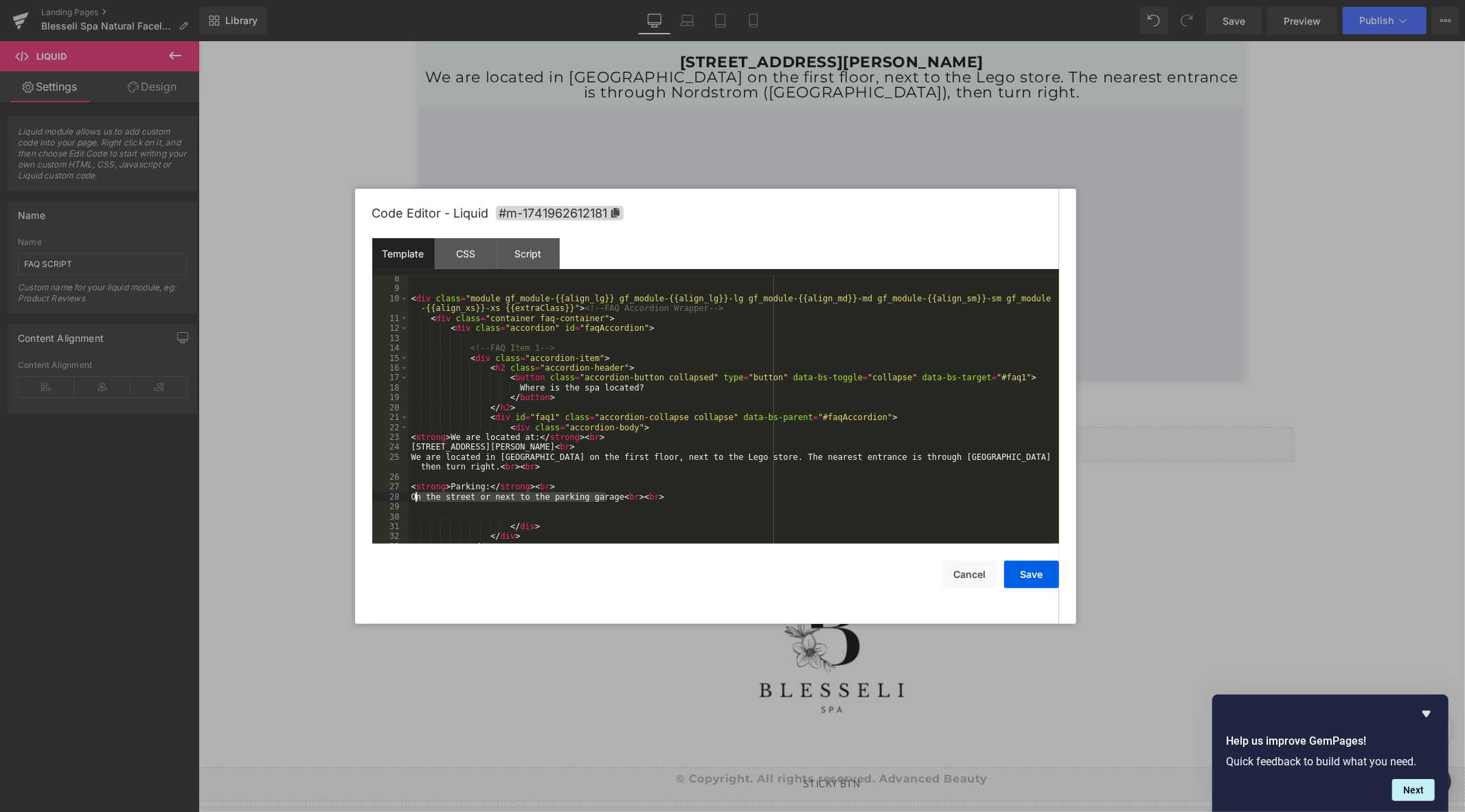
click at [410, 494] on div "< div class = "module gf_module-{{align_lg}} gf_module-{{align_lg}}-lg gf_modul…" at bounding box center [731, 418] width 645 height 287
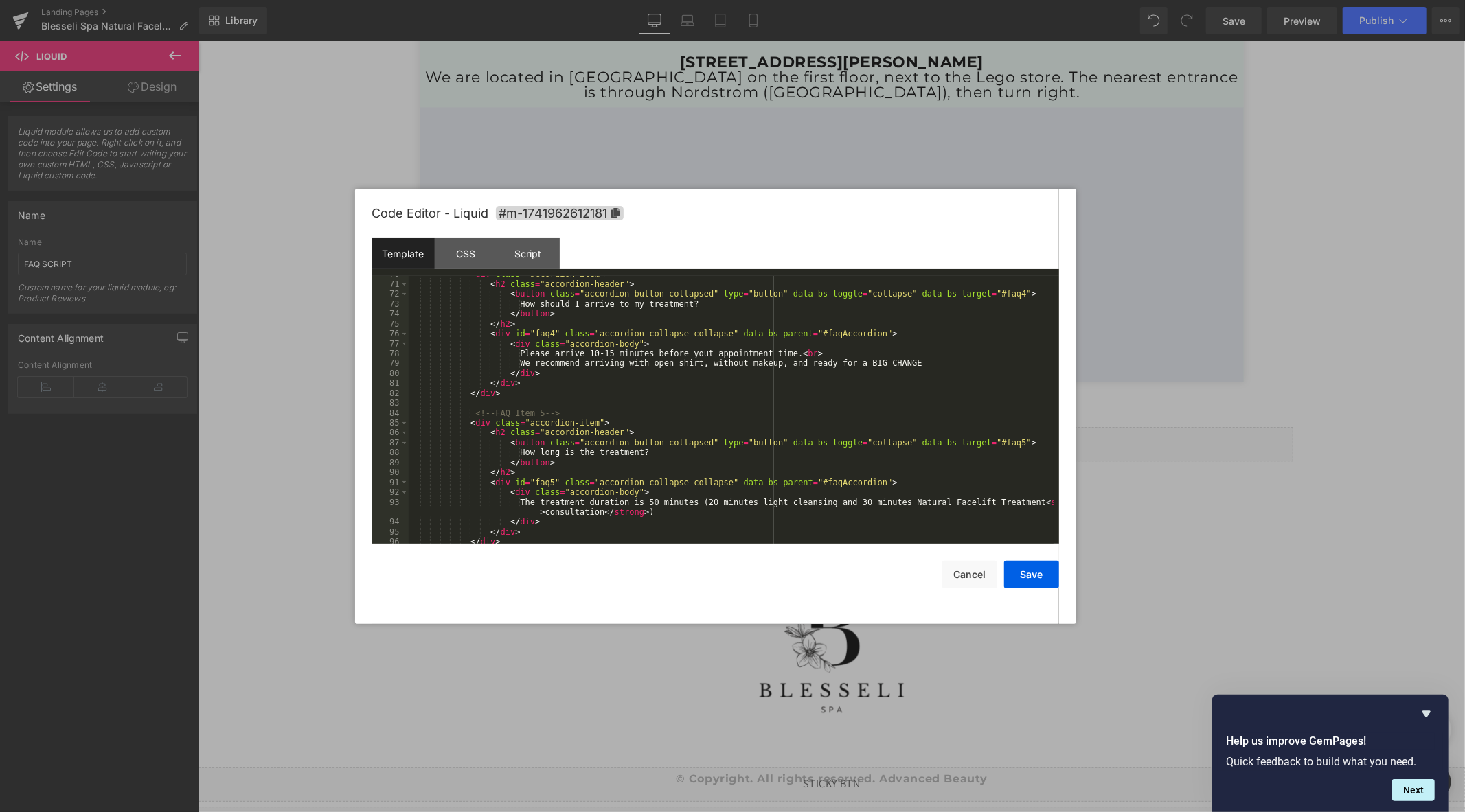
scroll to position [776, 0]
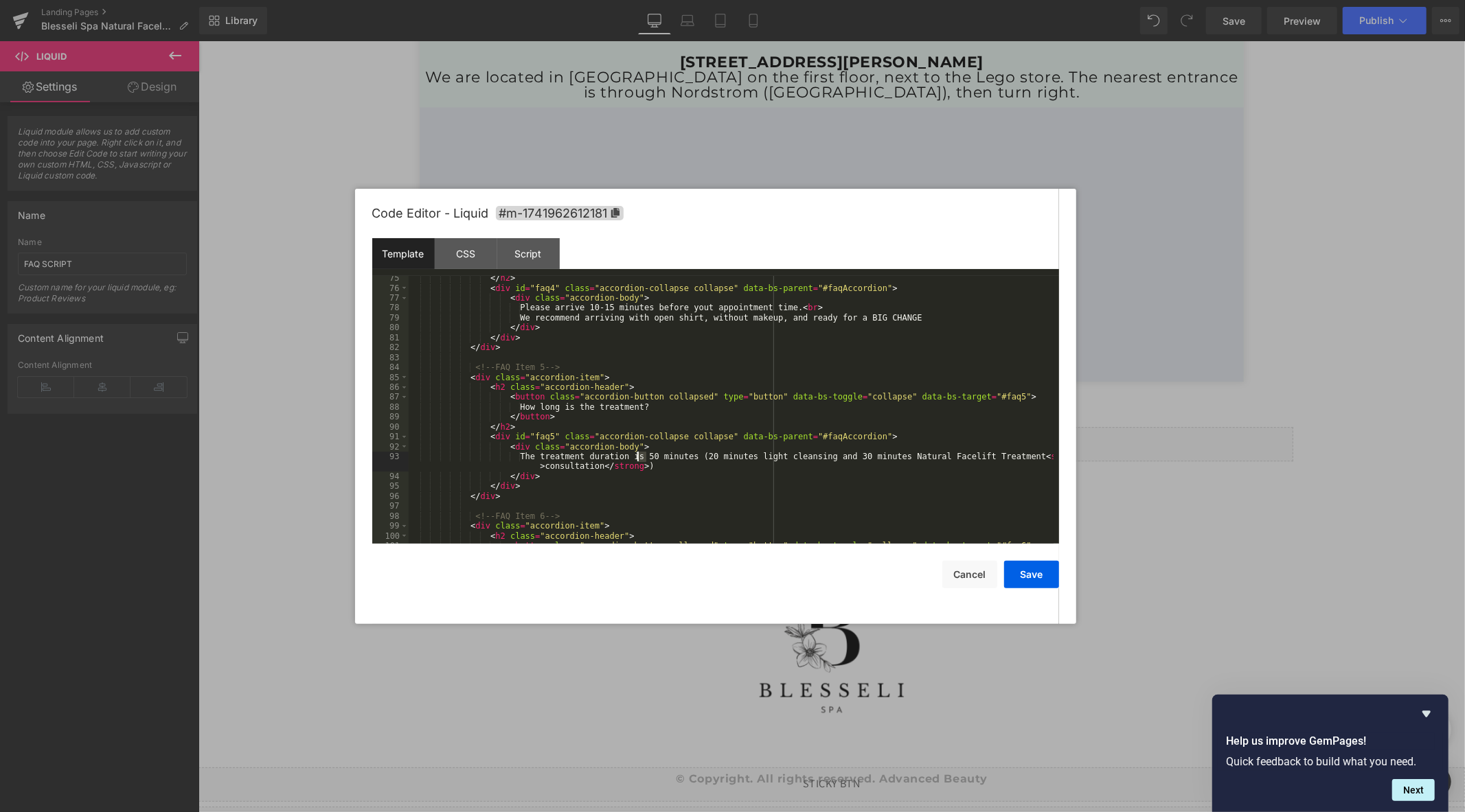
drag, startPoint x: 644, startPoint y: 457, endPoint x: 636, endPoint y: 458, distance: 8.1
click at [636, 458] on div "</ h2 > < div id = "faq4" class = "accordion-collapse collapse" data-bs-parent …" at bounding box center [731, 417] width 645 height 287
click at [699, 457] on div "</ h2 > < div id = "faq4" class = "accordion-collapse collapse" data-bs-parent …" at bounding box center [731, 417] width 645 height 287
drag, startPoint x: 999, startPoint y: 460, endPoint x: 999, endPoint y: 469, distance: 9.0
click at [999, 464] on div "</ h2 > < div id = "faq4" class = "accordion-collapse collapse" data-bs-parent …" at bounding box center [731, 417] width 645 height 287
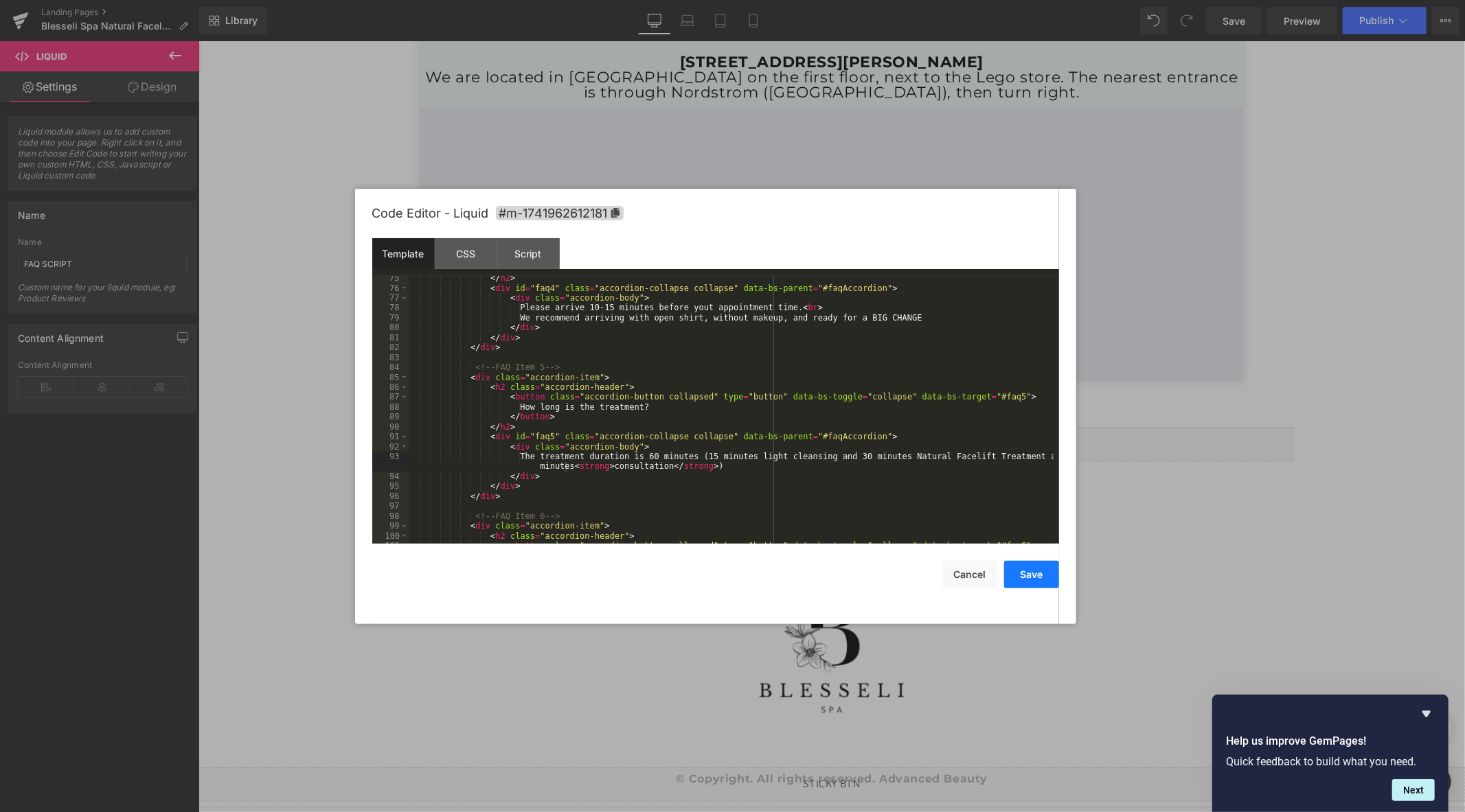
click at [1042, 573] on button "Save" at bounding box center [1031, 574] width 55 height 27
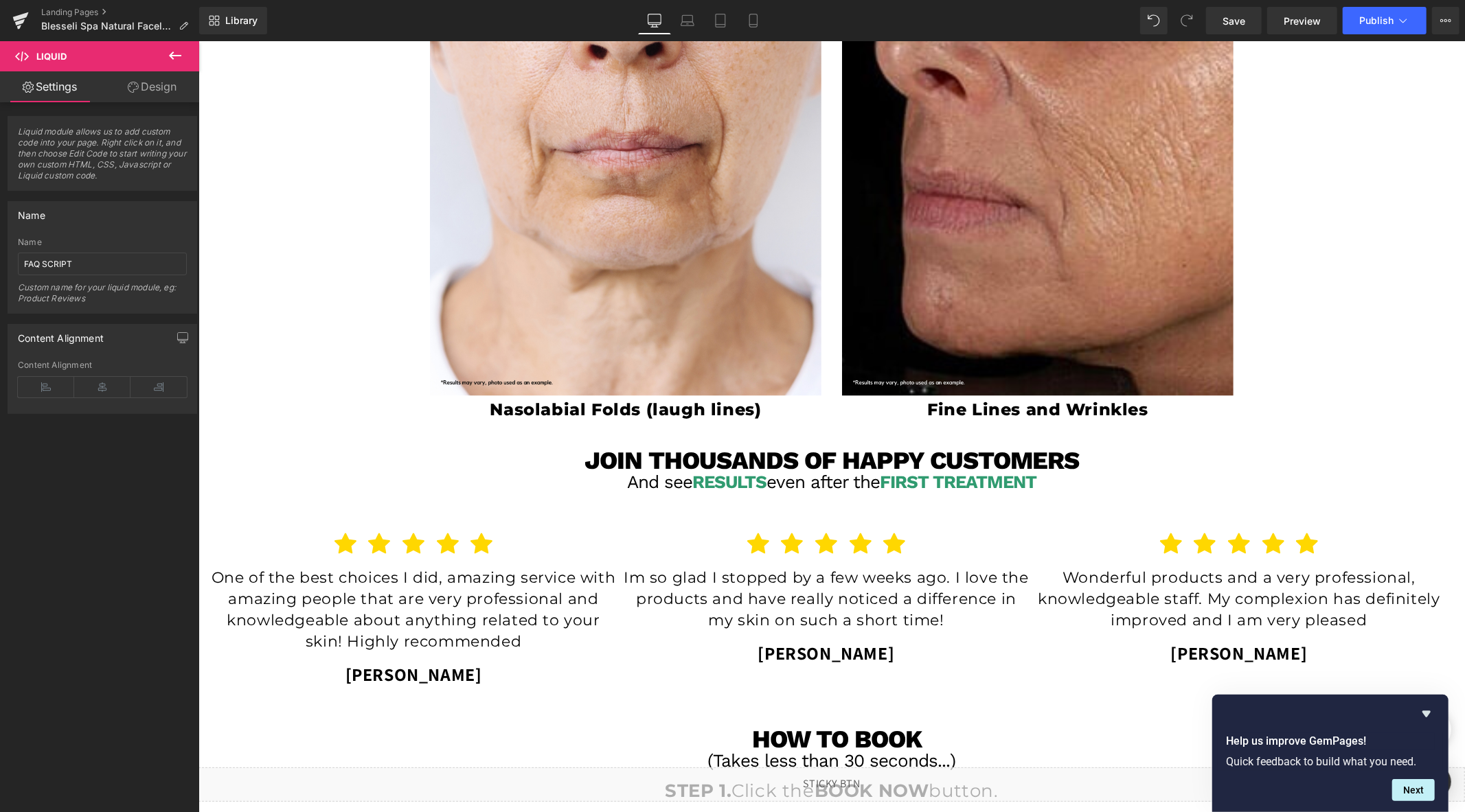
scroll to position [2529, 0]
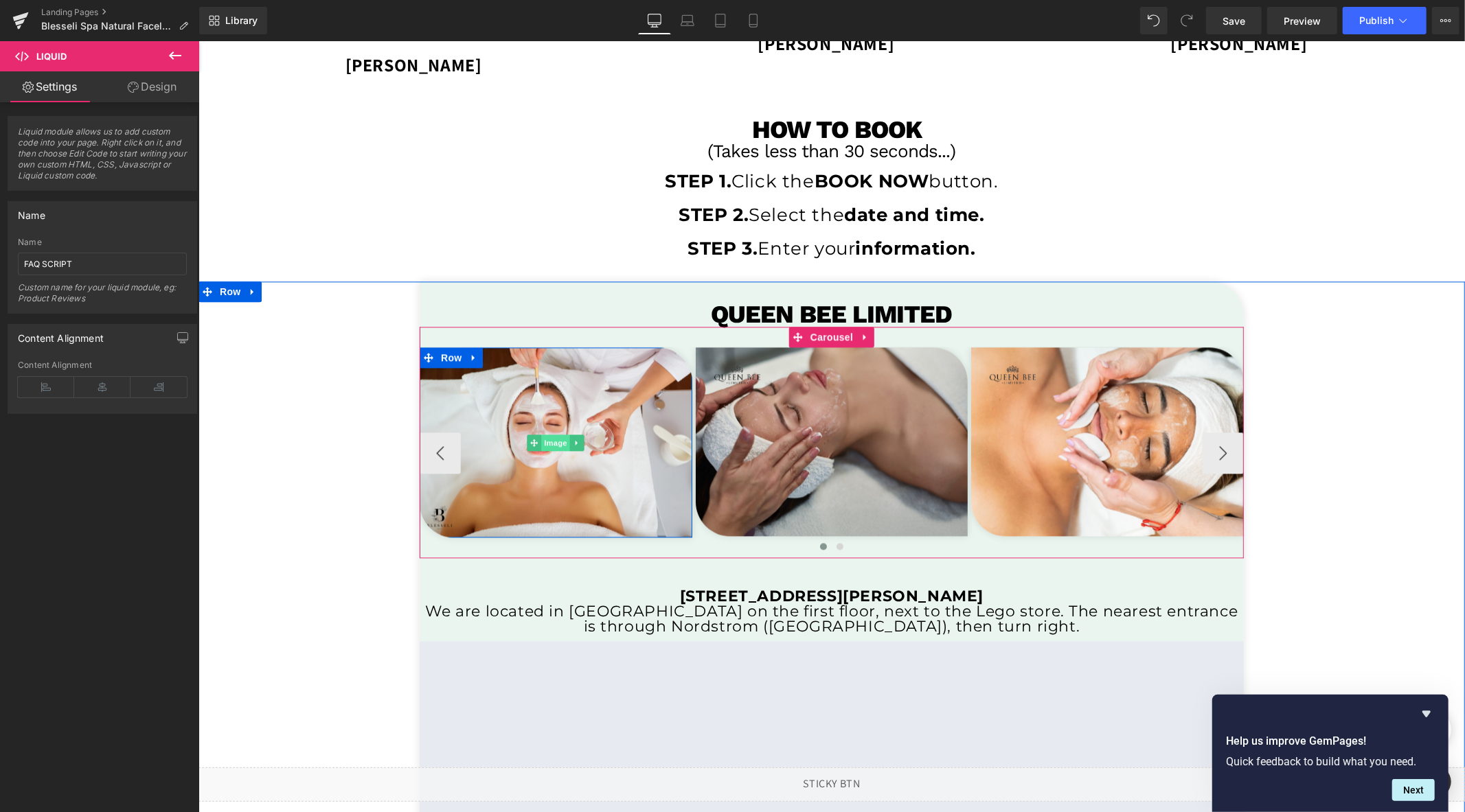
click at [555, 443] on span "Image" at bounding box center [555, 442] width 29 height 16
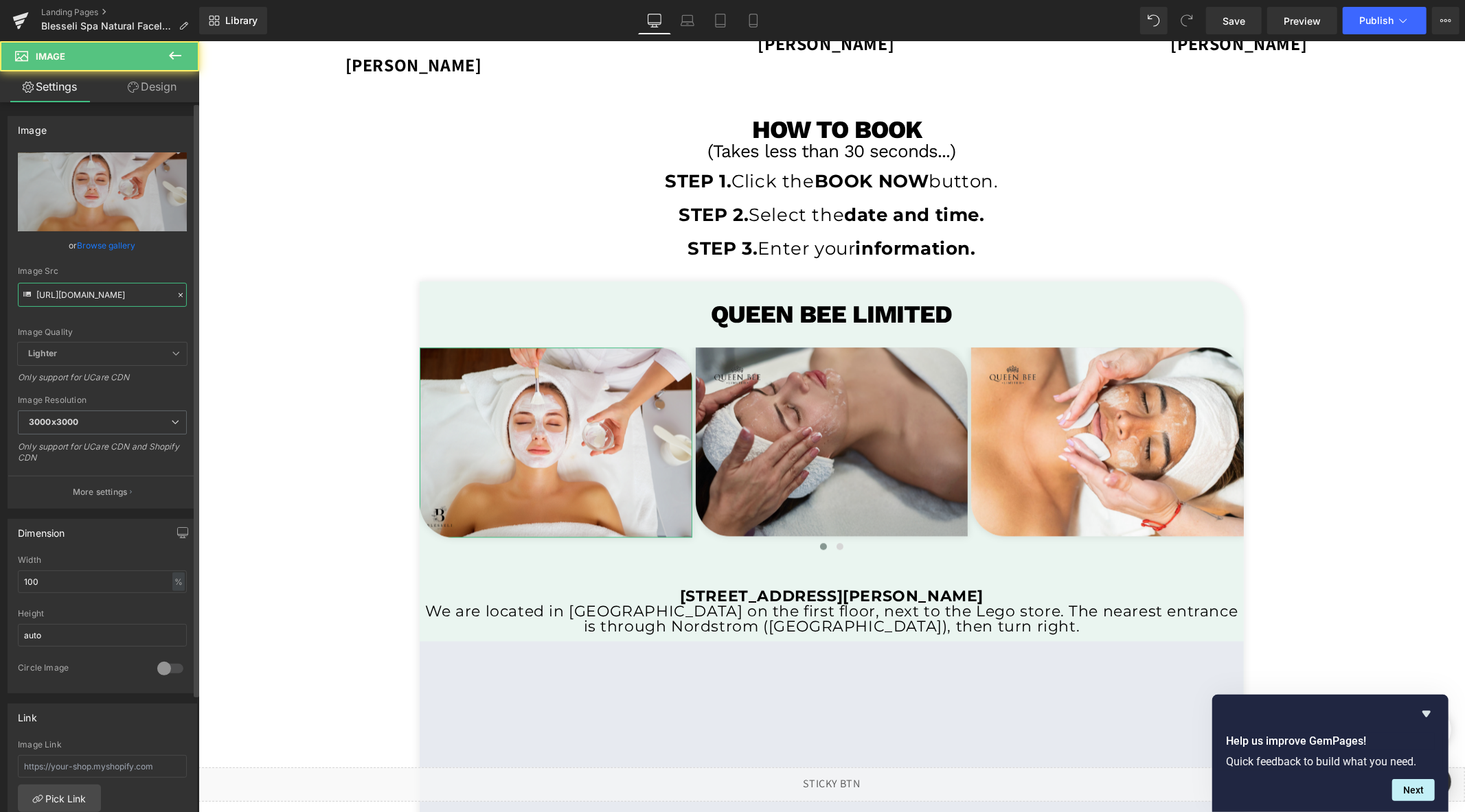
click at [109, 297] on input "[URL][DOMAIN_NAME]" at bounding box center [102, 294] width 169 height 24
paste input "text"
type input "[URL][DOMAIN_NAME]"
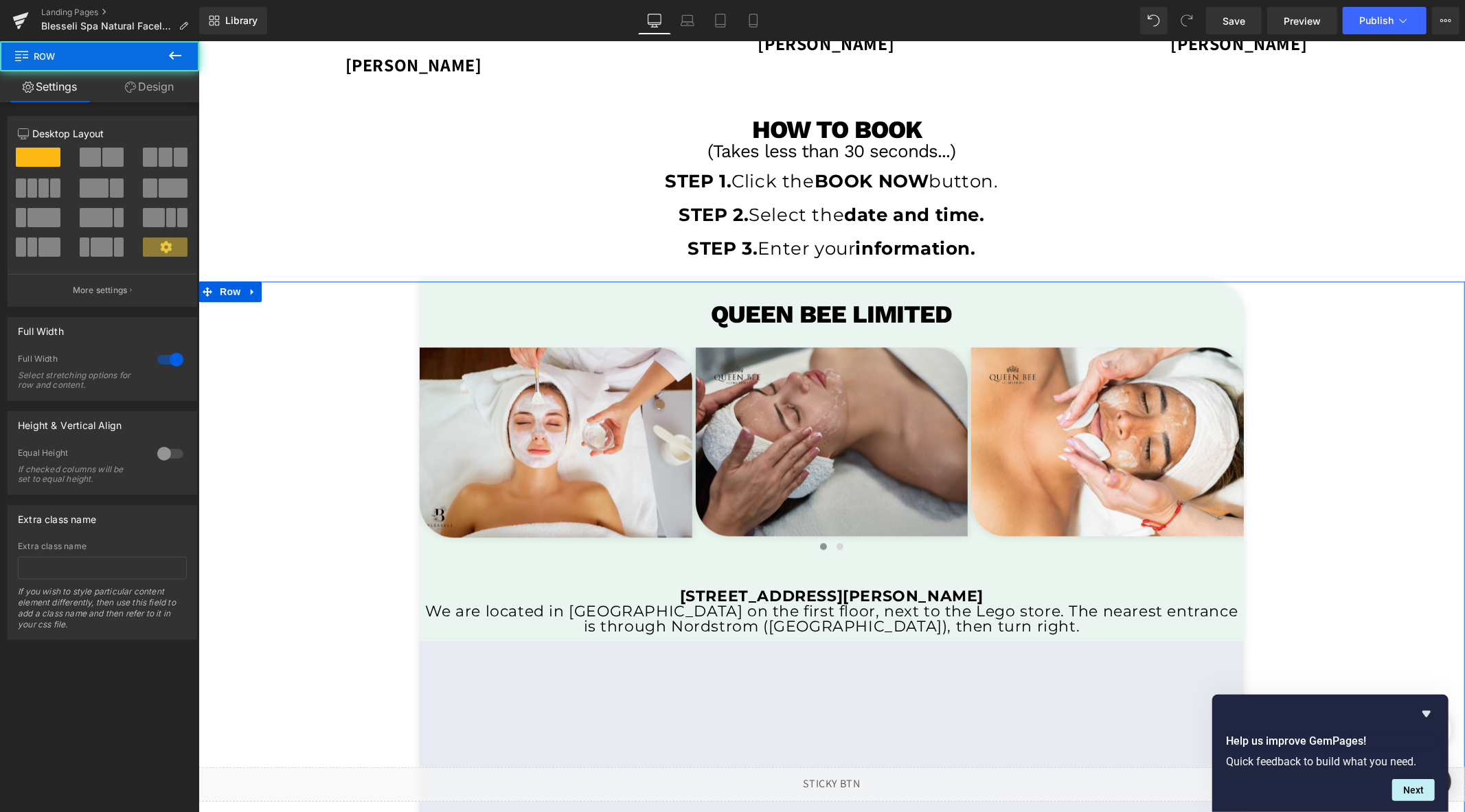
click at [280, 473] on div "Queen bee limited Heading Image Row Image Row Image Row Image Row ‹ ›" at bounding box center [831, 598] width 1266 height 635
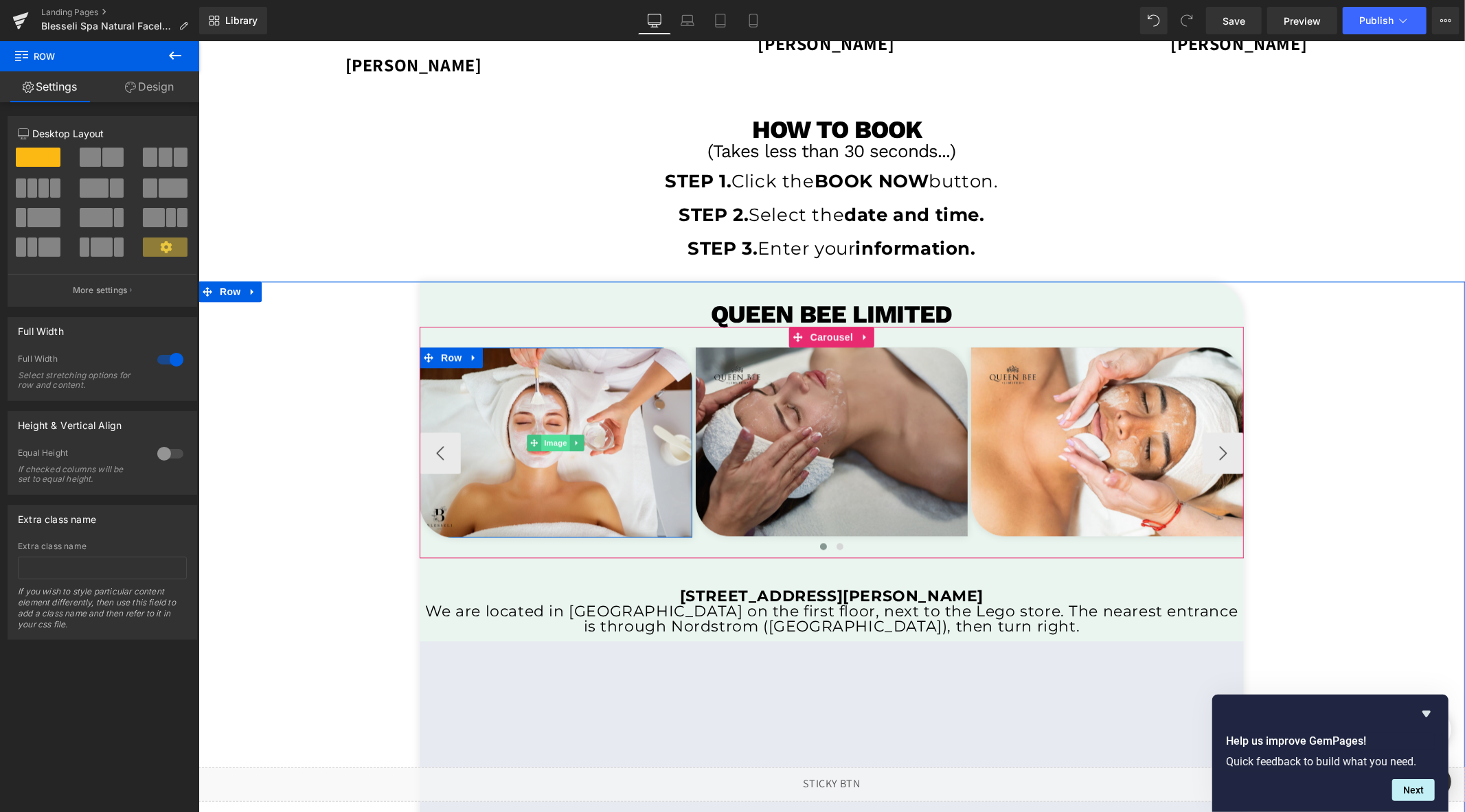
click at [546, 441] on span "Image" at bounding box center [555, 442] width 29 height 16
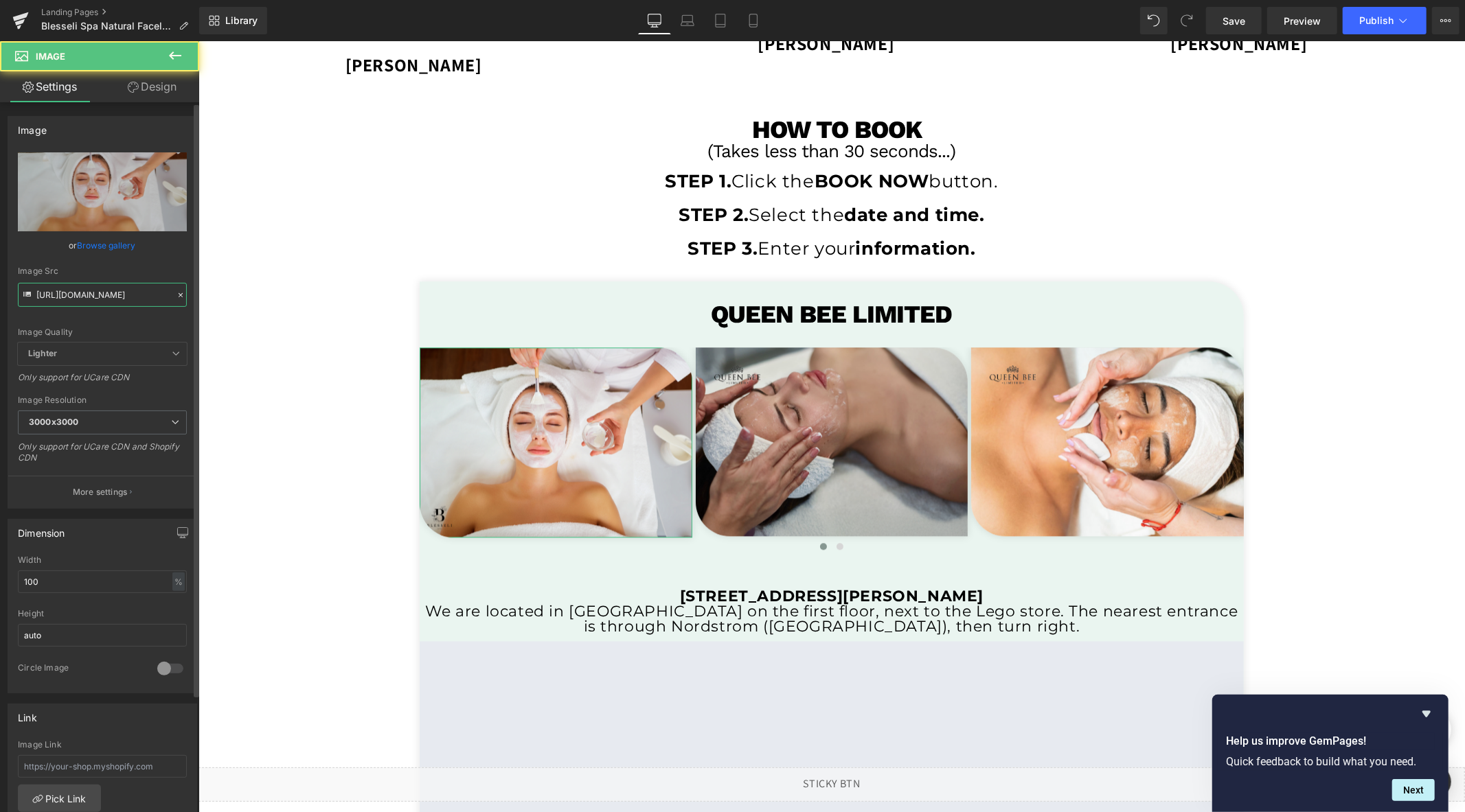
click at [128, 291] on input "[URL][DOMAIN_NAME]" at bounding box center [102, 294] width 169 height 24
paste input ".png?v=1759816078"
type input "[URL][DOMAIN_NAME]"
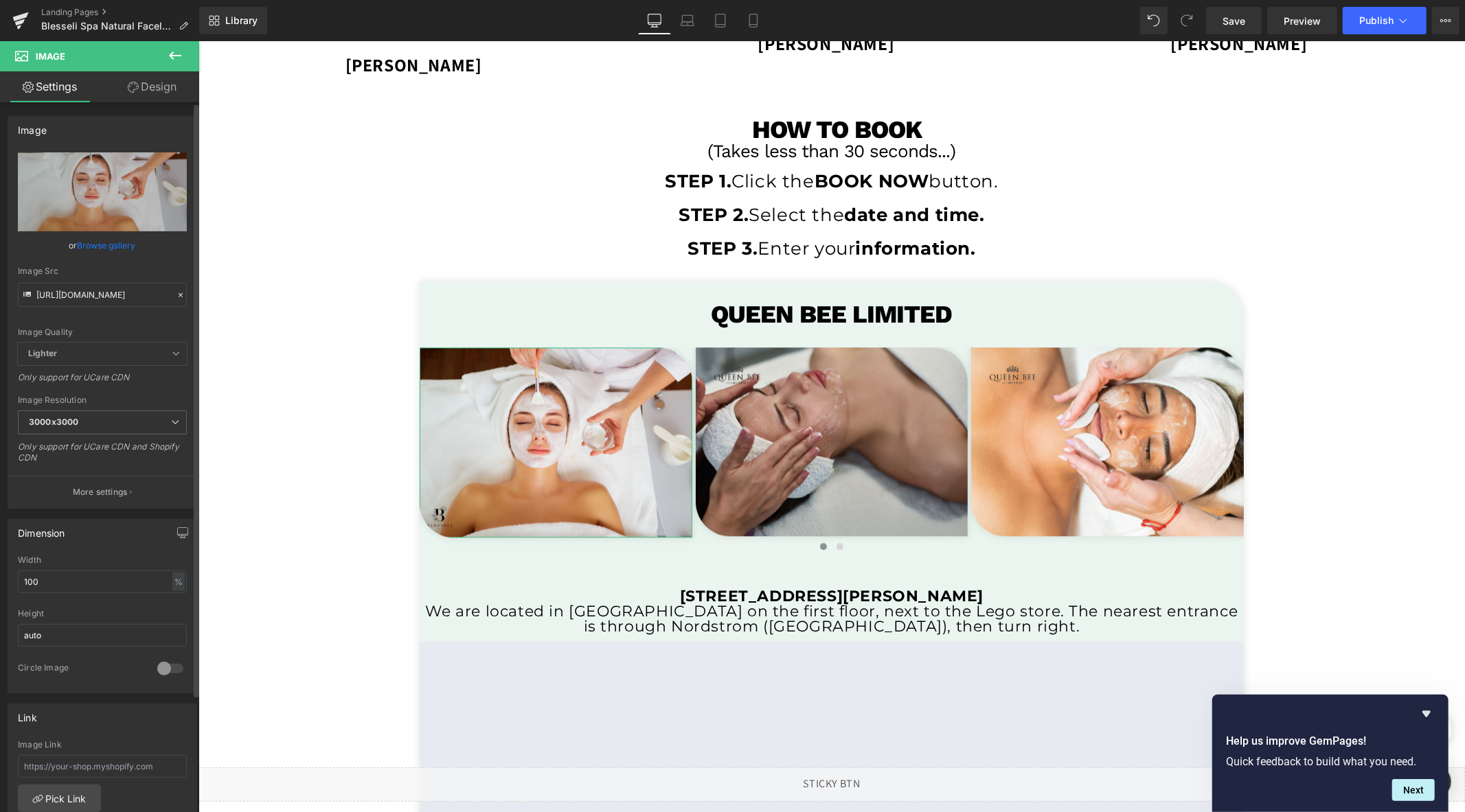
scroll to position [0, 0]
click at [155, 272] on div "Image Src" at bounding box center [102, 271] width 169 height 10
click at [60, 579] on input "100" at bounding box center [102, 582] width 169 height 23
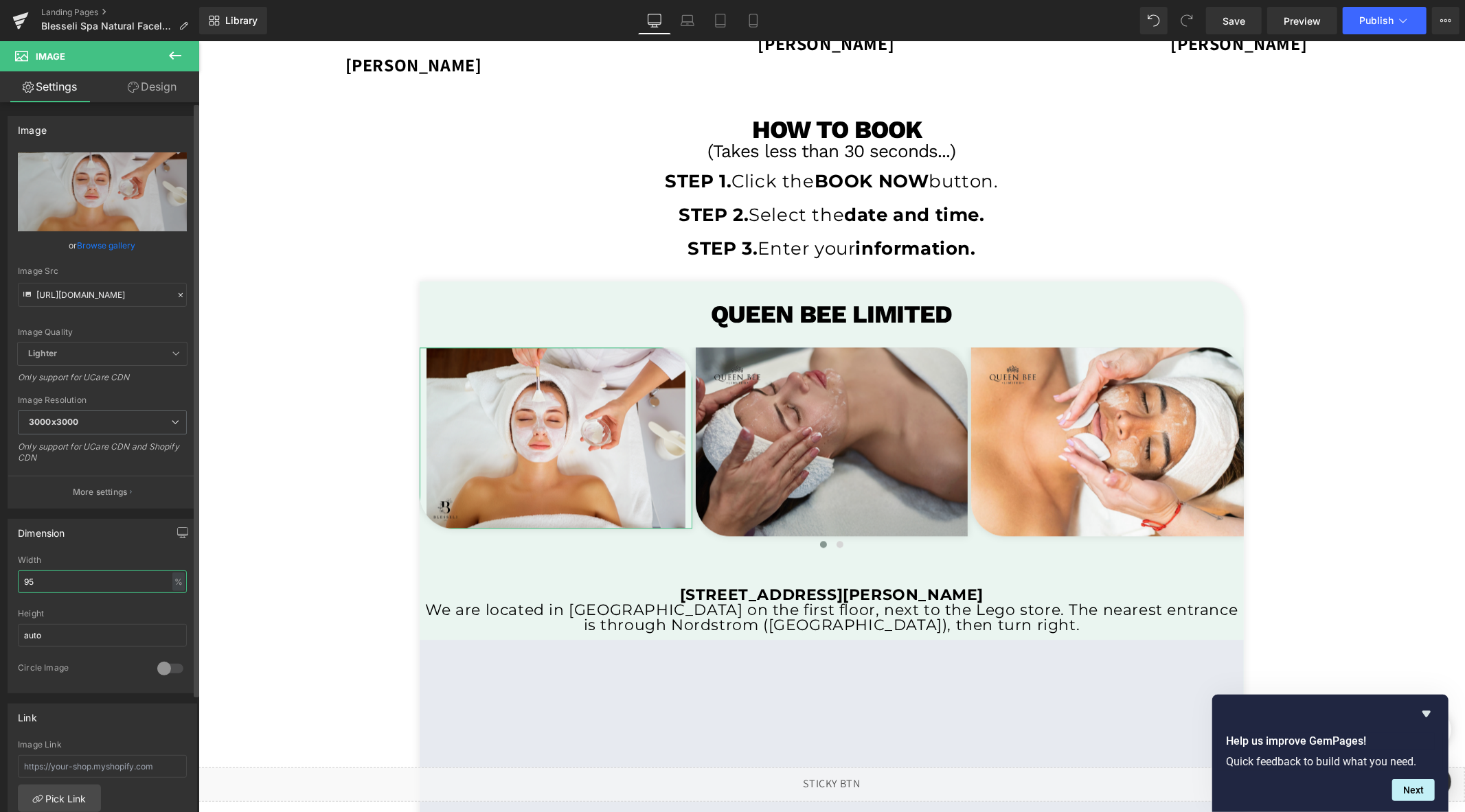
type input "9"
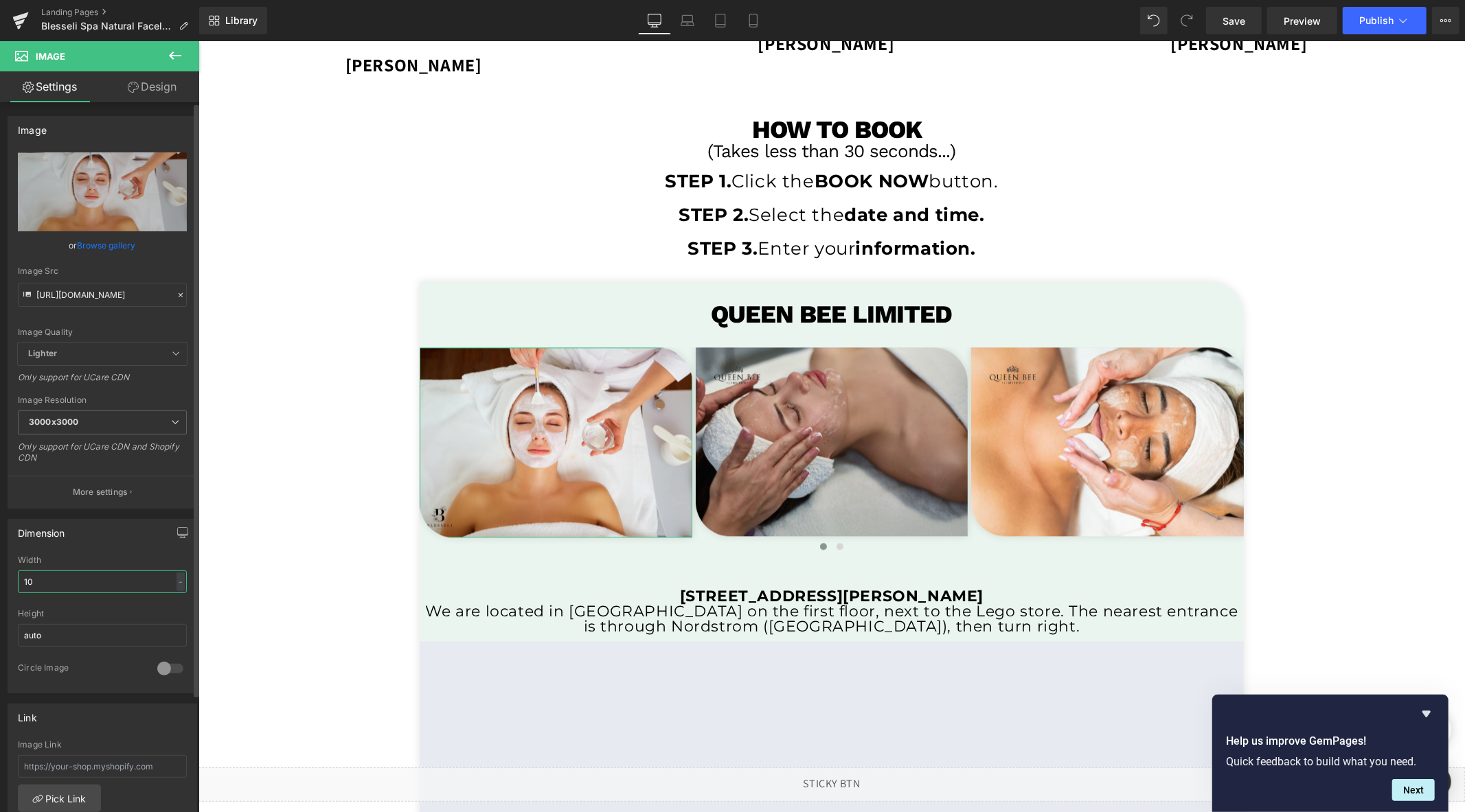
type input "100"
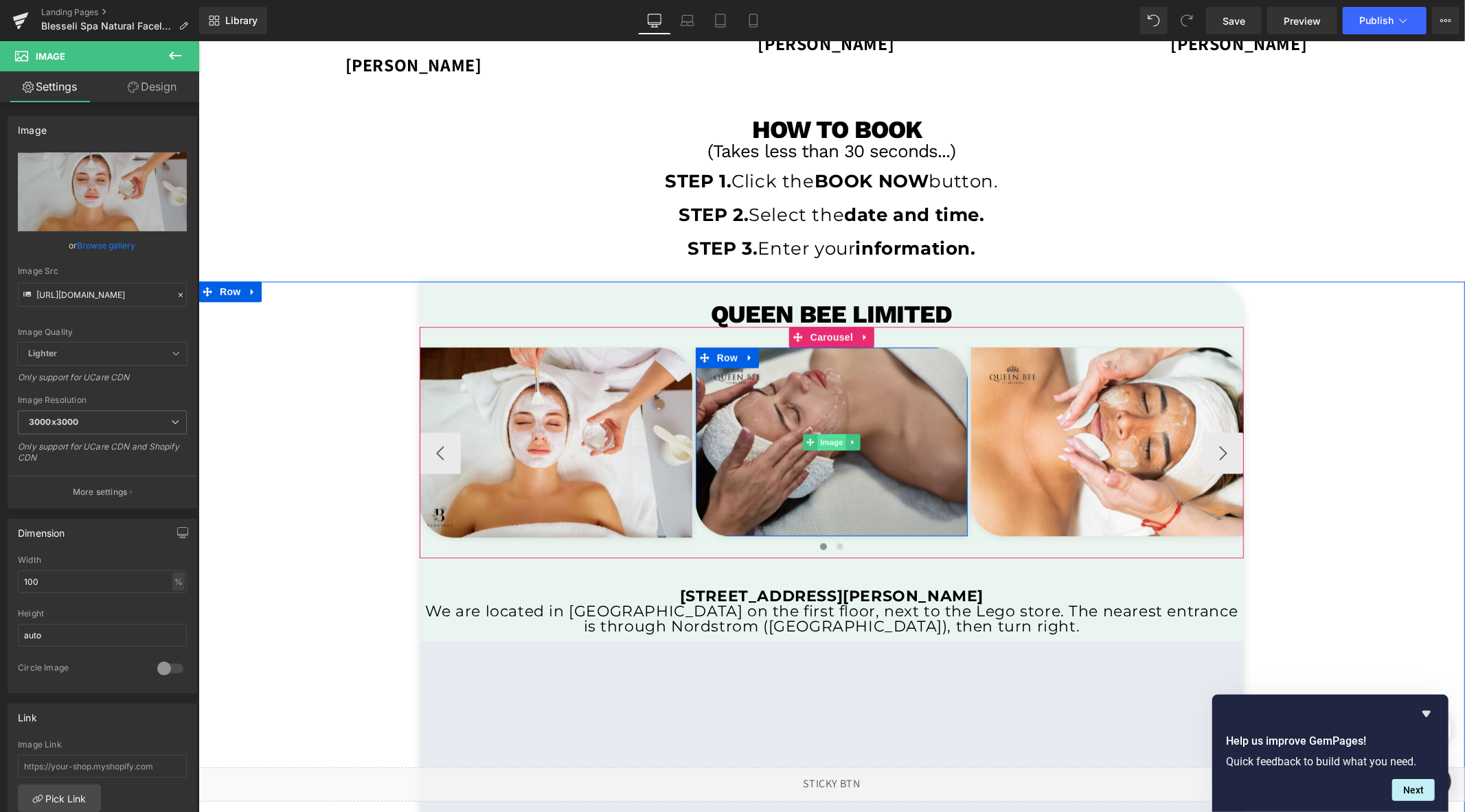
click at [829, 437] on span "Image" at bounding box center [831, 441] width 29 height 16
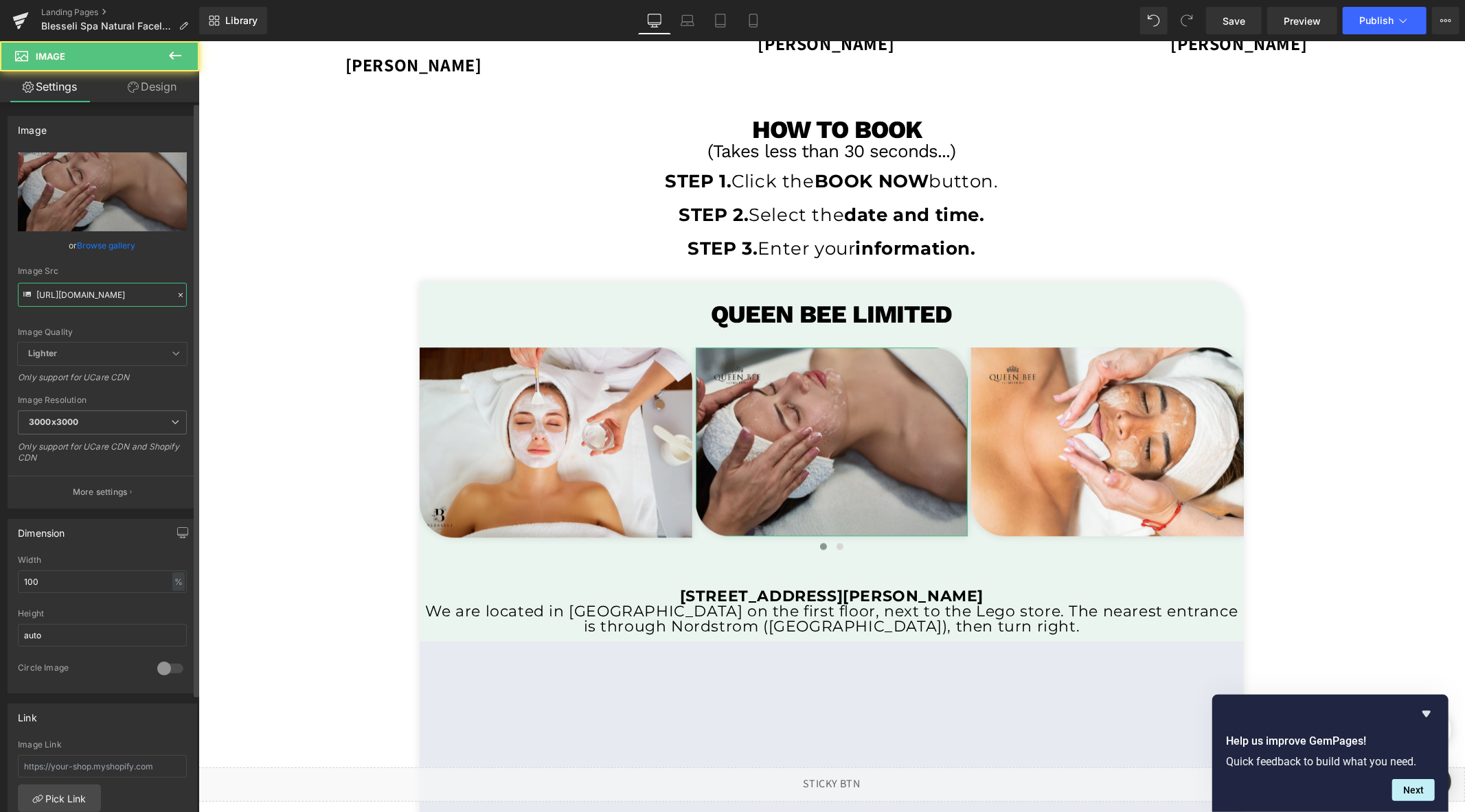
click at [97, 291] on input "[URL][DOMAIN_NAME]" at bounding box center [102, 294] width 169 height 24
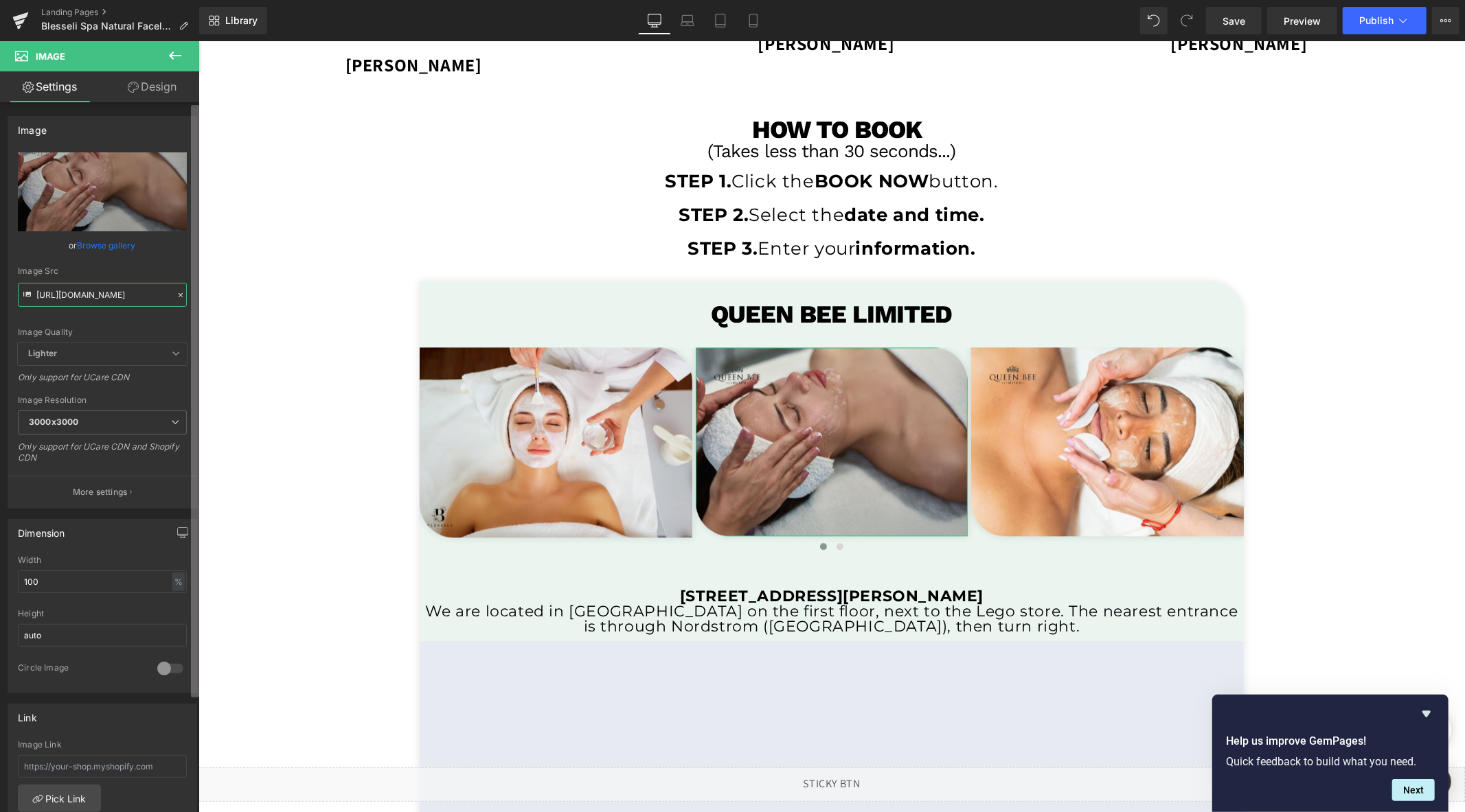
paste input "blesseli_temp_2.png?v=1759816"
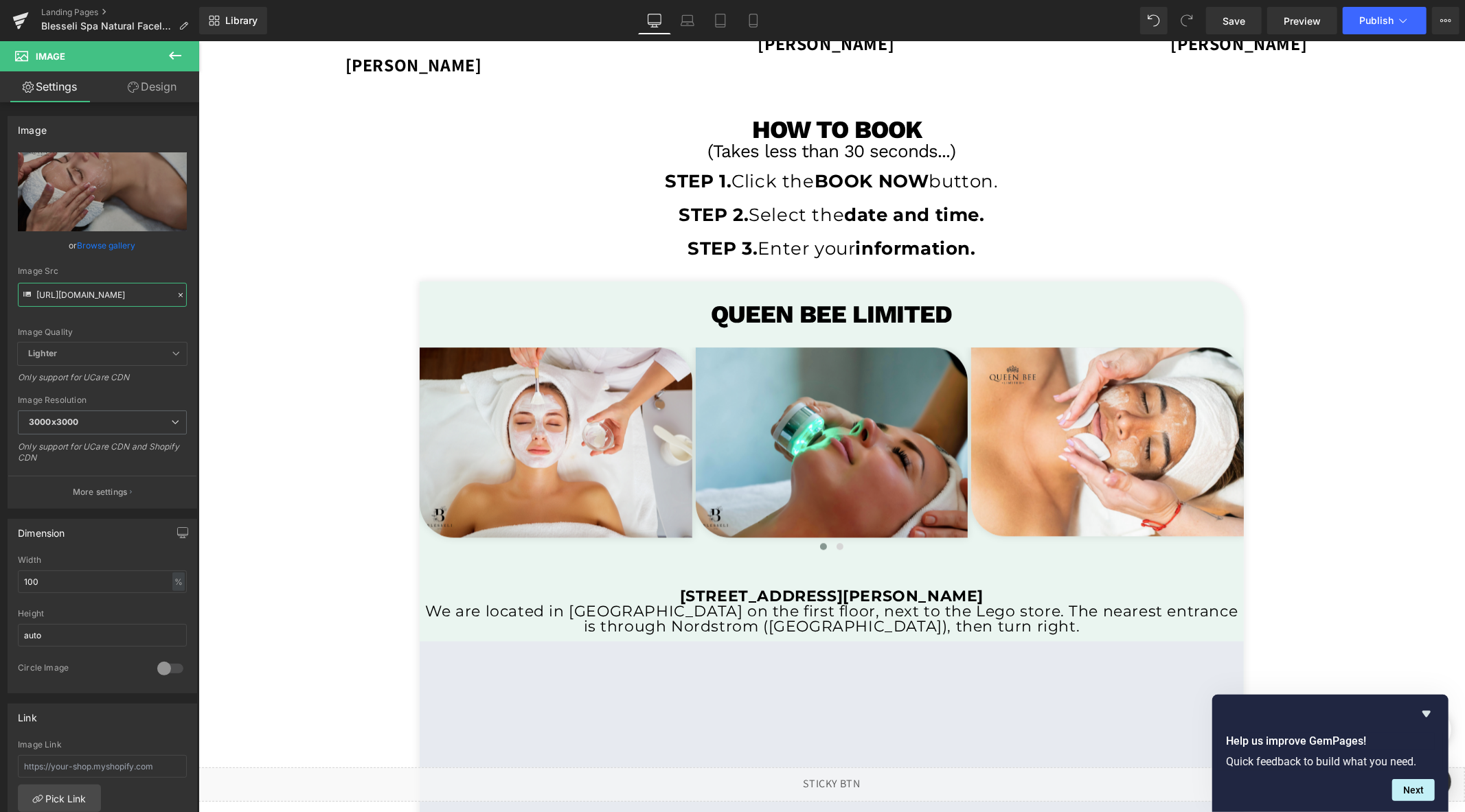
type input "[URL][DOMAIN_NAME]"
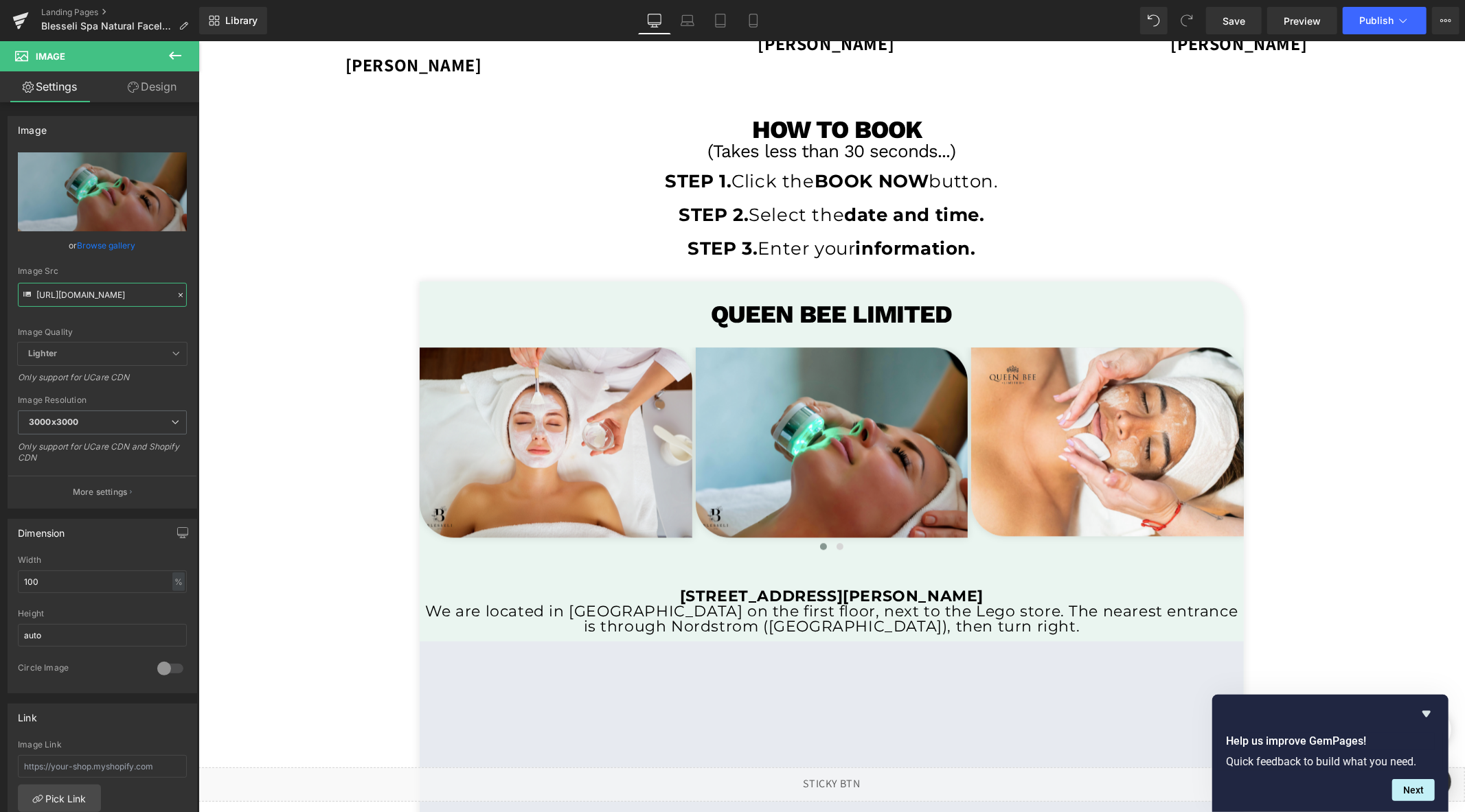
scroll to position [0, 0]
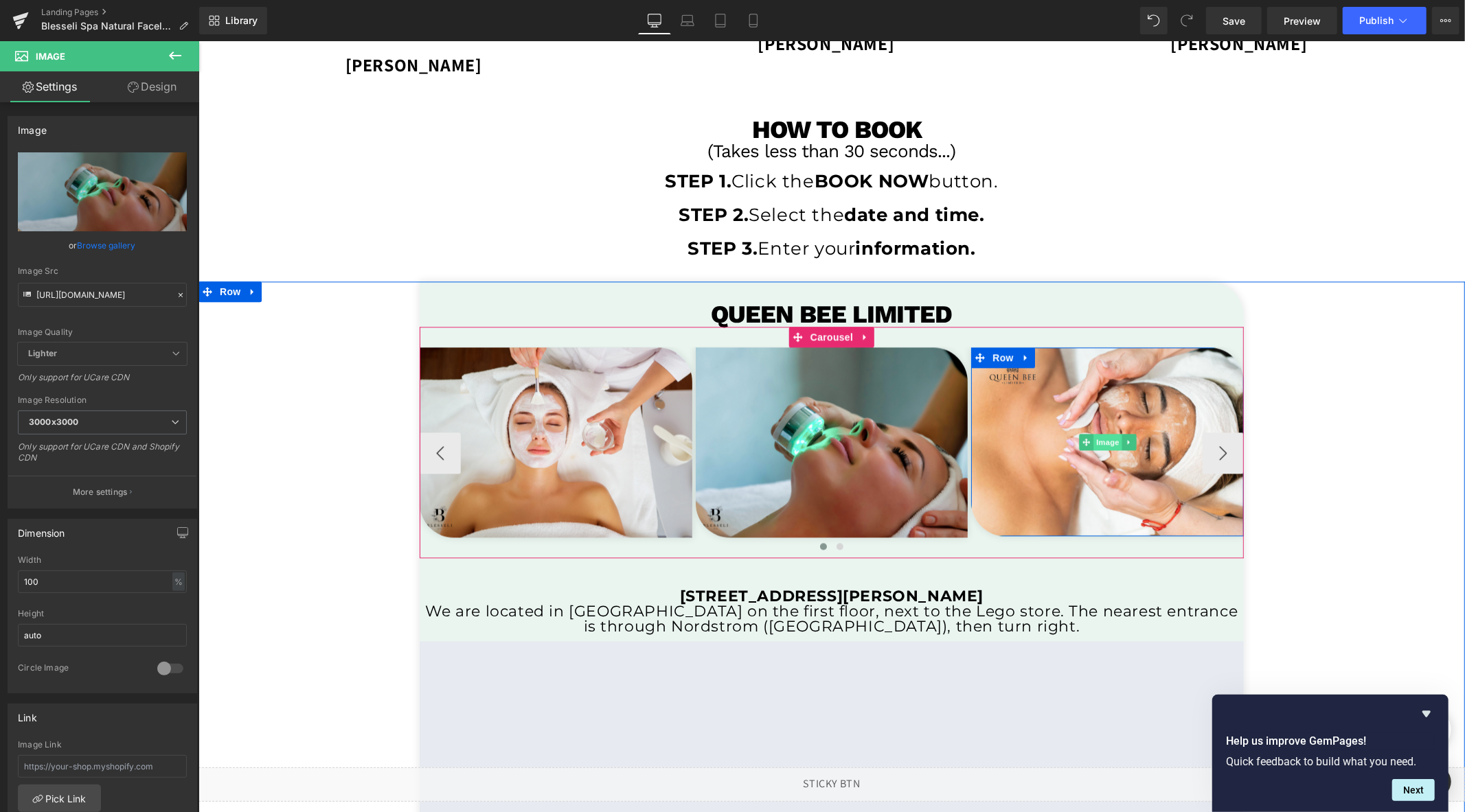
click at [1098, 443] on span "Image" at bounding box center [1107, 441] width 29 height 16
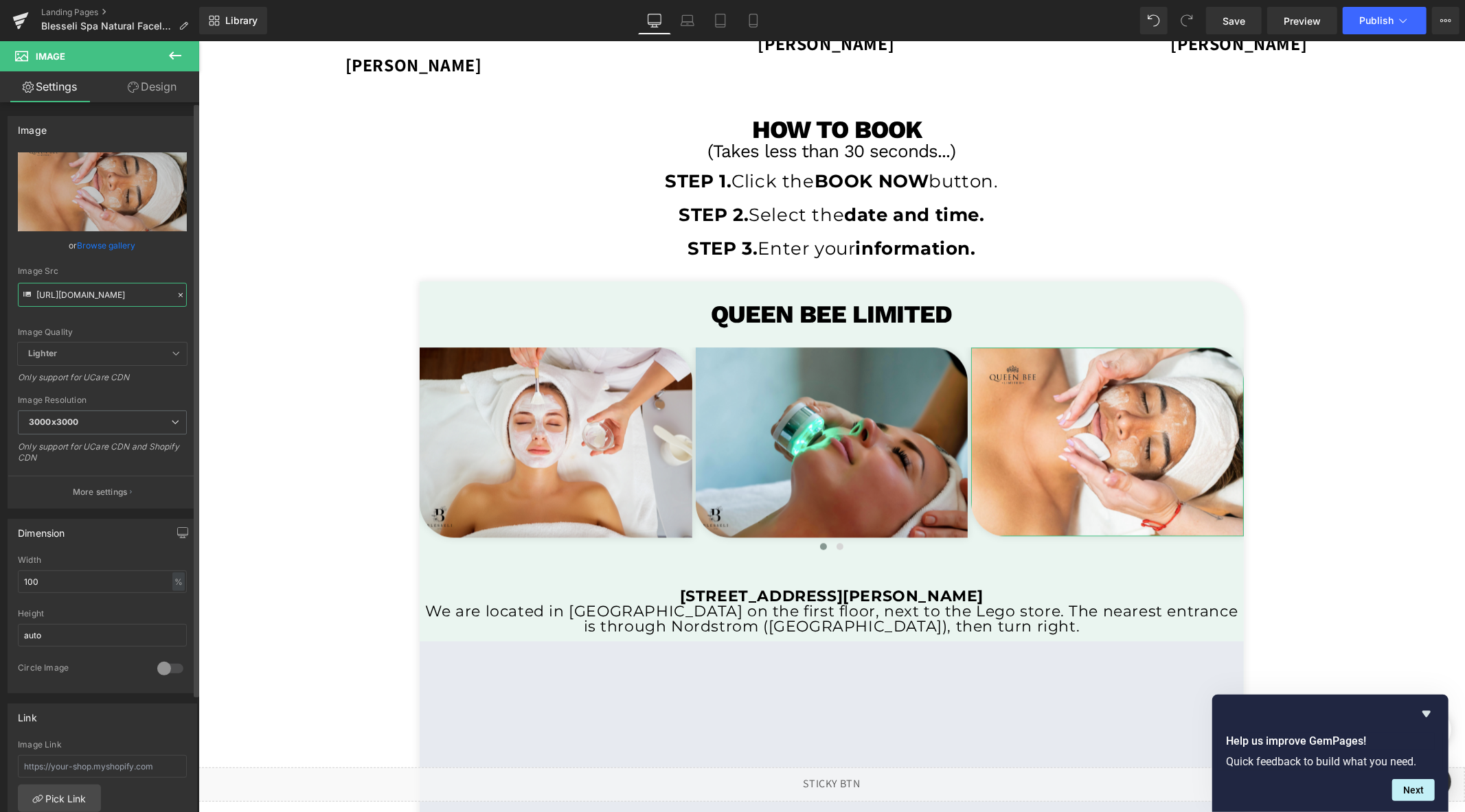
click at [110, 297] on input "[URL][DOMAIN_NAME]" at bounding box center [102, 294] width 169 height 24
paste input "blesseli_temp_3.png?v=1759816075"
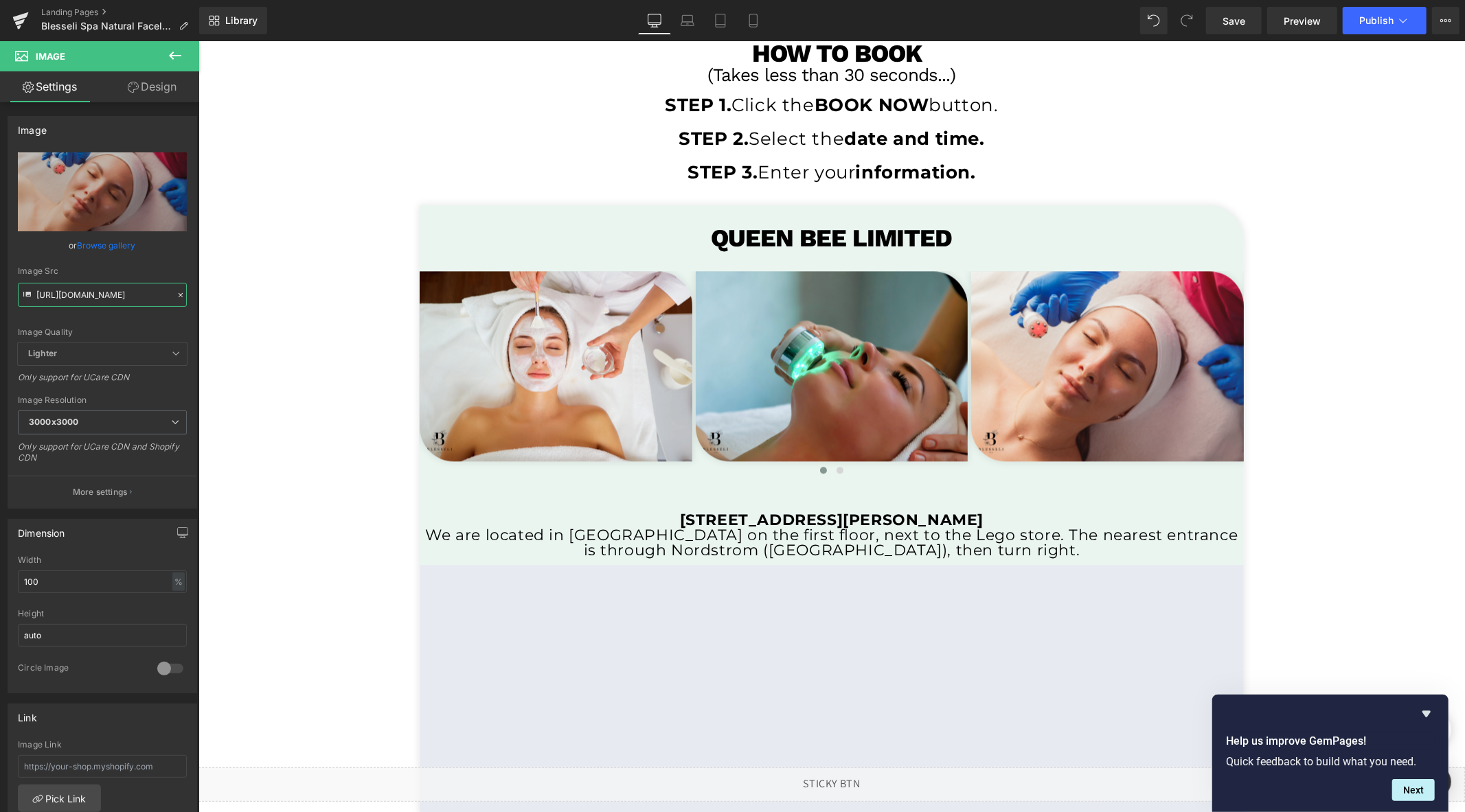
scroll to position [2224, 0]
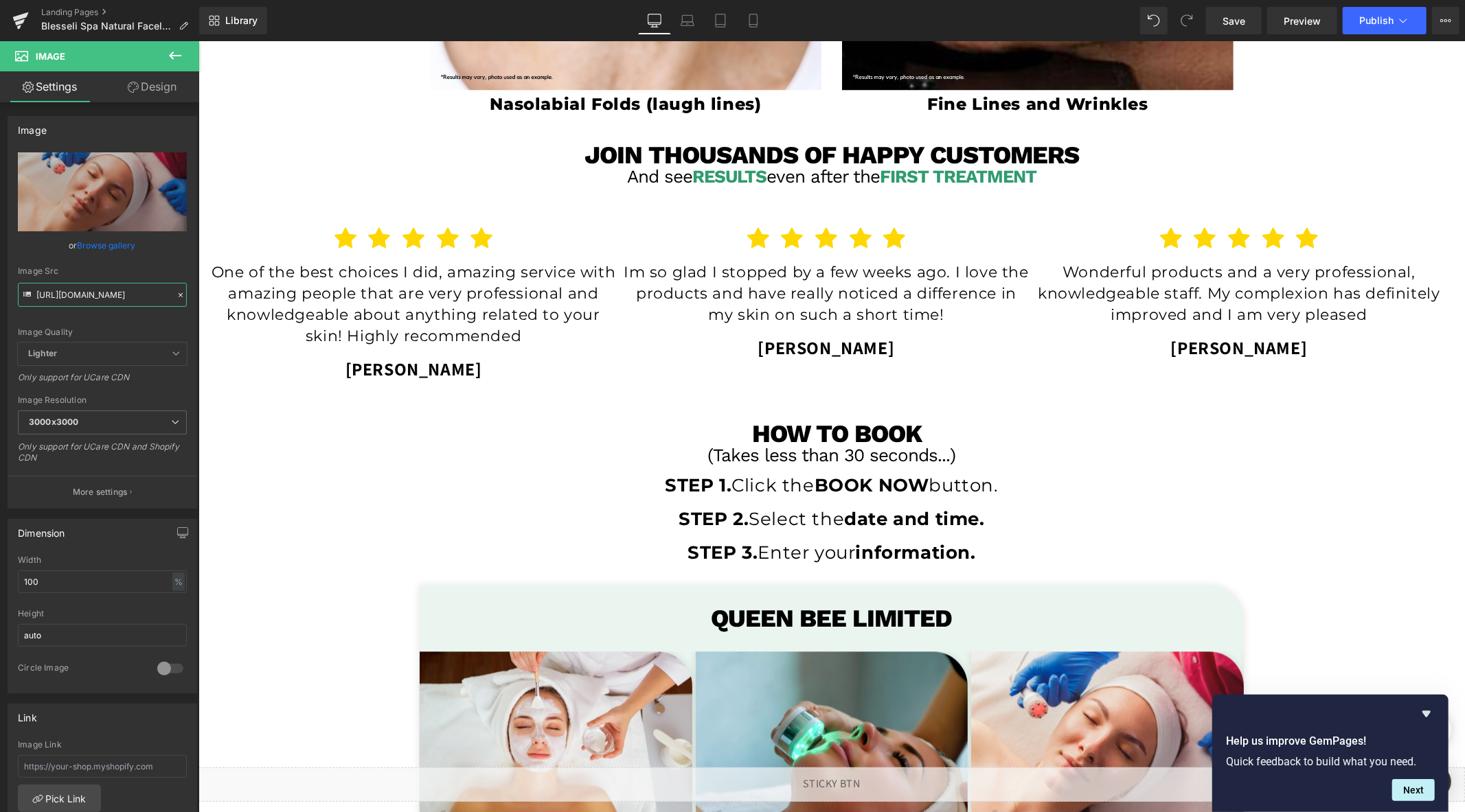
type input "[URL][DOMAIN_NAME]"
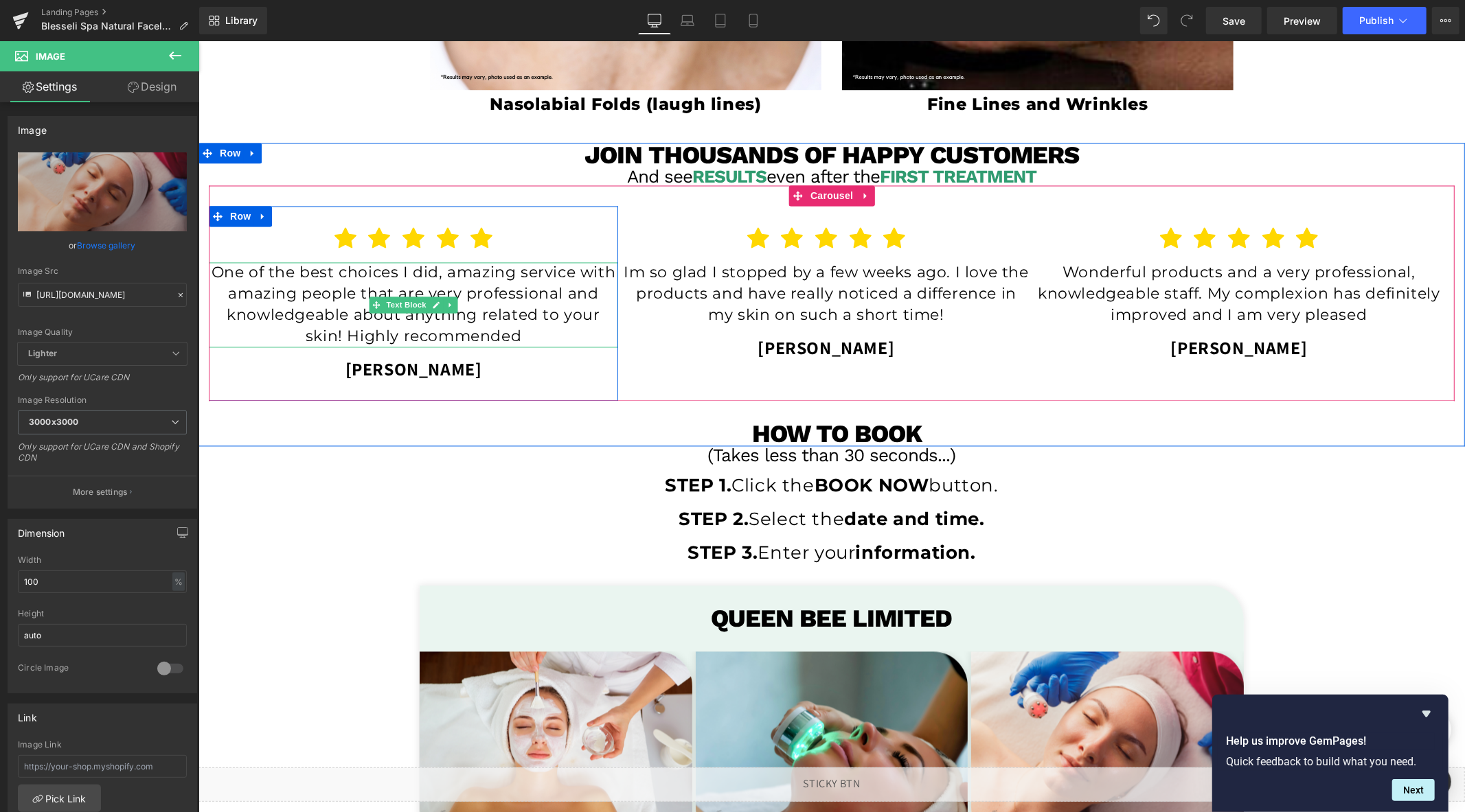
click at [534, 330] on p "One of the best choices I did, amazing service with amazing people that are ver…" at bounding box center [413, 304] width 410 height 85
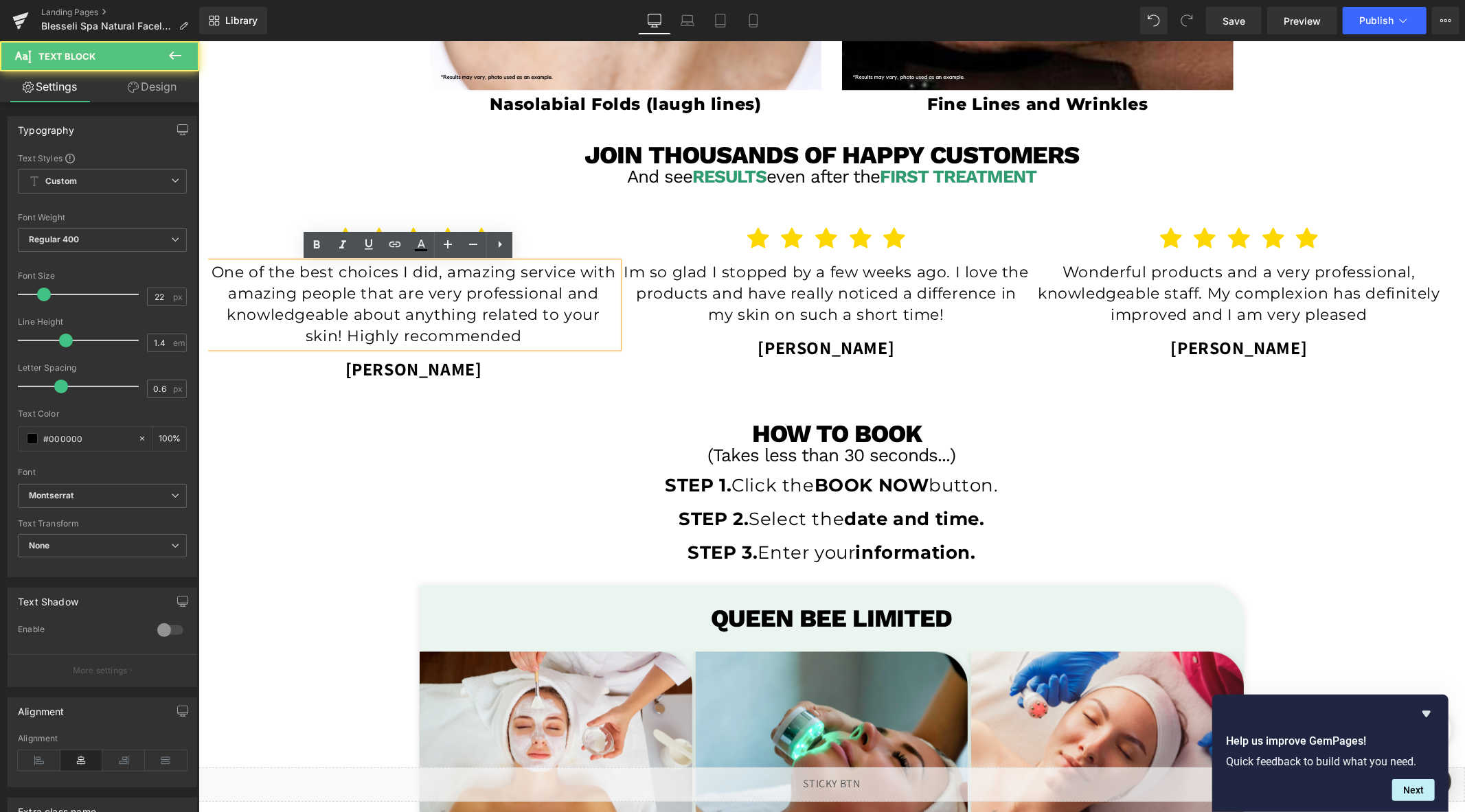
click at [534, 330] on p "One of the best choices I did, amazing service with amazing people that are ver…" at bounding box center [413, 304] width 410 height 85
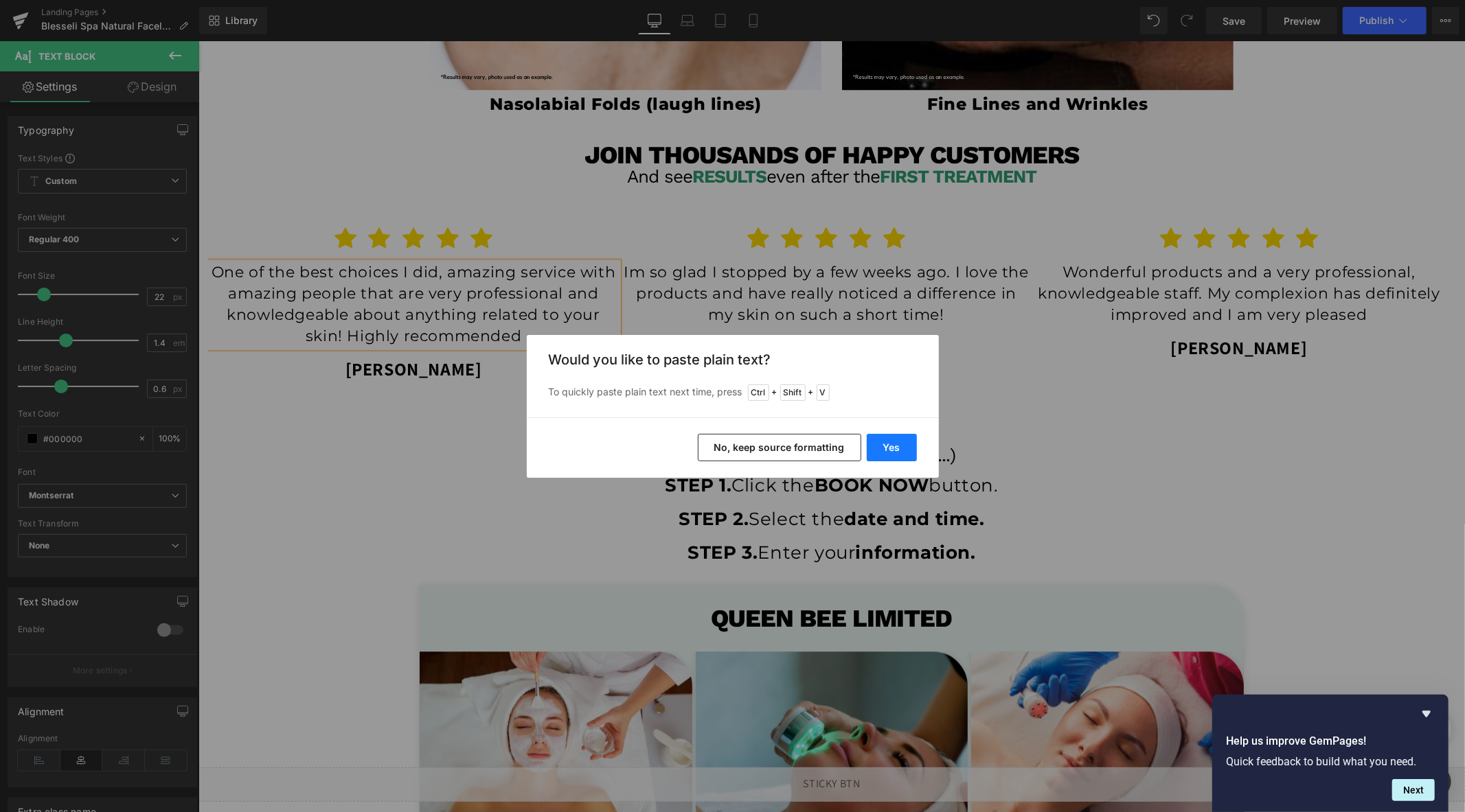
click at [893, 450] on button "Yes" at bounding box center [892, 447] width 50 height 27
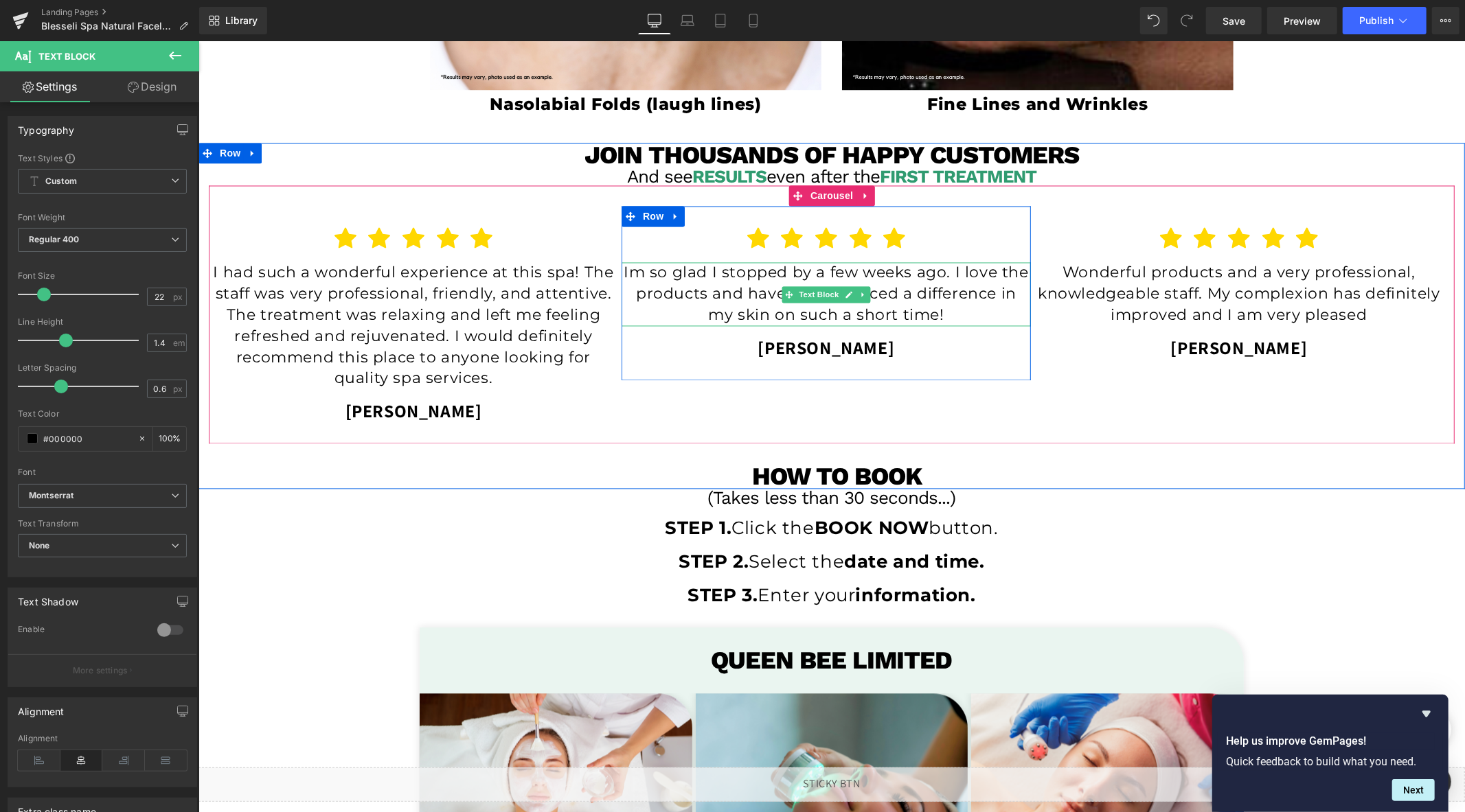
click at [695, 283] on p "Im so glad I stopped by a few weeks ago. I love the products and have really no…" at bounding box center [825, 293] width 410 height 63
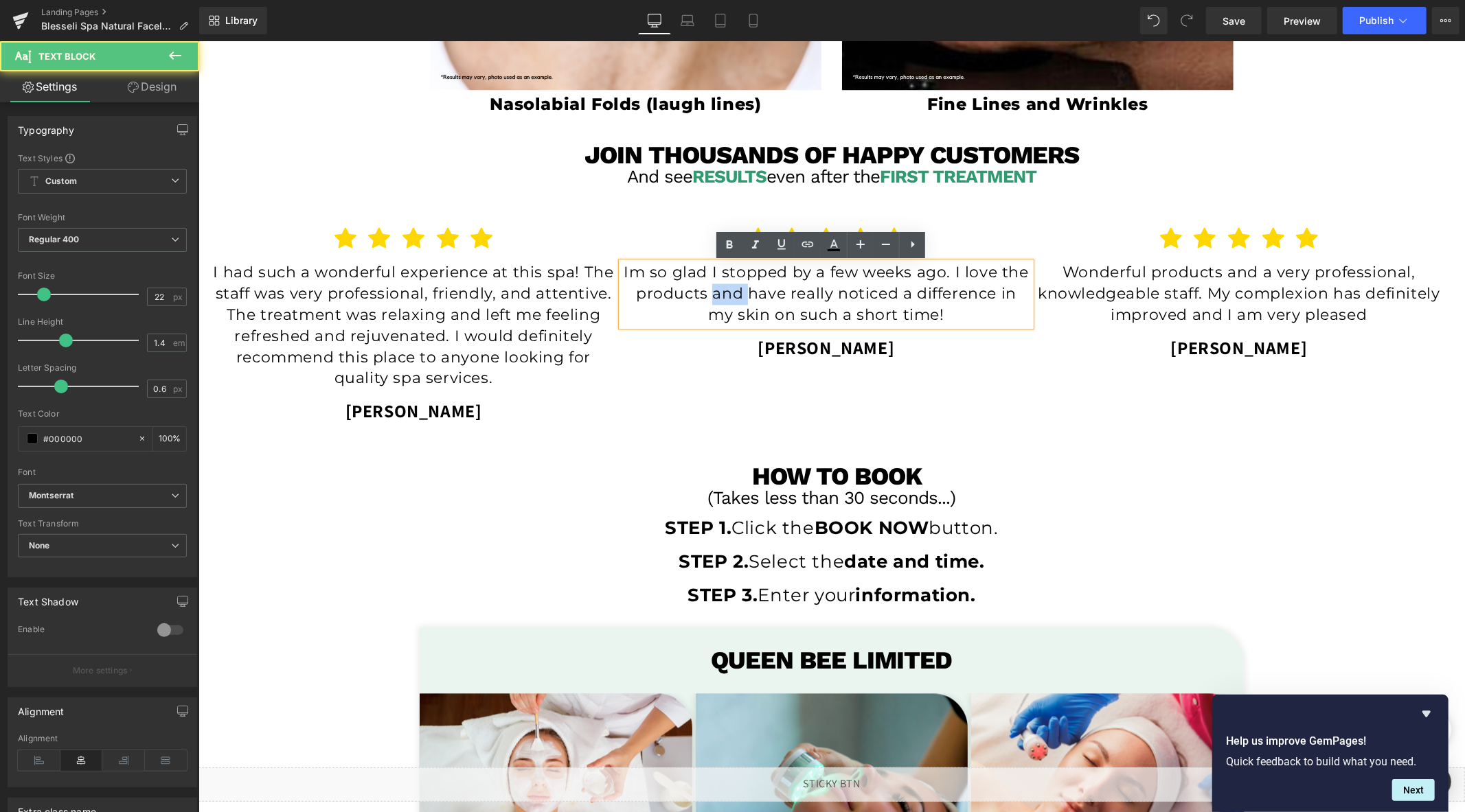
click at [695, 283] on p "Im so glad I stopped by a few weeks ago. I love the products and have really no…" at bounding box center [825, 293] width 410 height 63
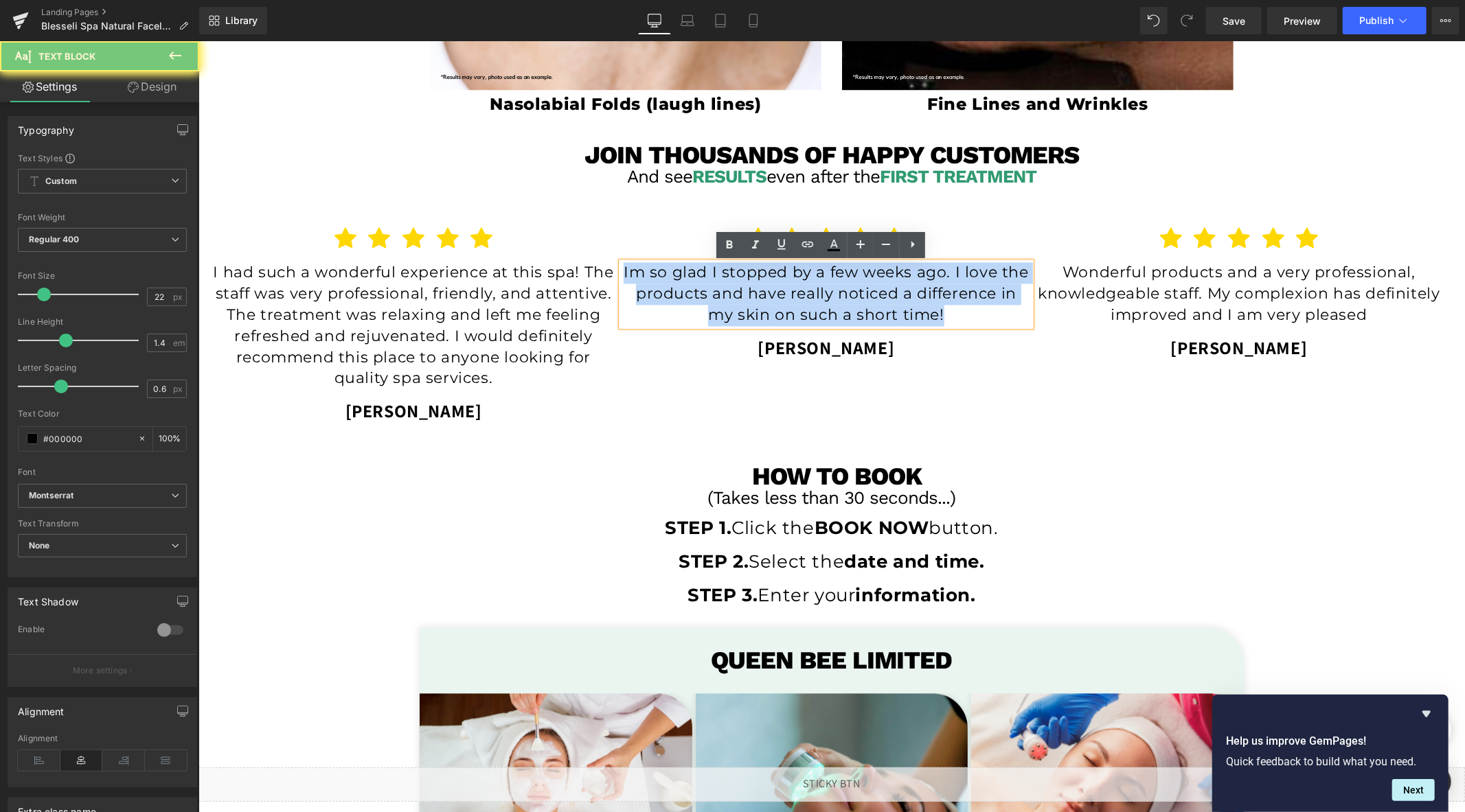
click at [695, 283] on p "Im so glad I stopped by a few weeks ago. I love the products and have really no…" at bounding box center [825, 293] width 410 height 63
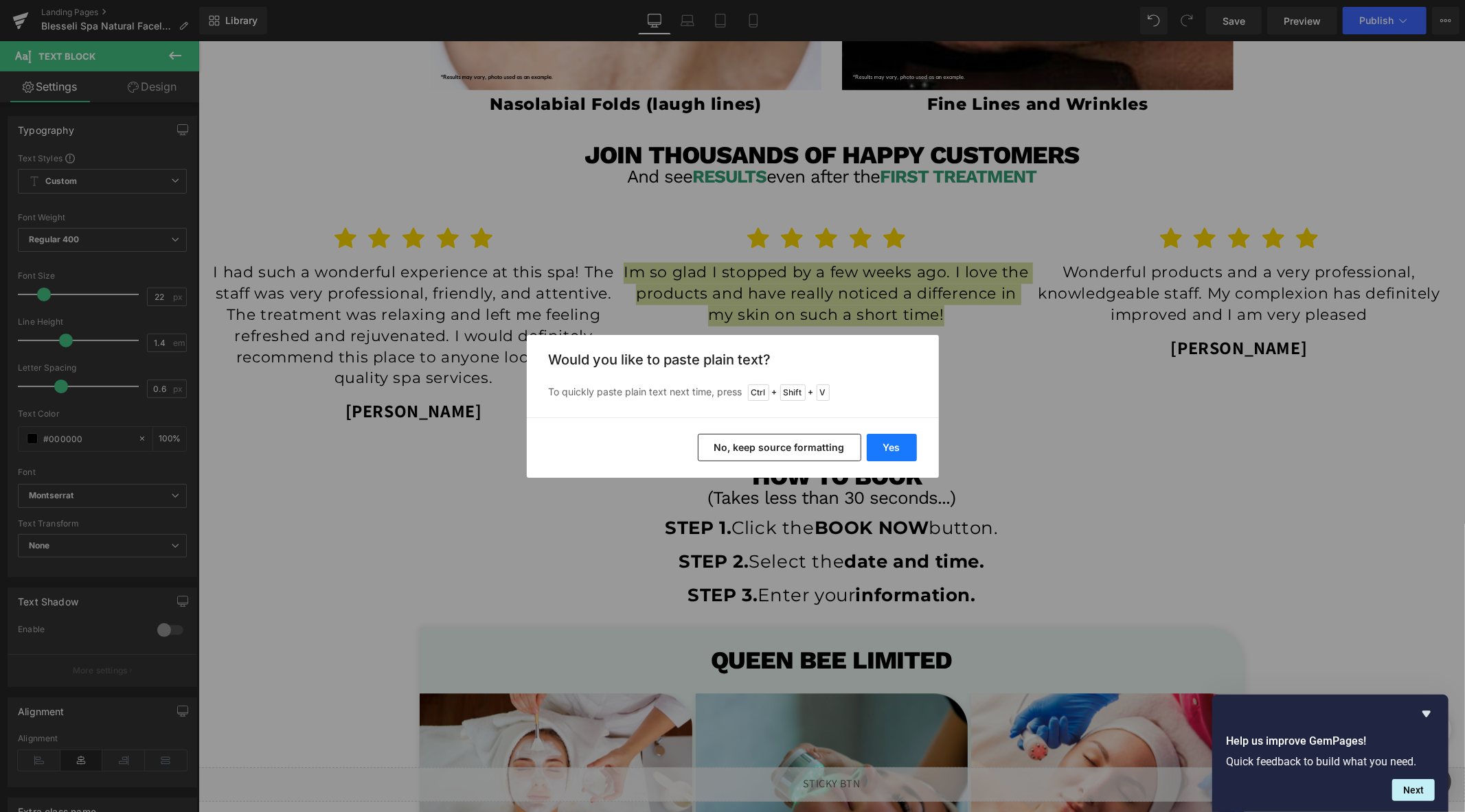
click at [884, 443] on button "Yes" at bounding box center [892, 447] width 50 height 27
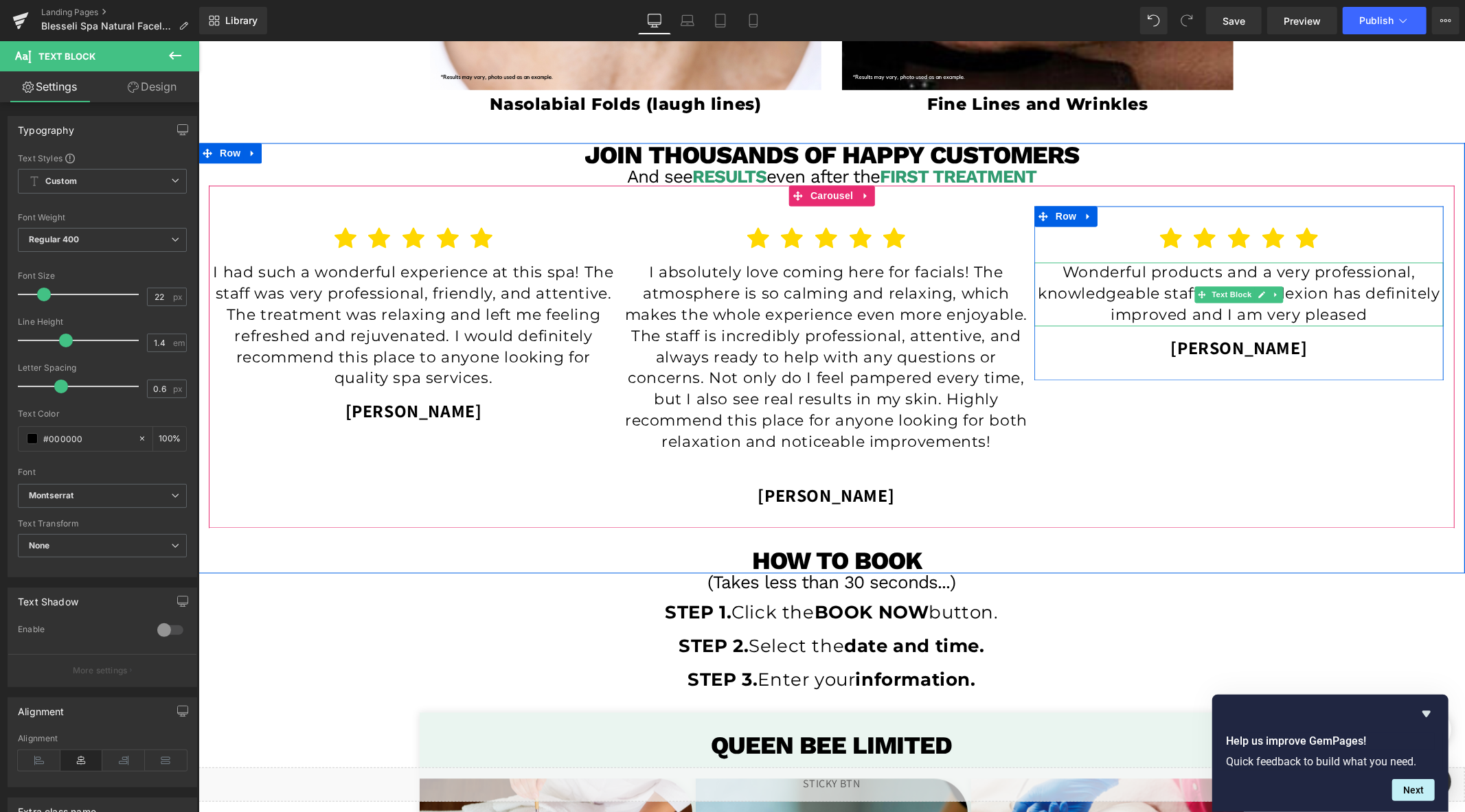
click at [1115, 287] on p "Wonderful products and a very professional, knowledgeable staff. My complexion …" at bounding box center [1238, 293] width 410 height 63
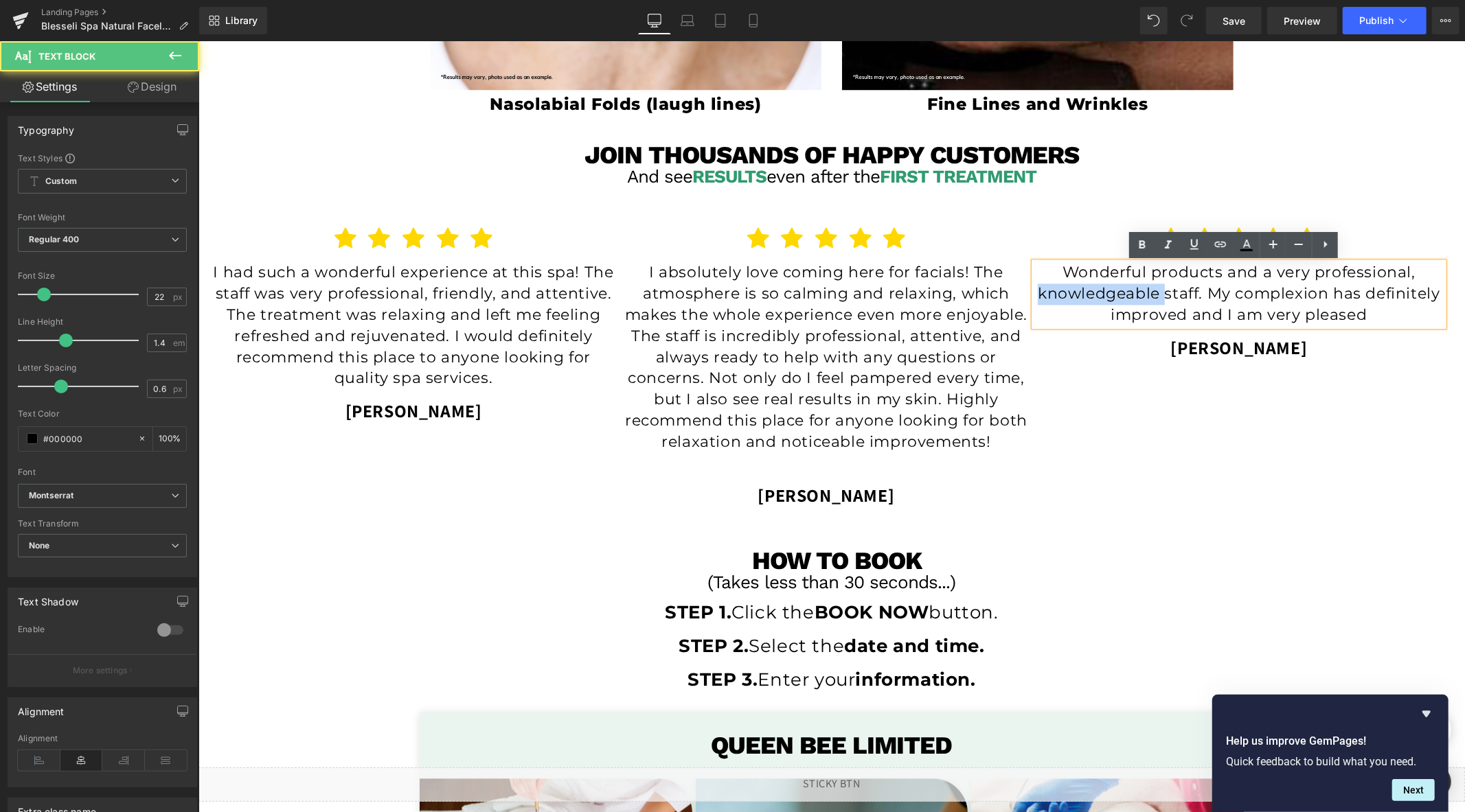
click at [1115, 287] on p "Wonderful products and a very professional, knowledgeable staff. My complexion …" at bounding box center [1238, 293] width 410 height 63
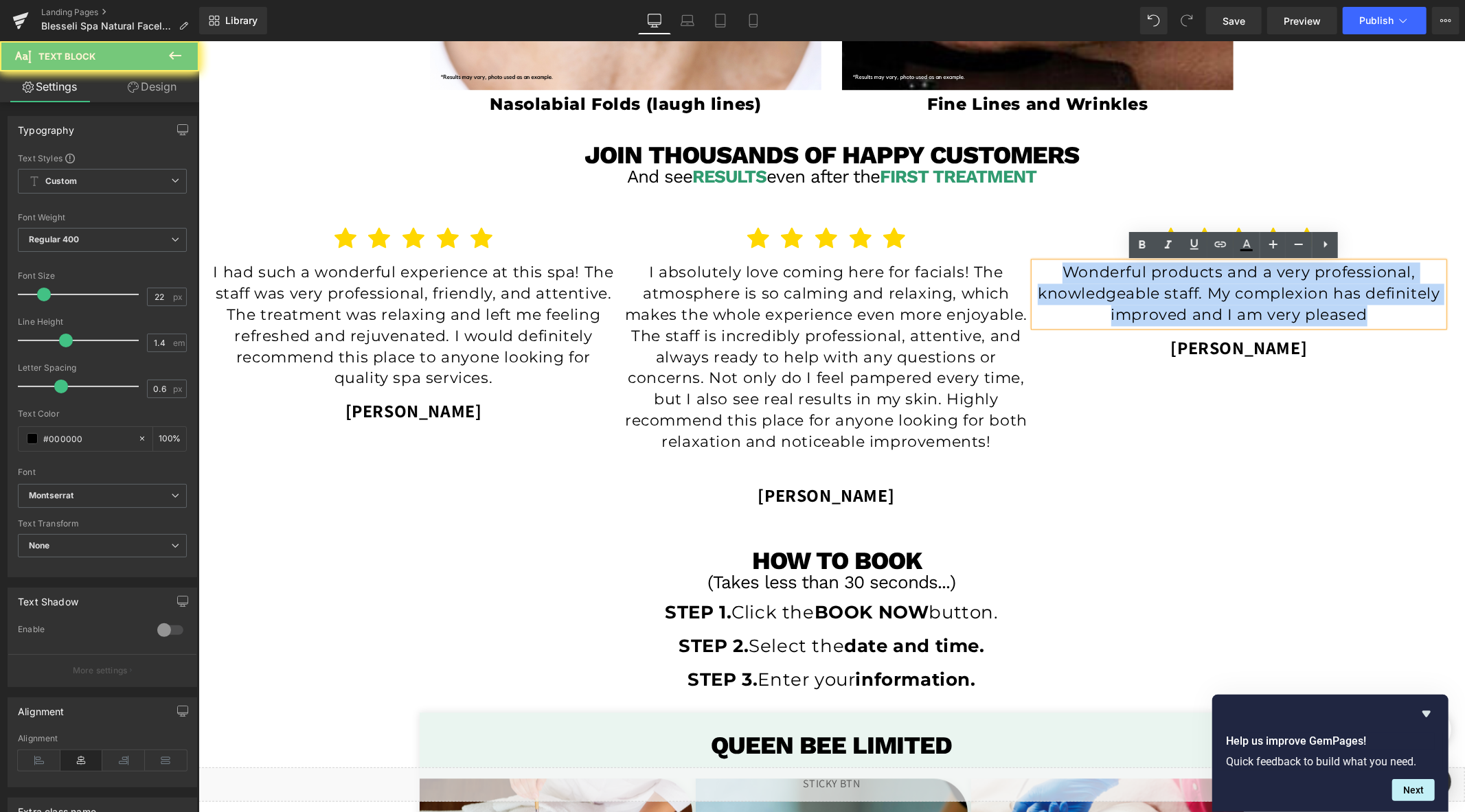
click at [1115, 287] on p "Wonderful products and a very professional, knowledgeable staff. My complexion …" at bounding box center [1238, 293] width 410 height 63
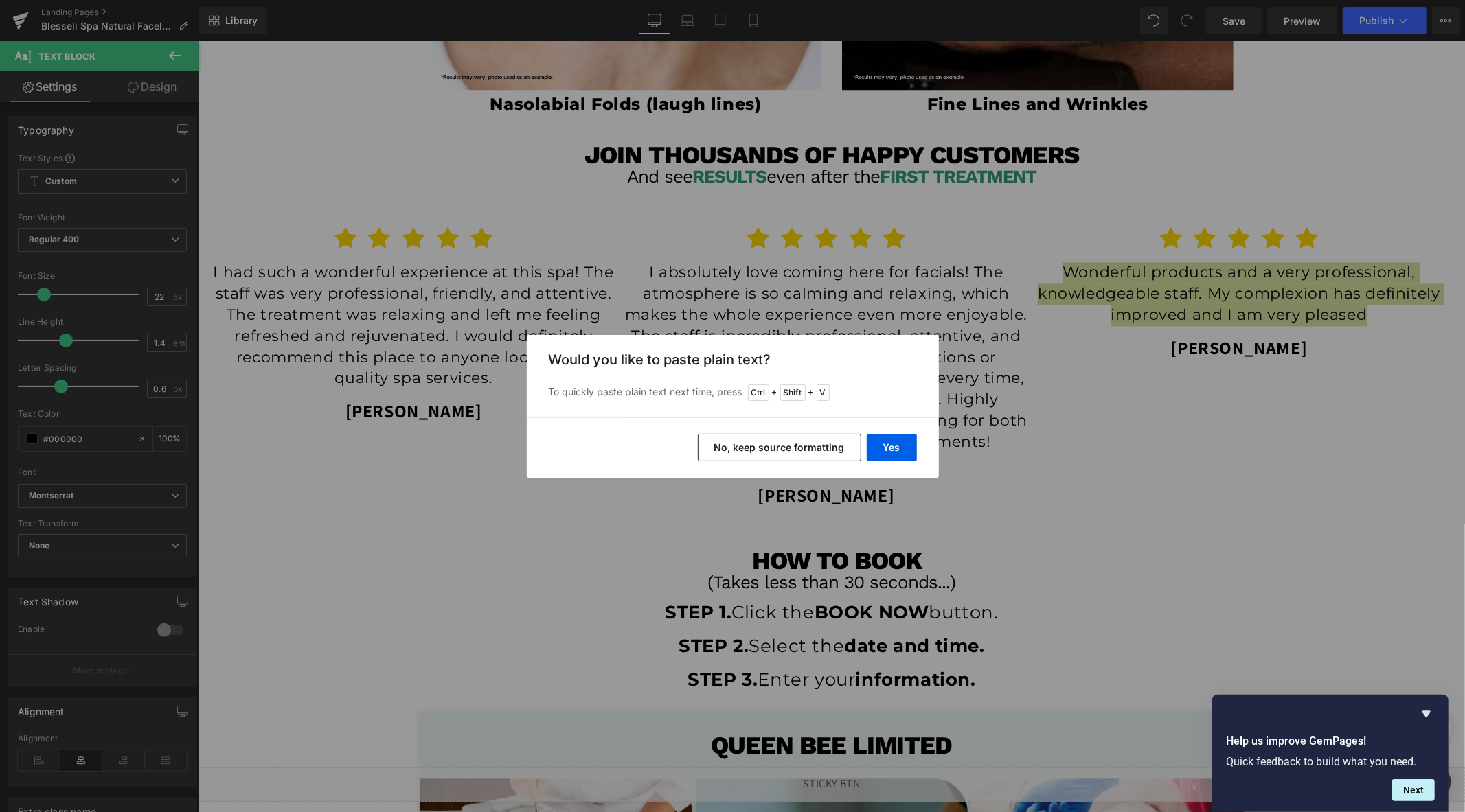
click at [921, 436] on div "Yes No, keep source formatting" at bounding box center [732, 447] width 412 height 60
click at [904, 444] on button "Yes" at bounding box center [892, 447] width 50 height 27
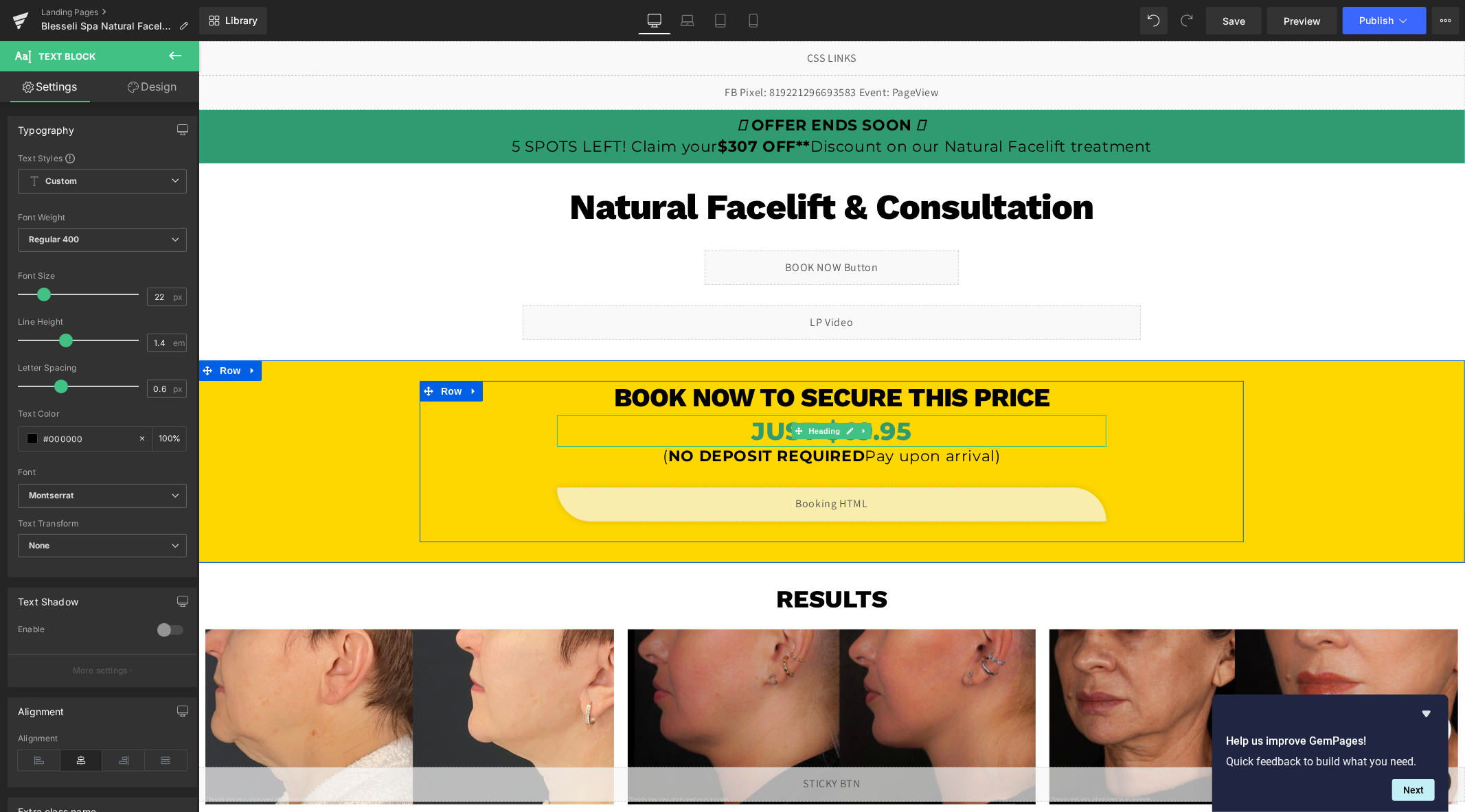
click at [920, 432] on h1 "JUST $69.95" at bounding box center [831, 430] width 550 height 32
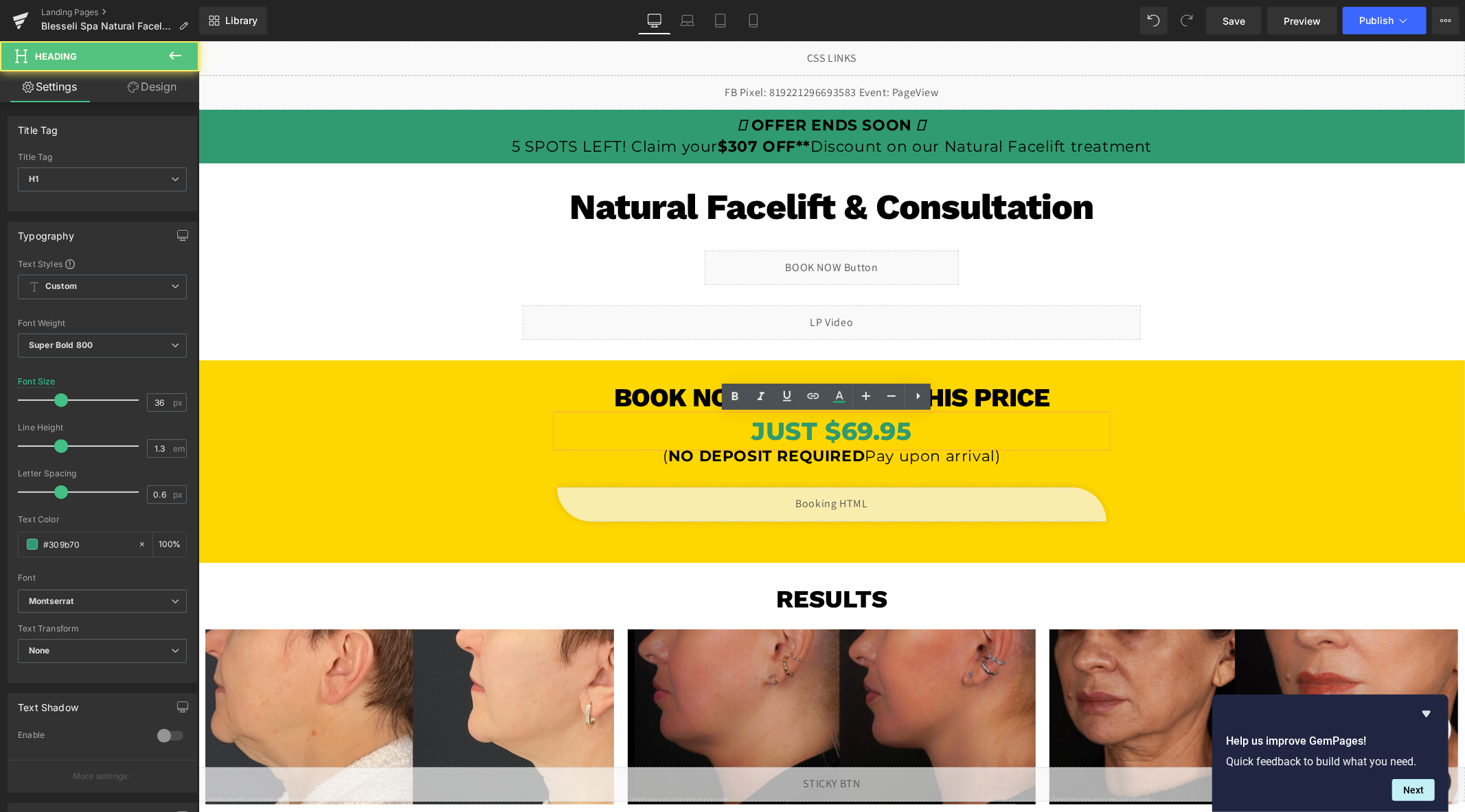
click at [848, 433] on h1 "JUST $69.95" at bounding box center [831, 430] width 550 height 32
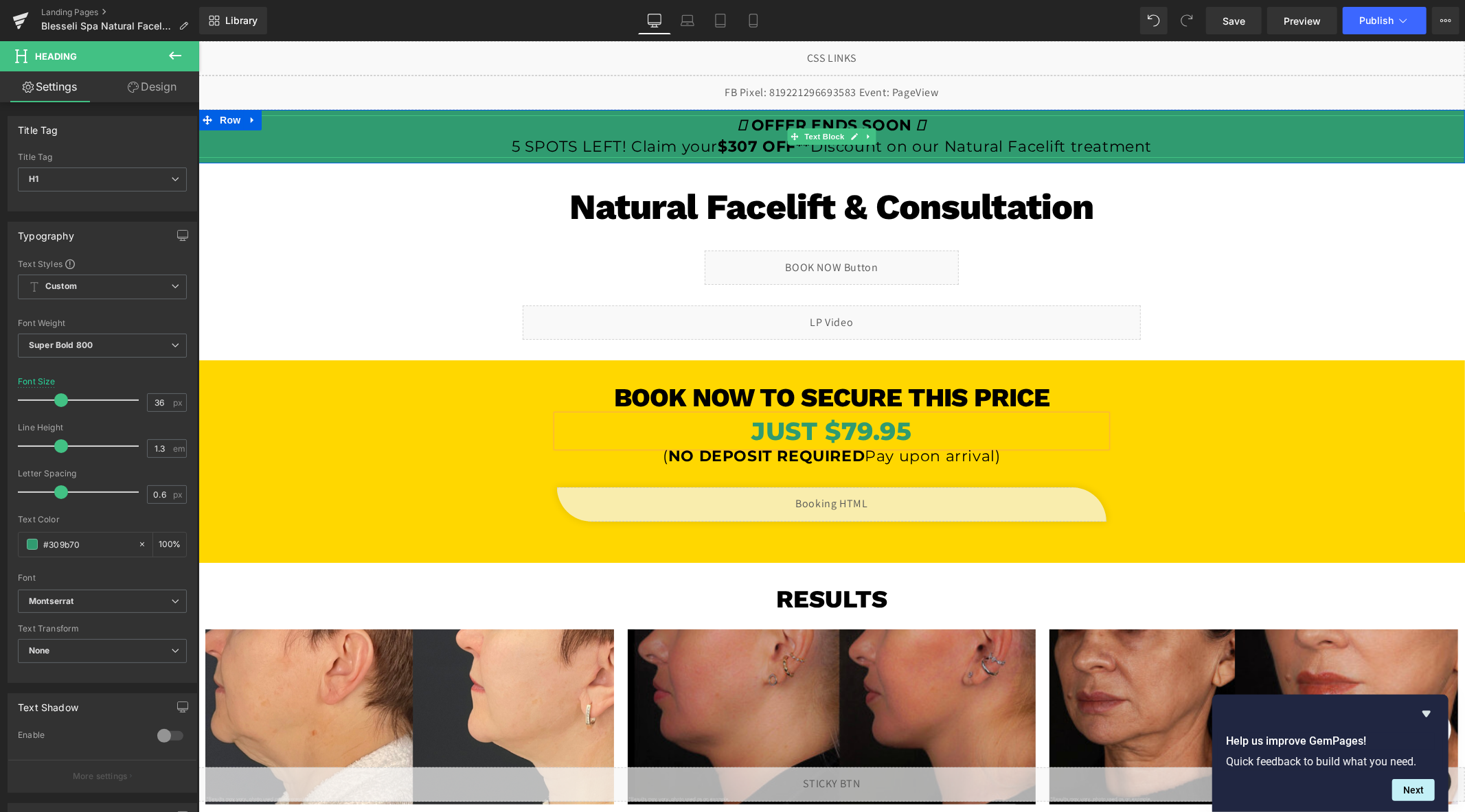
click at [748, 146] on strong "$307 OFF**" at bounding box center [763, 146] width 93 height 19
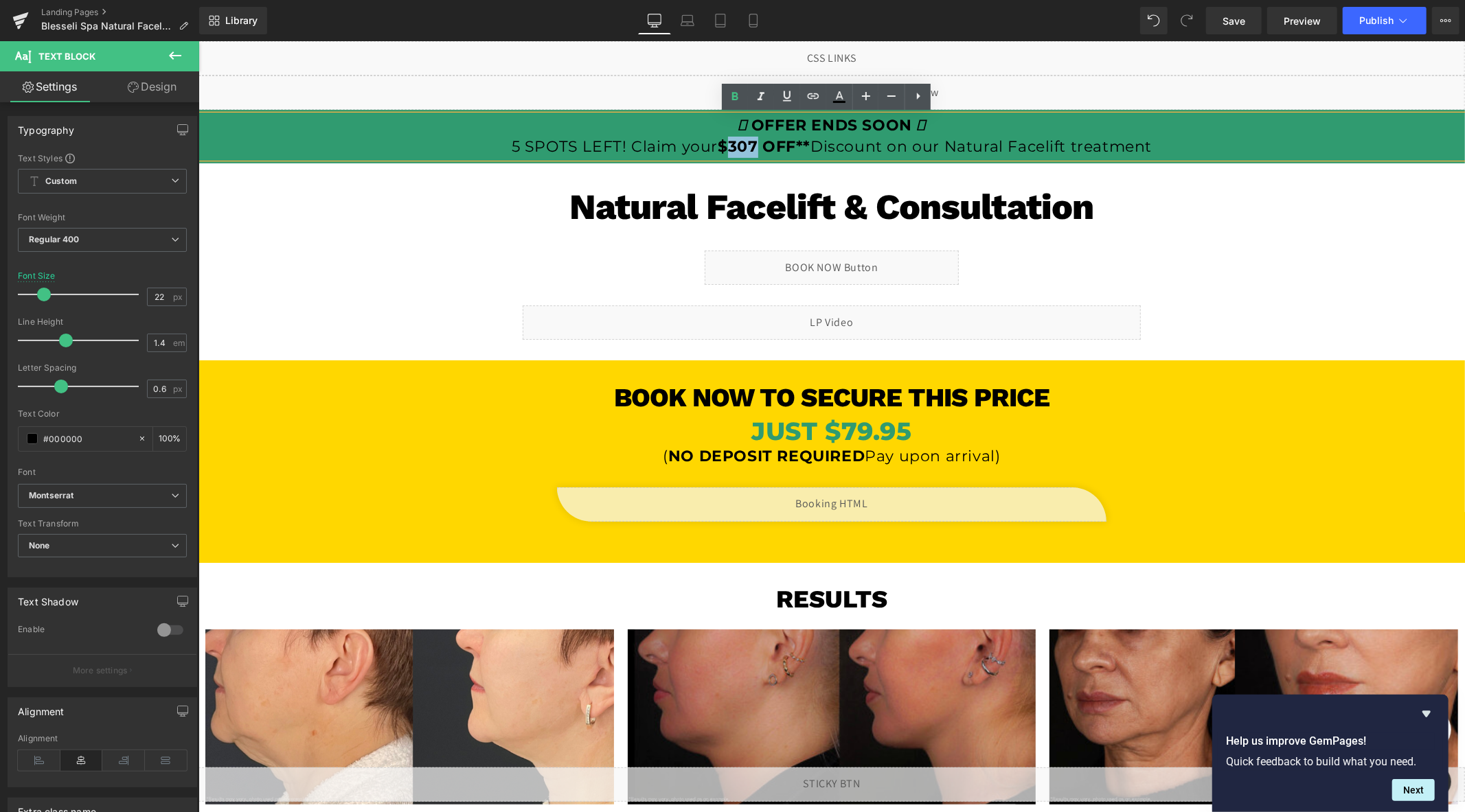
drag, startPoint x: 751, startPoint y: 147, endPoint x: 727, endPoint y: 147, distance: 24.0
click at [727, 147] on strong "$307 OFF**" at bounding box center [763, 146] width 93 height 19
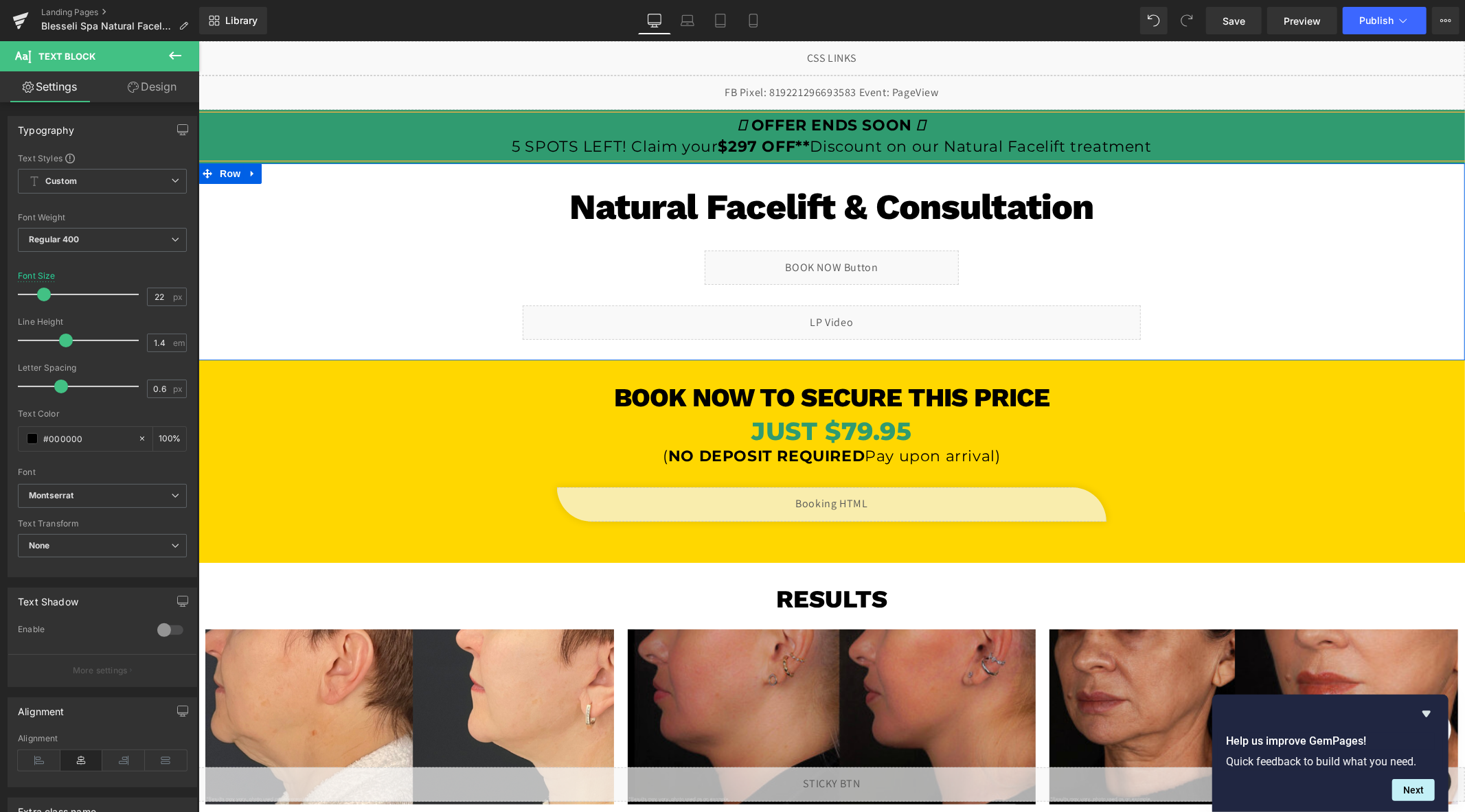
click at [336, 292] on div "Natural Facelift & Consultation Heading Row Liquid Row Liquid Row" at bounding box center [831, 262] width 1266 height 198
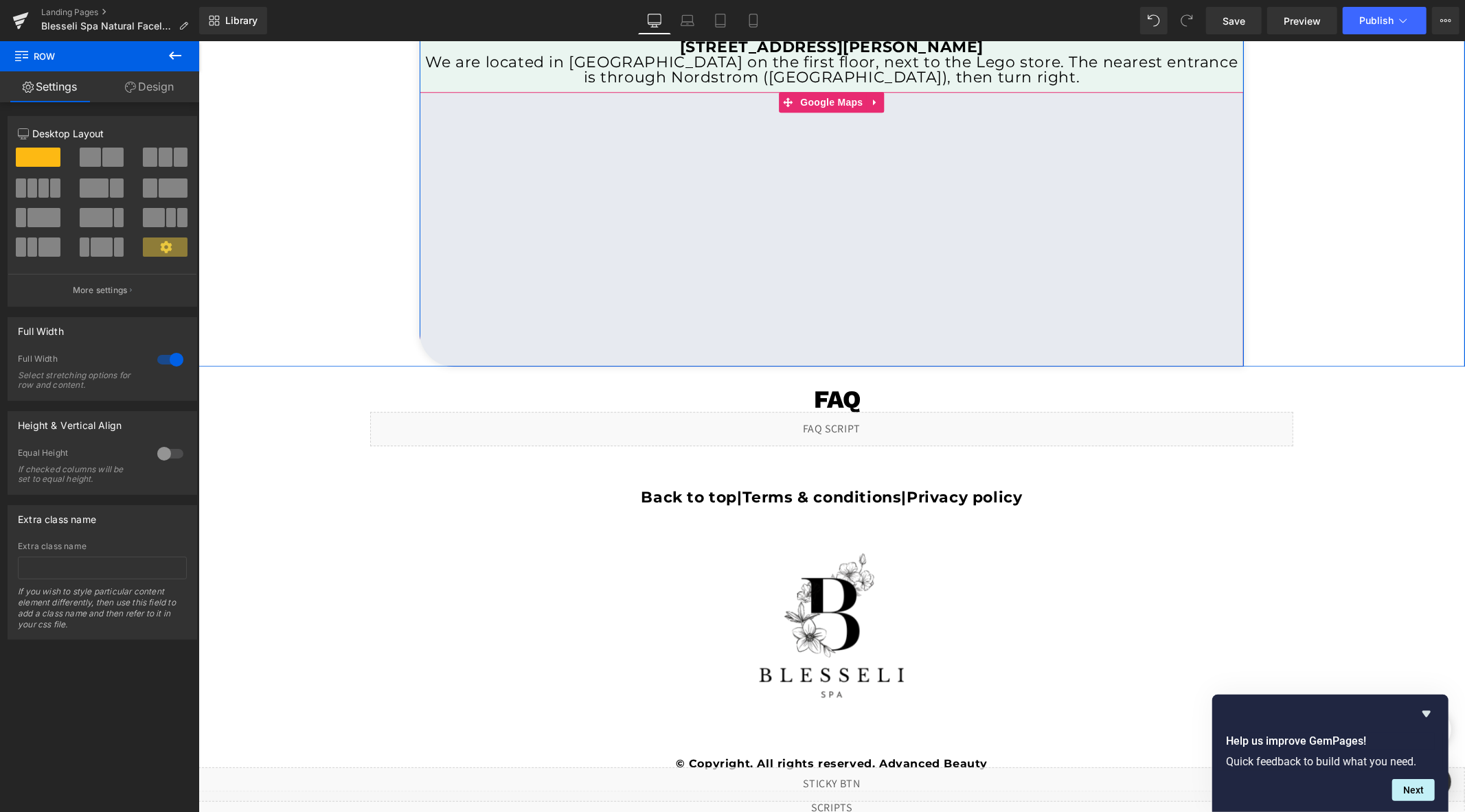
scroll to position [3419, 0]
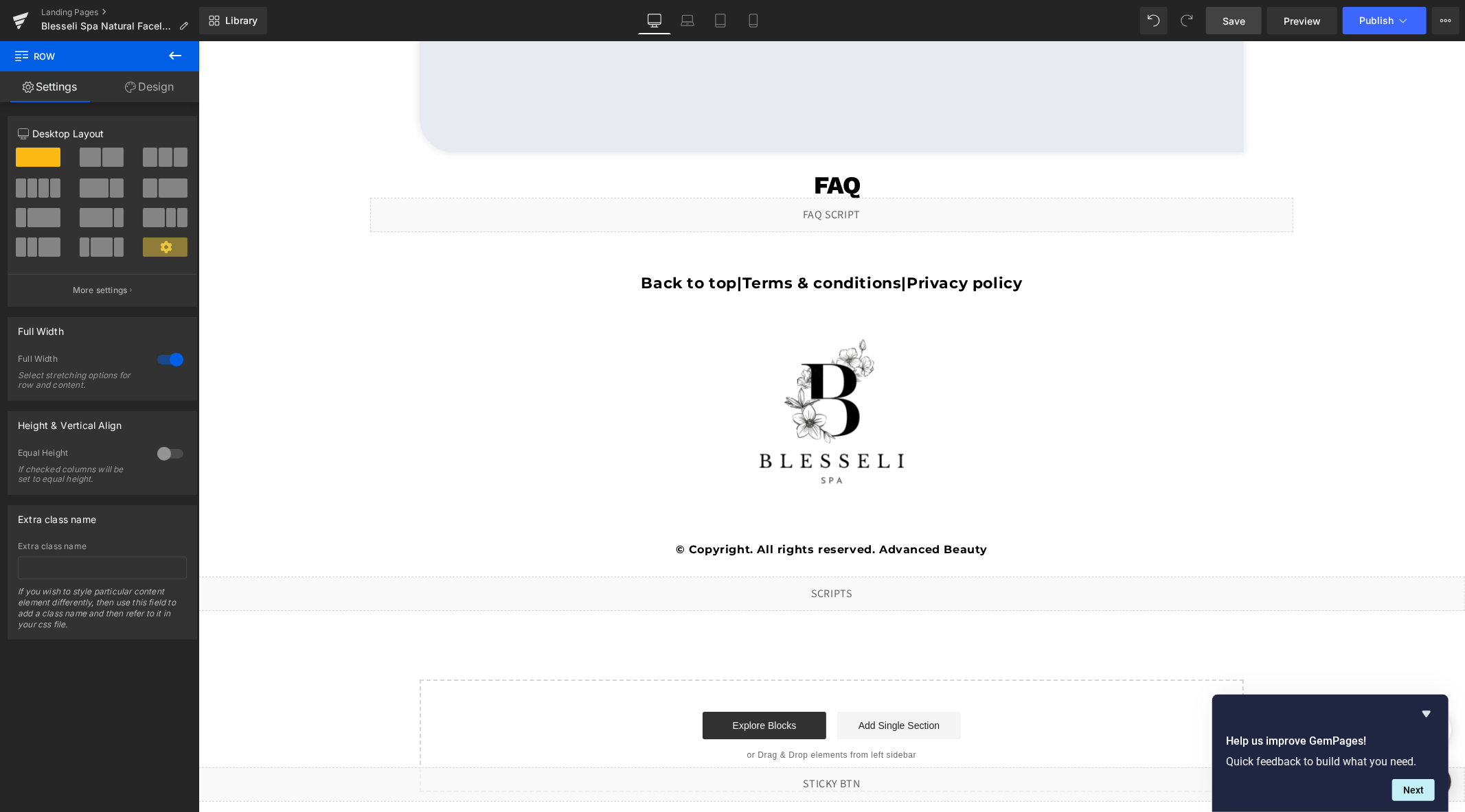
click at [1227, 26] on span "Save" at bounding box center [1234, 21] width 23 height 15
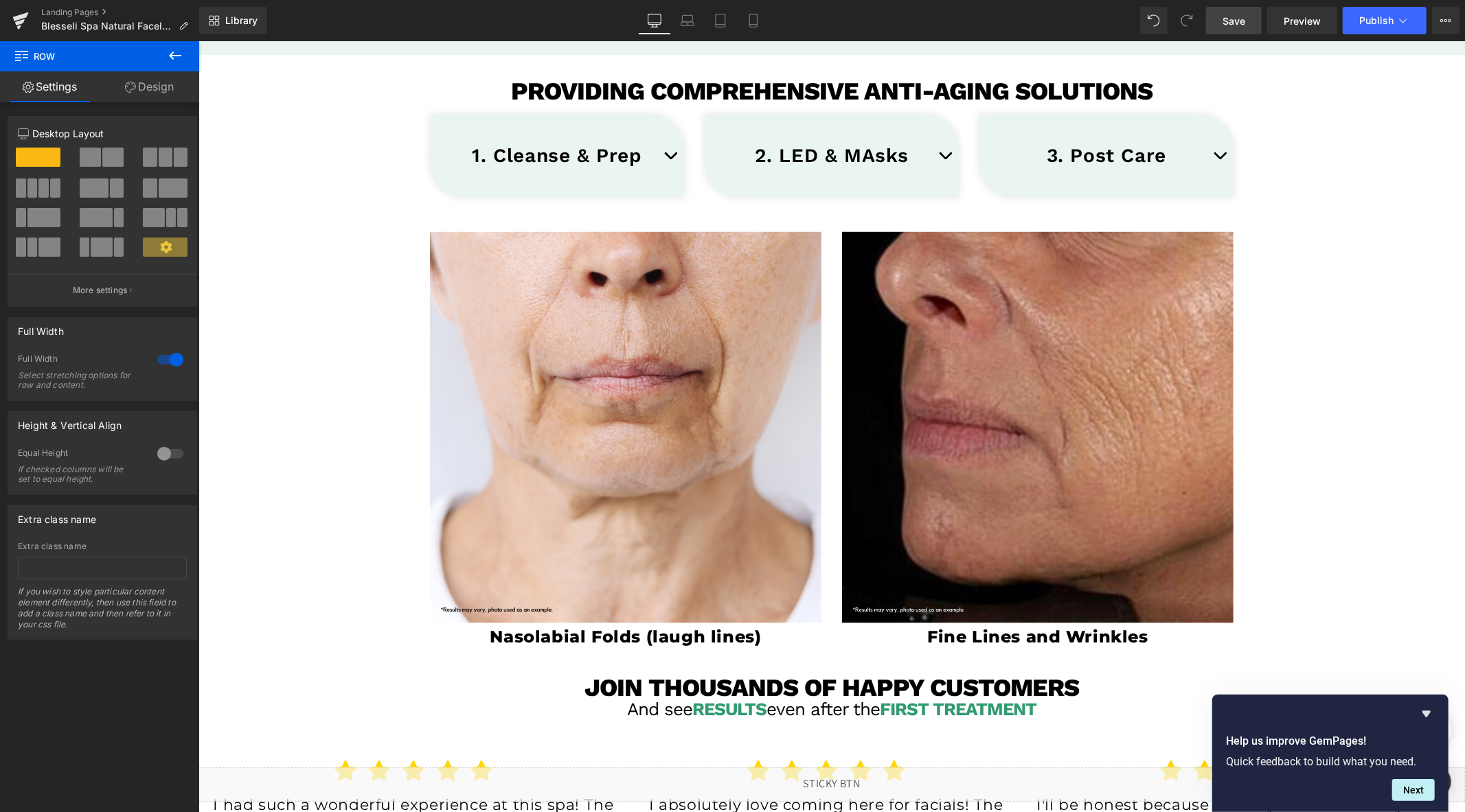
scroll to position [1830, 0]
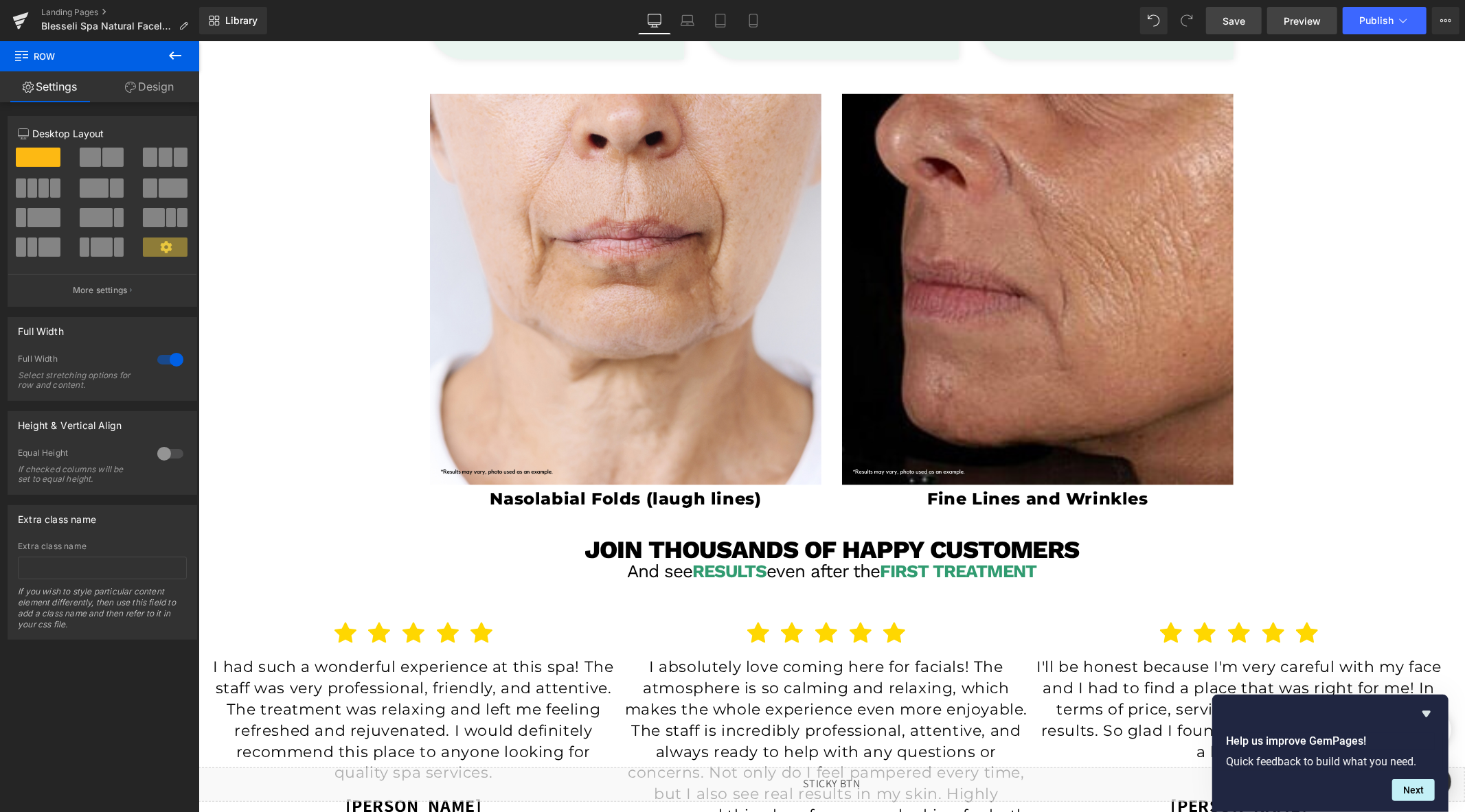
click at [1293, 23] on span "Preview" at bounding box center [1302, 21] width 37 height 15
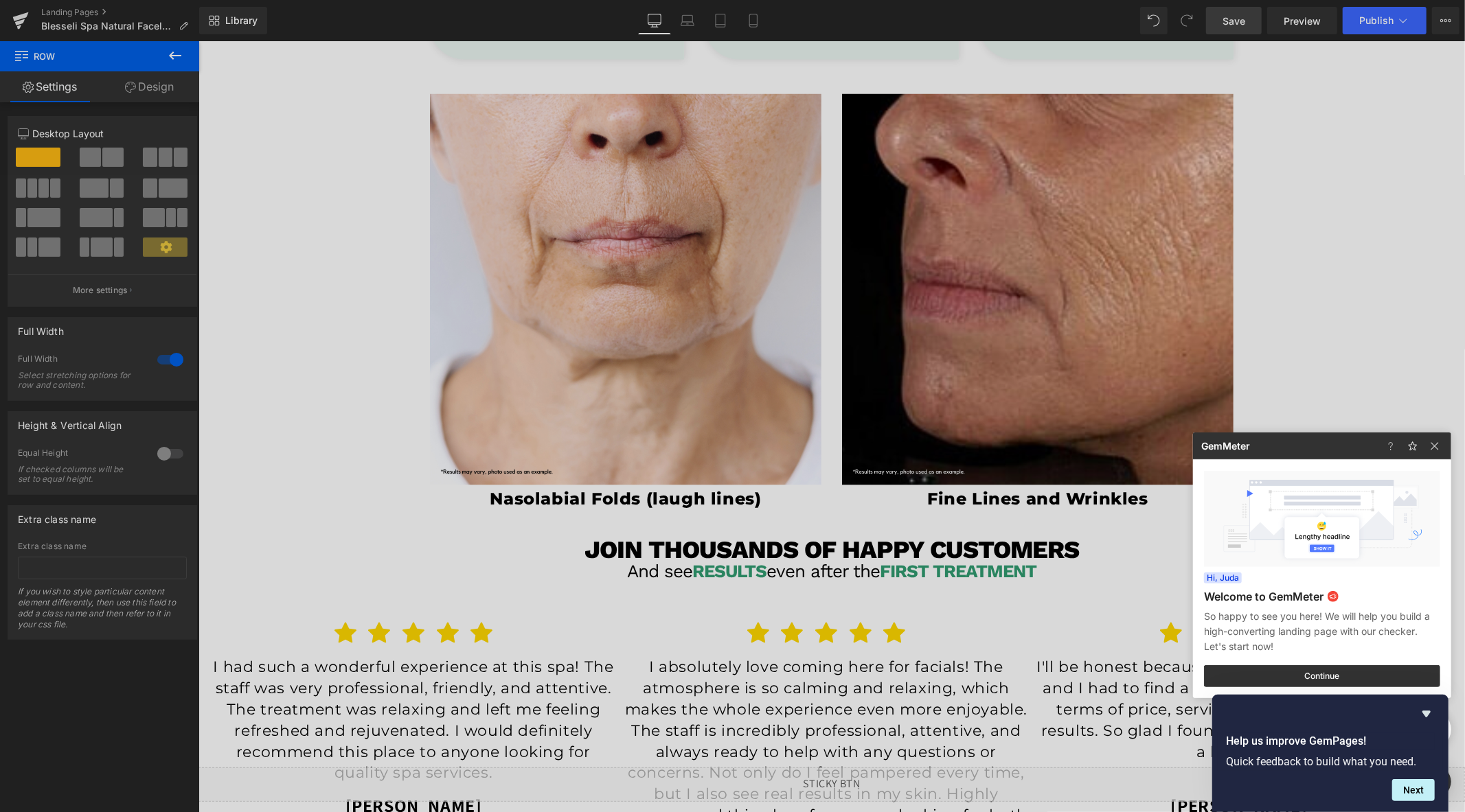
click at [1376, 27] on div at bounding box center [732, 406] width 1465 height 812
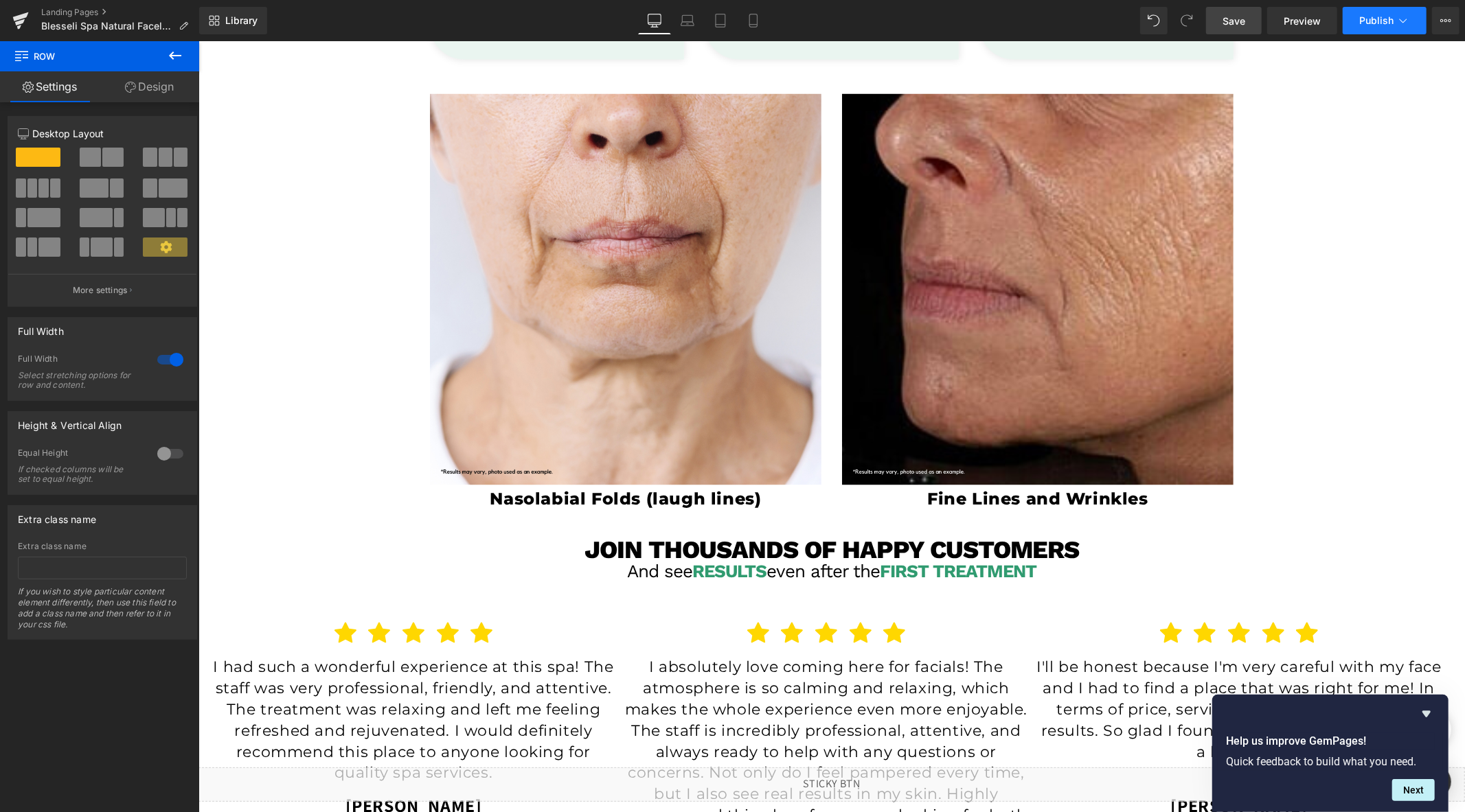
click at [1371, 27] on button "Publish" at bounding box center [1384, 20] width 84 height 27
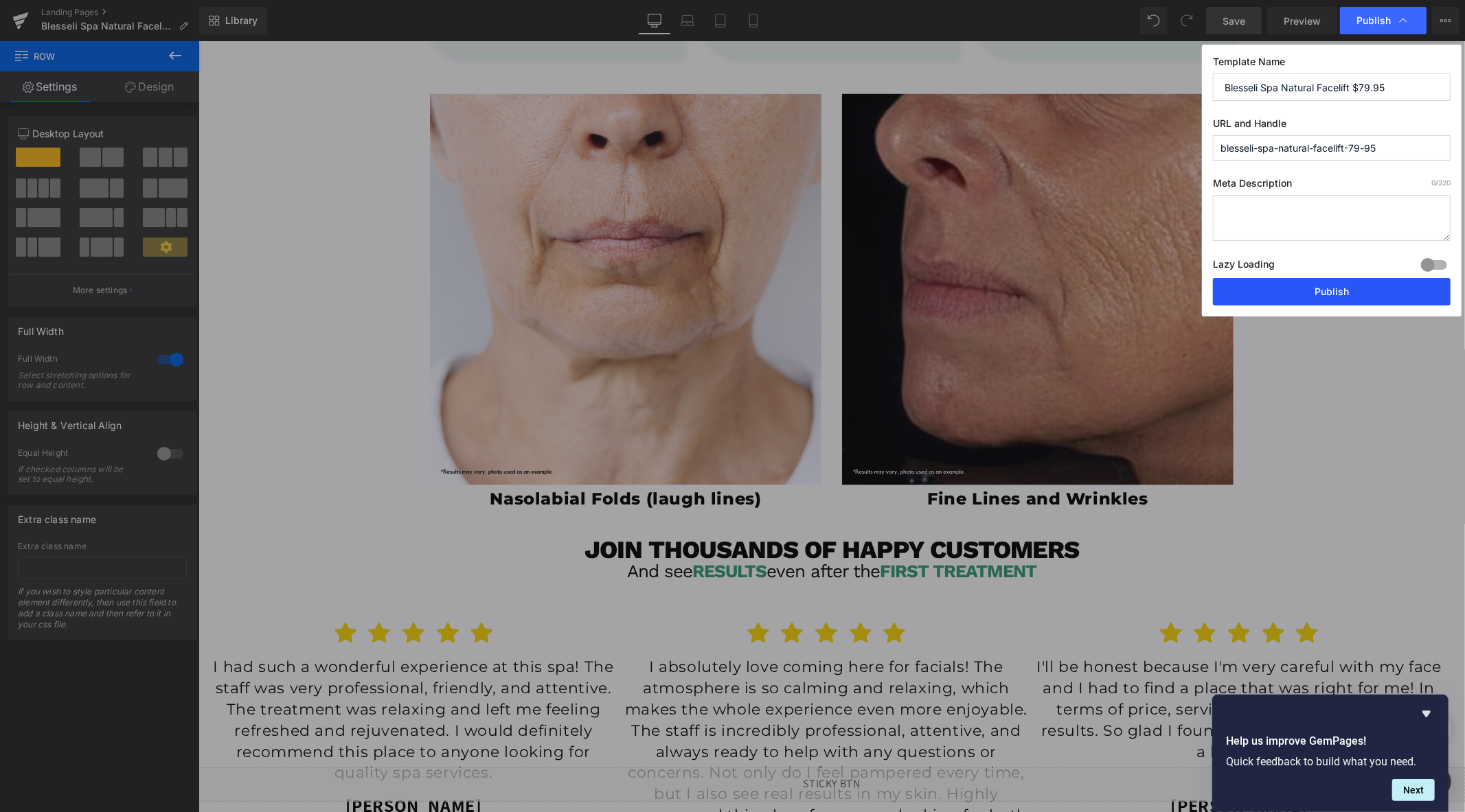
click at [1283, 297] on button "Publish" at bounding box center [1332, 292] width 237 height 27
